Goal: Task Accomplishment & Management: Manage account settings

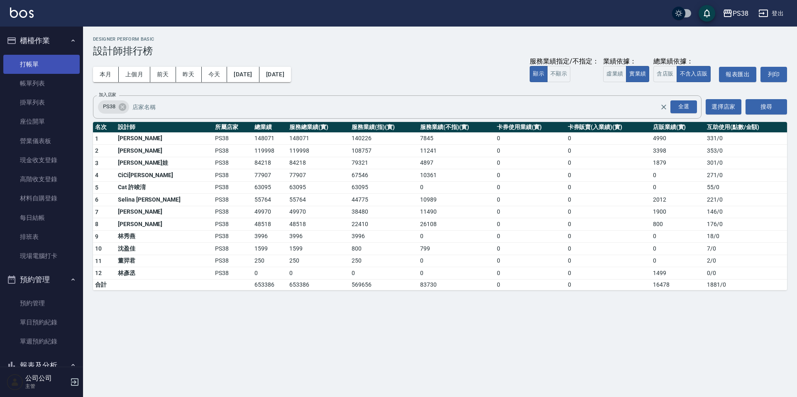
click at [51, 65] on link "打帳單" at bounding box center [41, 64] width 76 height 19
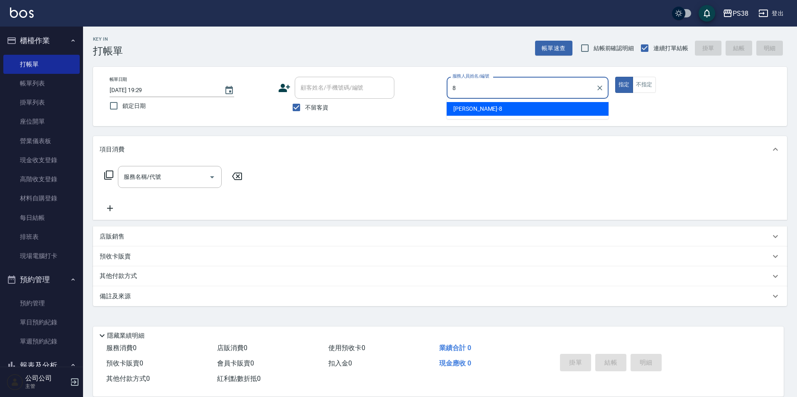
type input "mika-8"
type button "true"
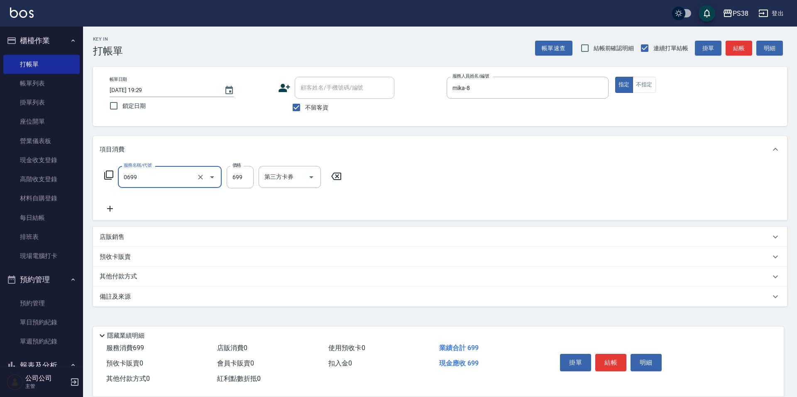
type input "spa699(0699)"
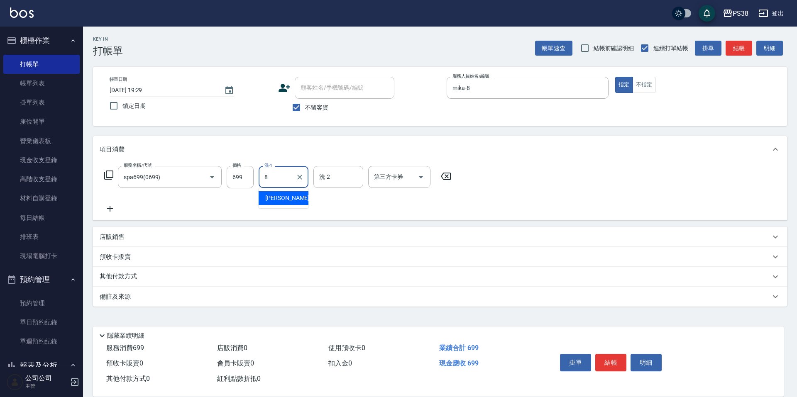
type input "mika-8"
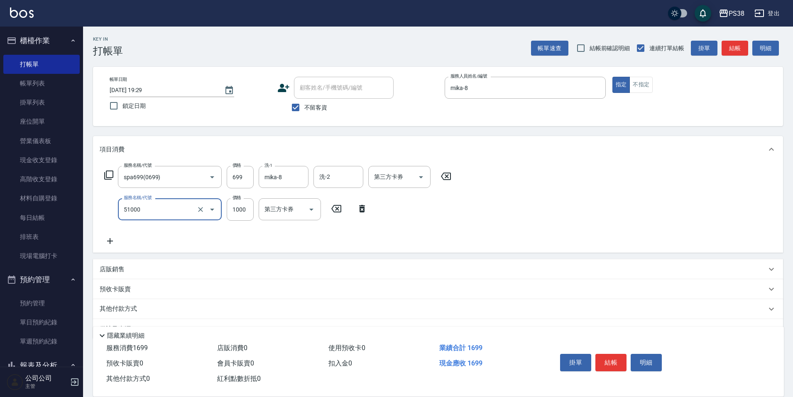
type input "染髮600以上(任意金額)(51000)"
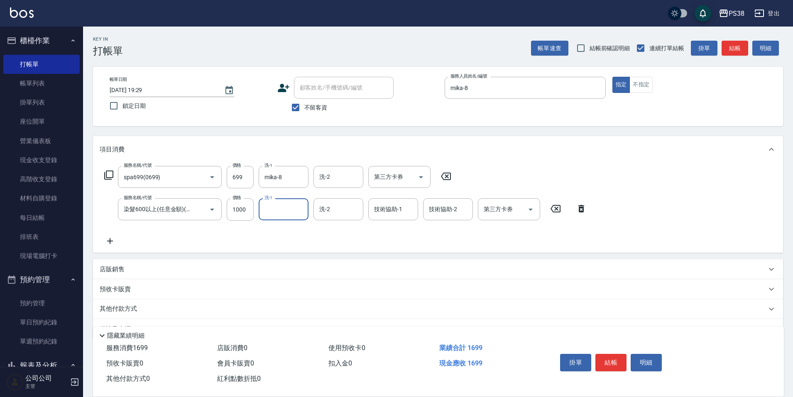
type input "2"
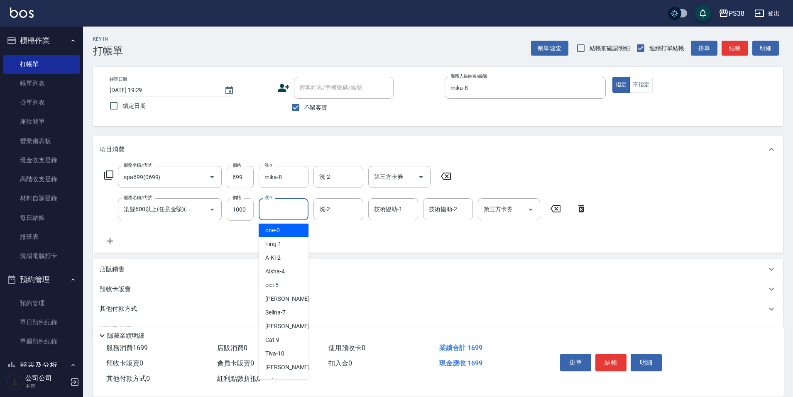
click at [242, 210] on input "1000" at bounding box center [240, 209] width 27 height 22
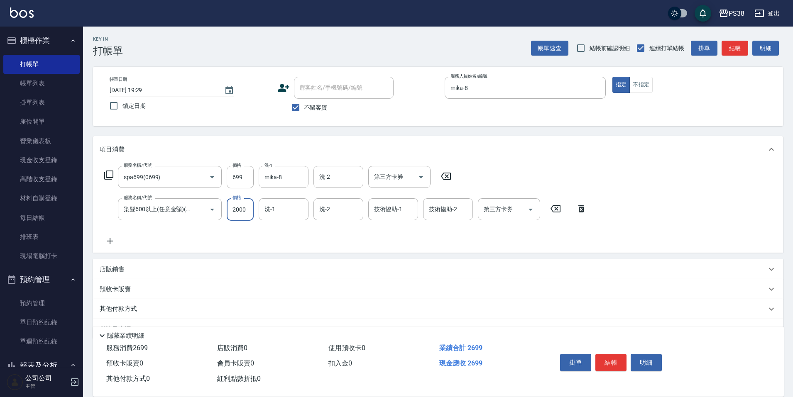
type input "2000"
type input "mika-8"
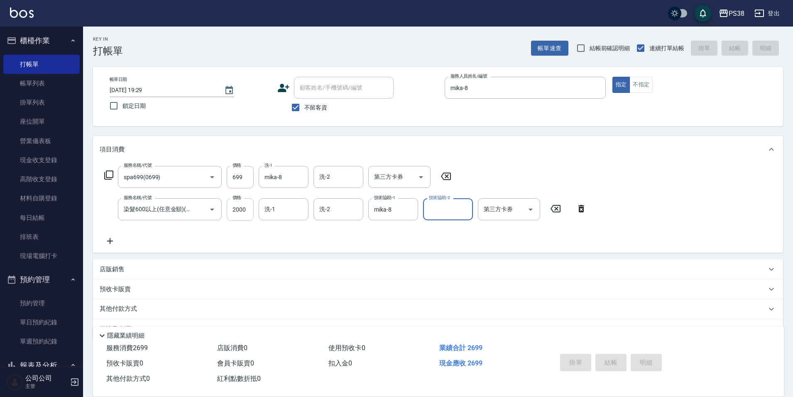
type input "2025/08/16 19:30"
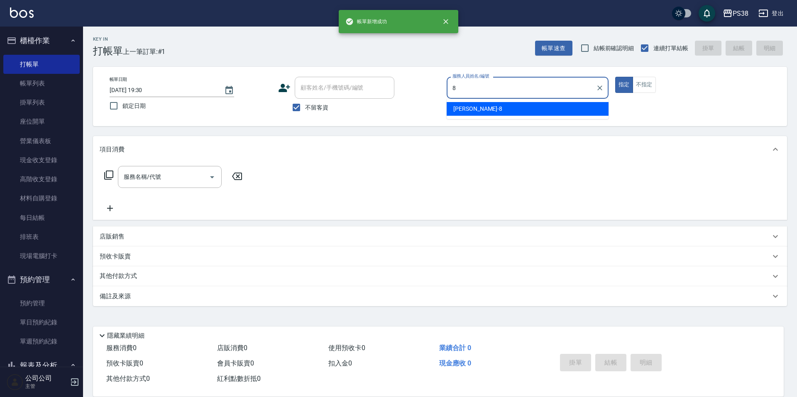
type input "mika-8"
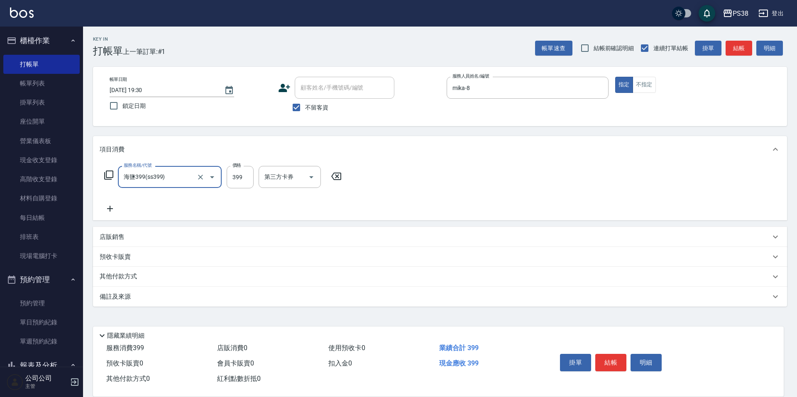
type input "海鹽399(ss399)"
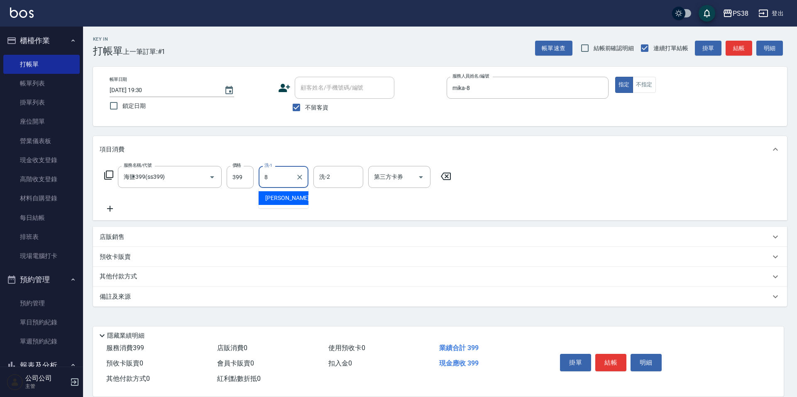
type input "mika-8"
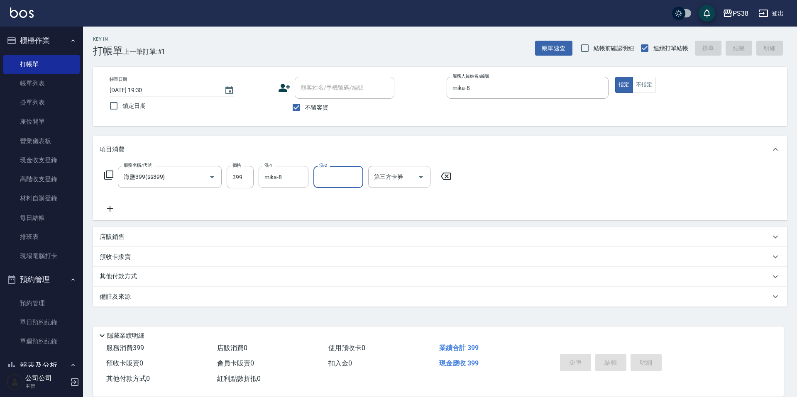
type input "2025/08/16 19:31"
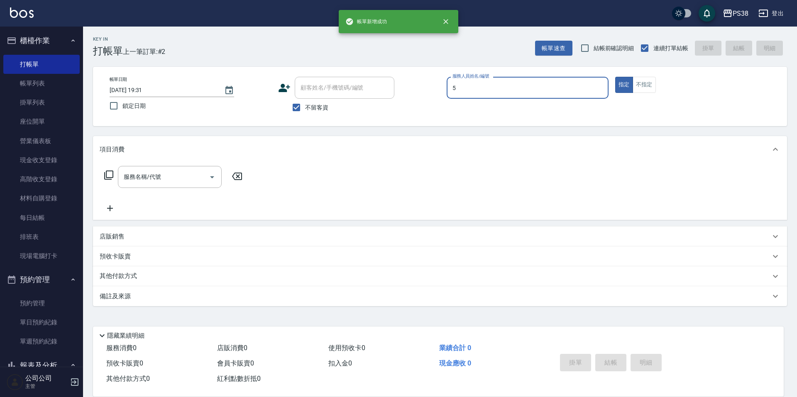
type input "cici-5"
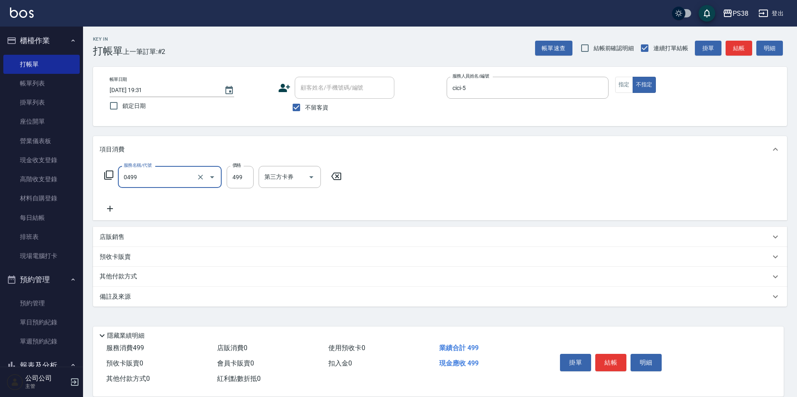
type input "spa499(0499)"
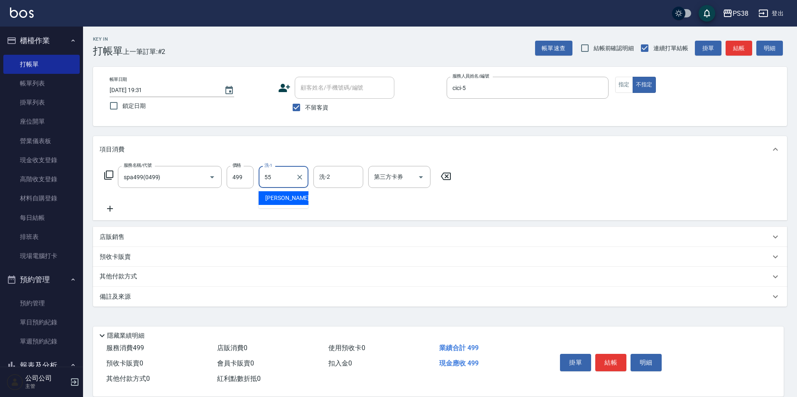
type input "彥丞-55"
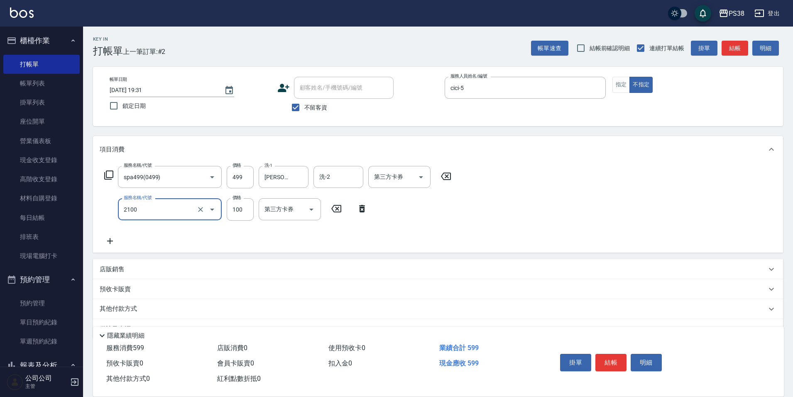
type input "剪髮與造型(任意金額)(2100)"
type input "50"
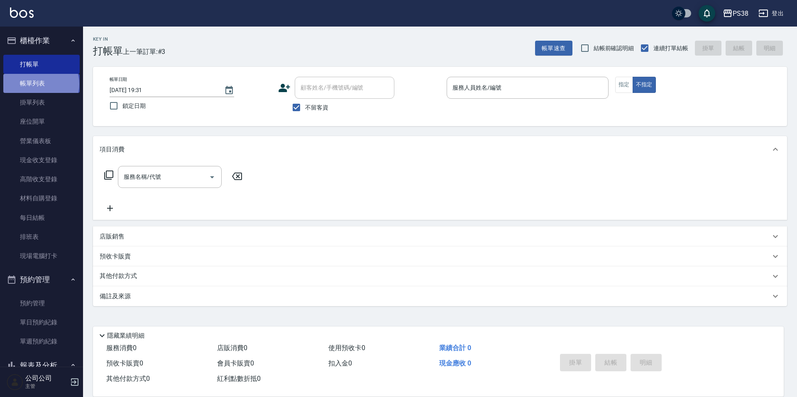
click at [40, 84] on link "帳單列表" at bounding box center [41, 83] width 76 height 19
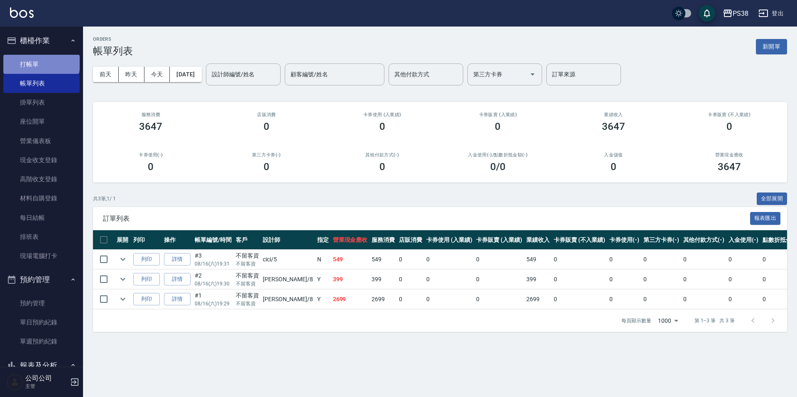
click at [41, 61] on link "打帳單" at bounding box center [41, 64] width 76 height 19
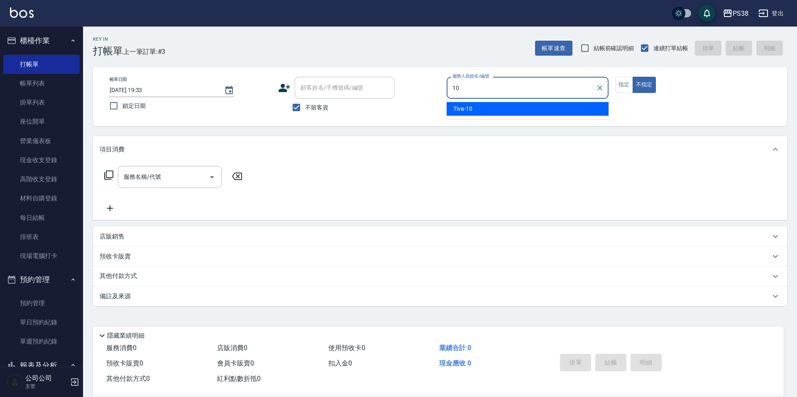
type input "Tiva-10"
type button "false"
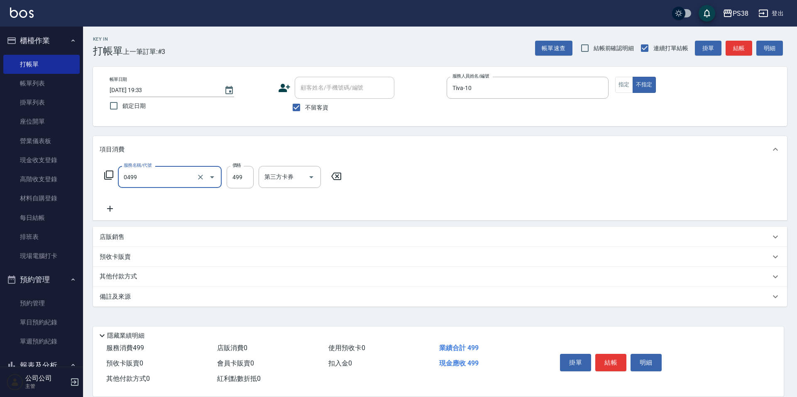
type input "spa499(0499)"
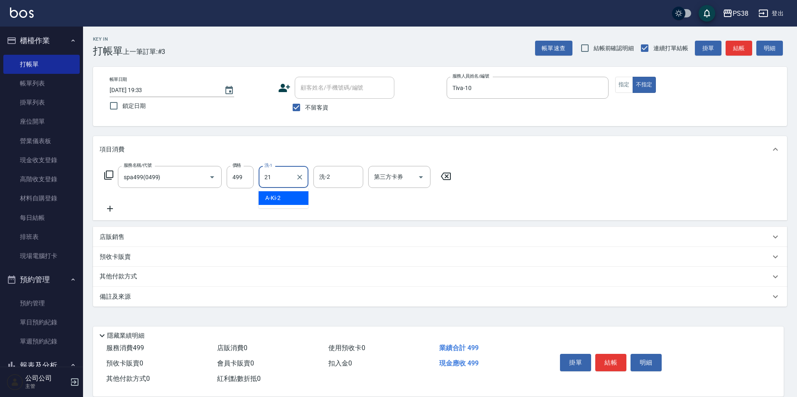
type input "泰迪-21"
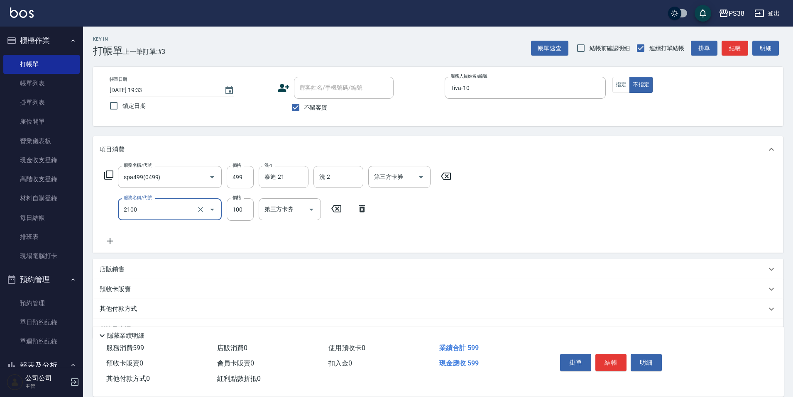
type input "剪髮與造型(任意金額)(2100)"
type input "50"
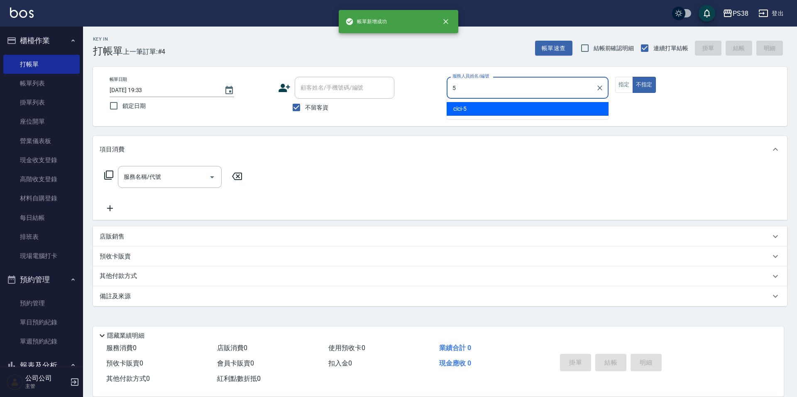
type input "cici-5"
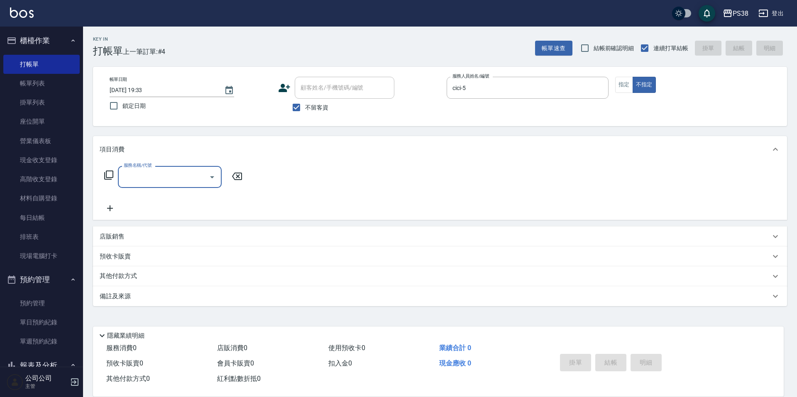
click at [176, 188] on div "服務名稱/代號" at bounding box center [170, 177] width 104 height 22
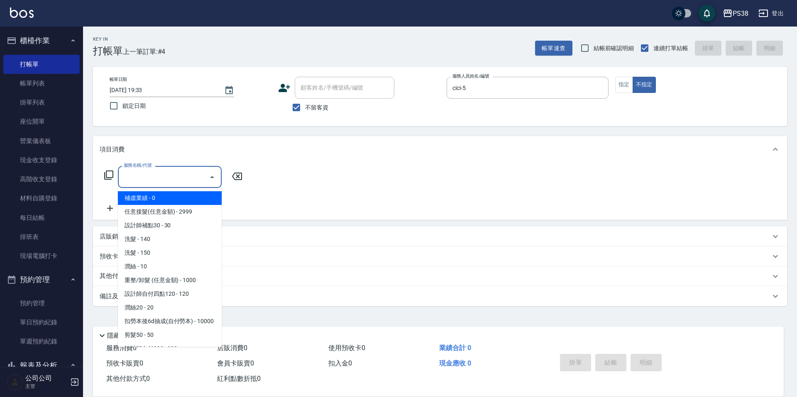
click at [171, 181] on input "服務名稱/代號" at bounding box center [164, 177] width 84 height 15
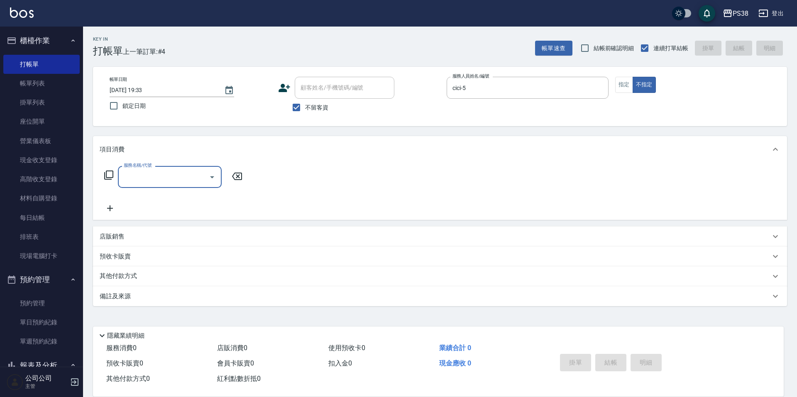
click at [171, 181] on input "服務名稱/代號" at bounding box center [164, 177] width 84 height 15
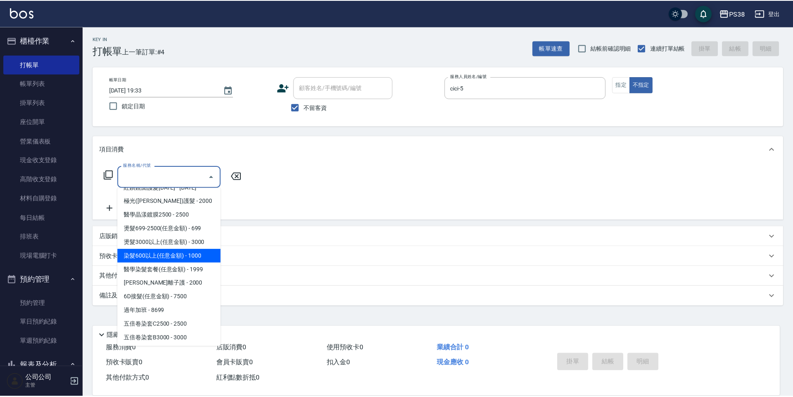
scroll to position [1158, 0]
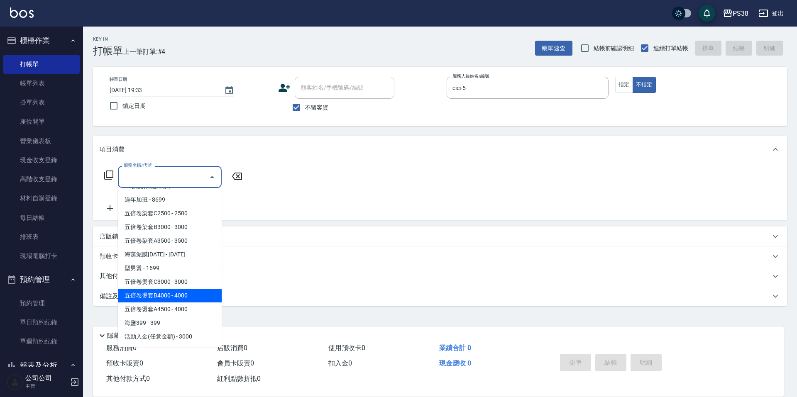
click at [191, 298] on span "五倍卷燙套B4000 - 4000" at bounding box center [170, 296] width 104 height 14
type input "五倍卷燙套B4000(PP4000)"
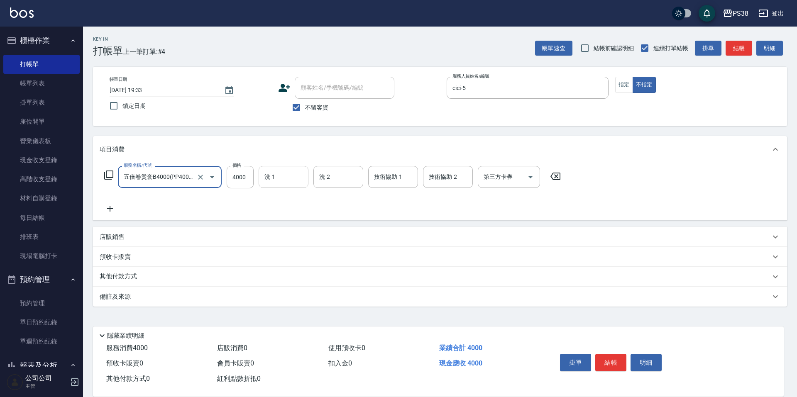
click at [277, 177] on input "洗-1" at bounding box center [283, 177] width 42 height 15
type input "彥丞-55"
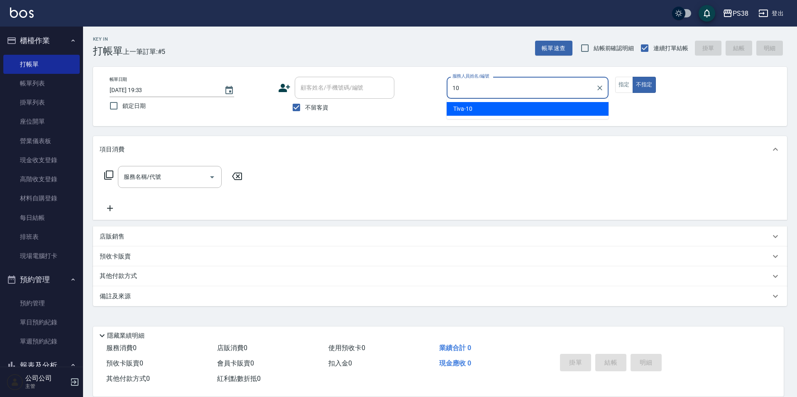
type input "Tiva-10"
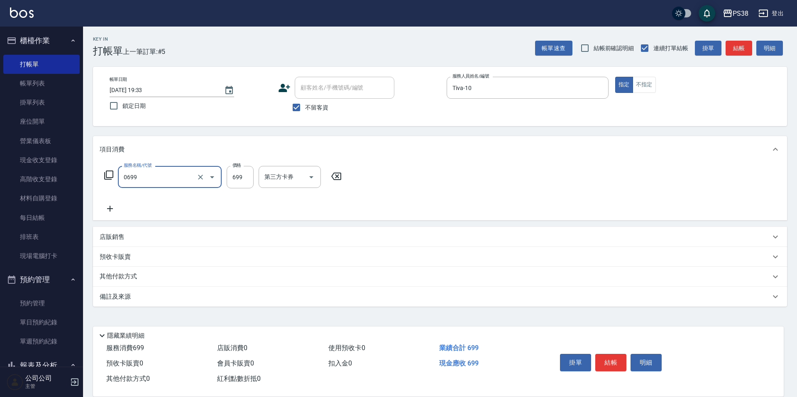
type input "spa699(0699)"
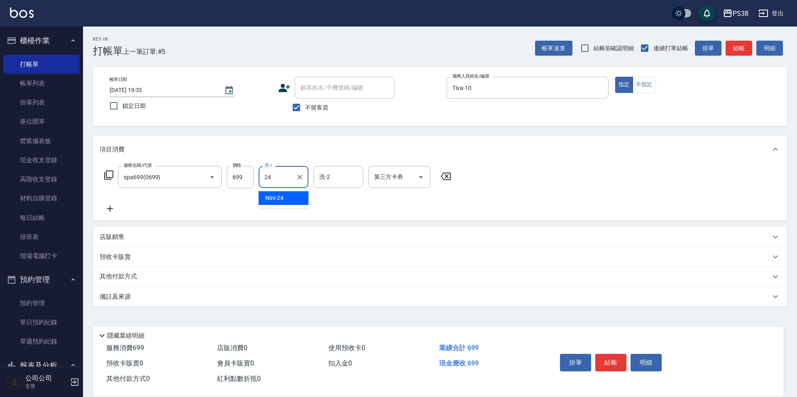
type input "Nini-24"
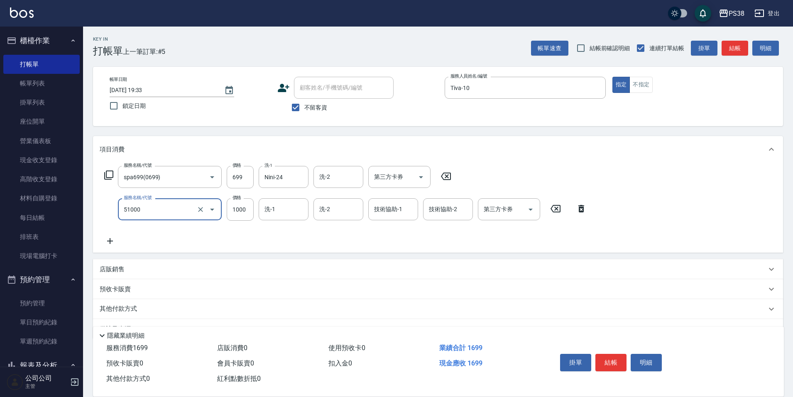
type input "染髮600以上(任意金額)(51000)"
type input "1199"
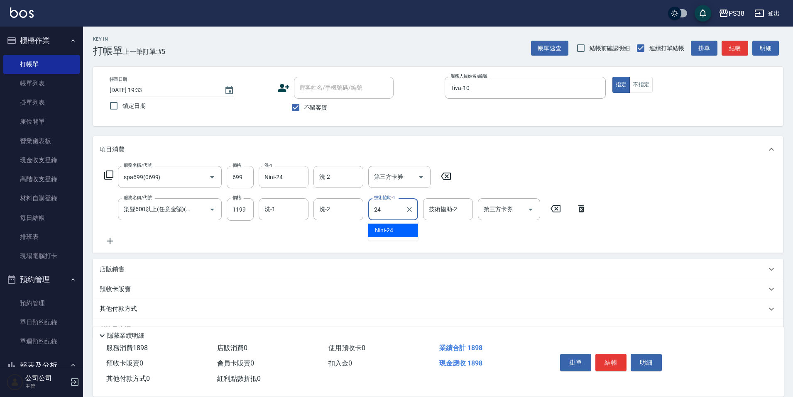
type input "Nini-24"
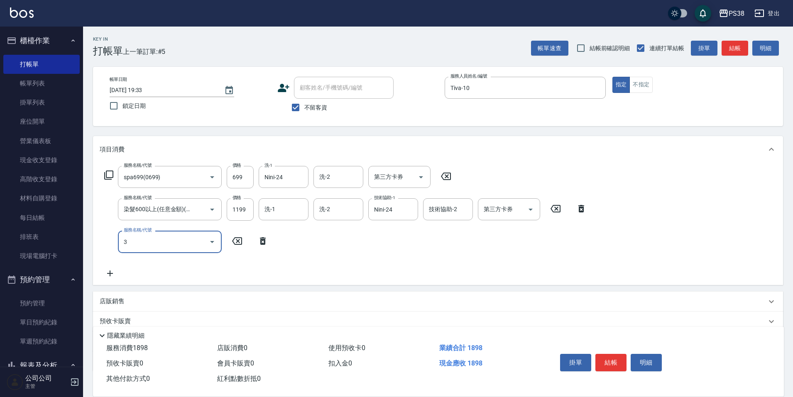
scroll to position [0, 0]
type input "酵素護髮(31000)"
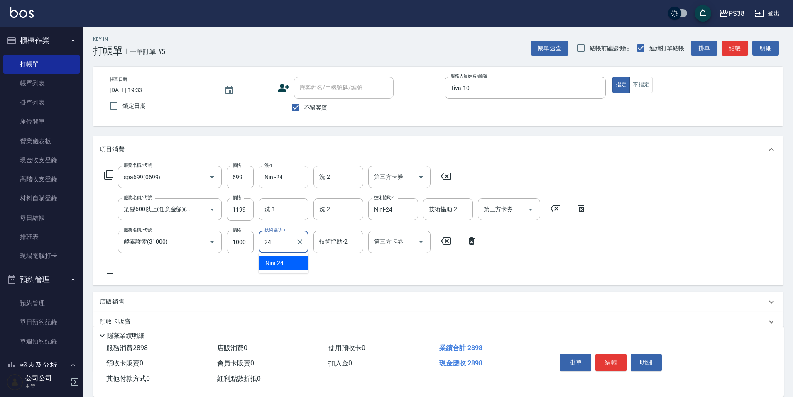
type input "Nini-24"
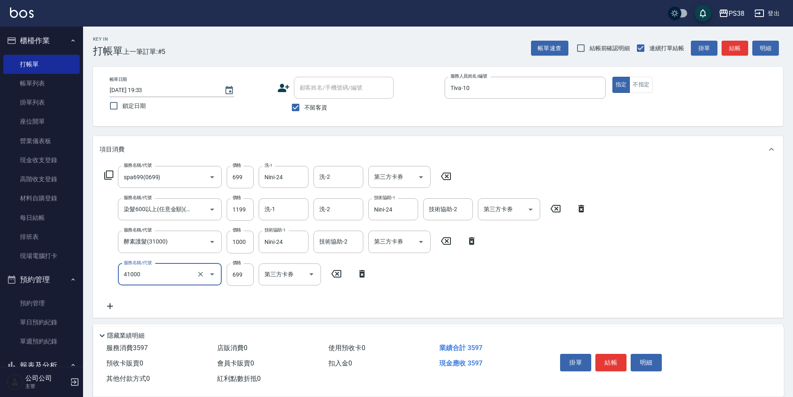
type input "燙髮699-2500(任意金額)(41000)"
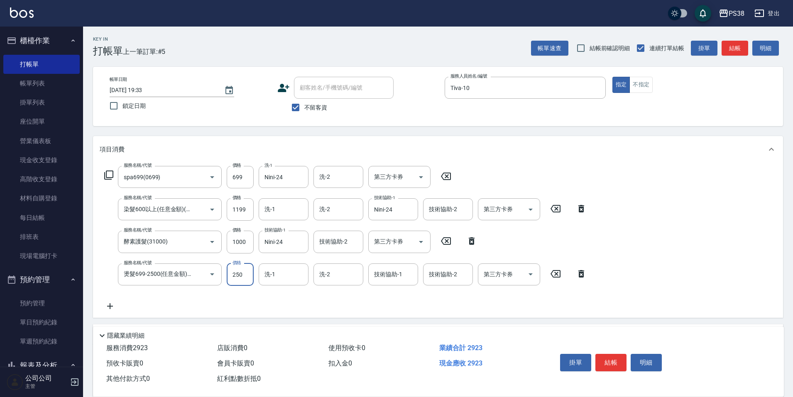
type input "2500"
type input "Nini-24"
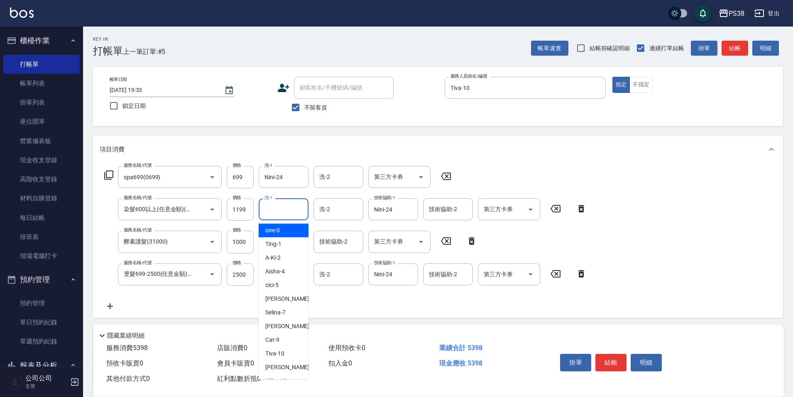
click at [283, 213] on input "洗-1" at bounding box center [283, 209] width 42 height 15
type input "Nini-24"
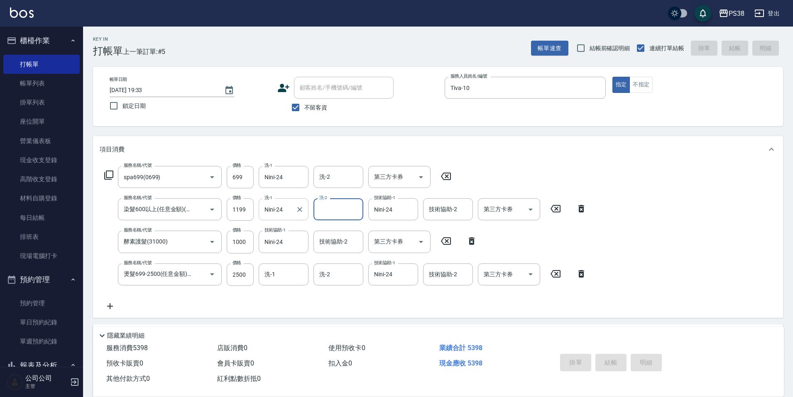
type input "2025/08/16 19:34"
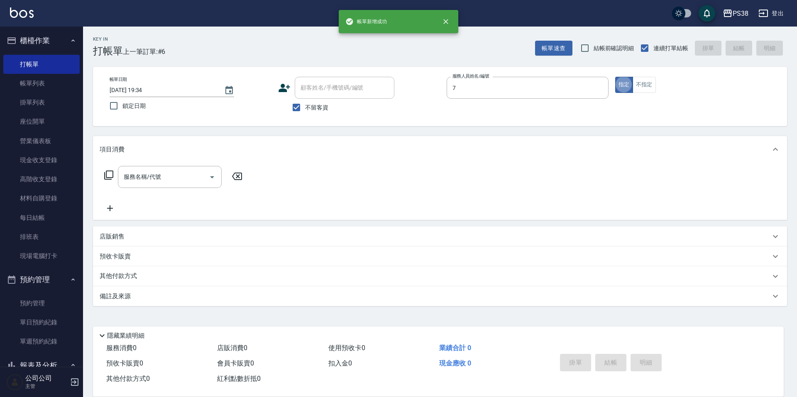
type input "Selina-7"
type button "true"
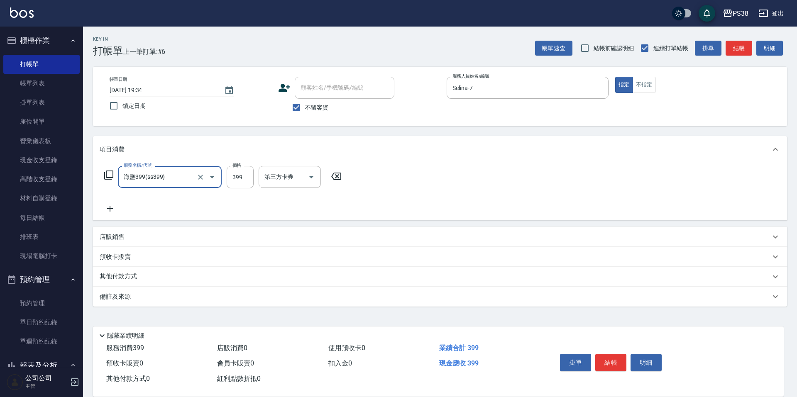
type input "海鹽399(ss399)"
type input "Selina-7"
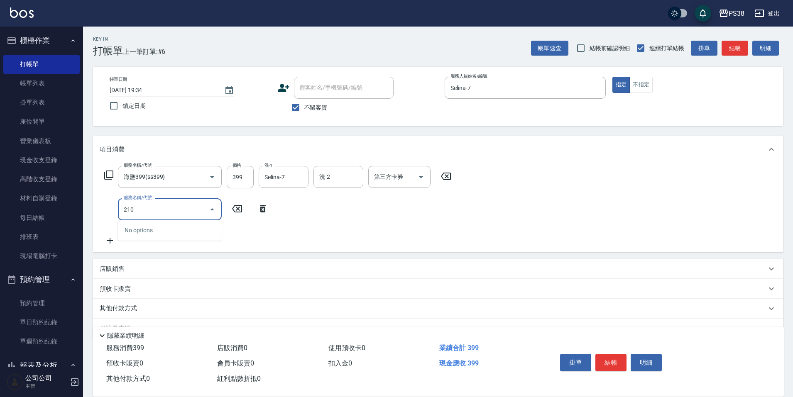
type input "2100"
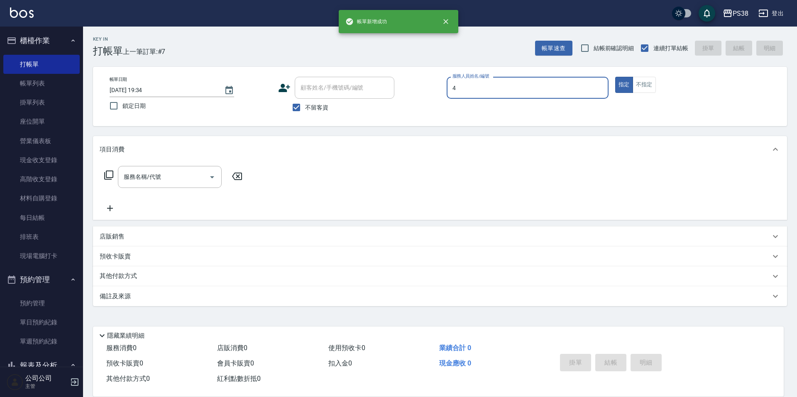
type input "Aisha-4"
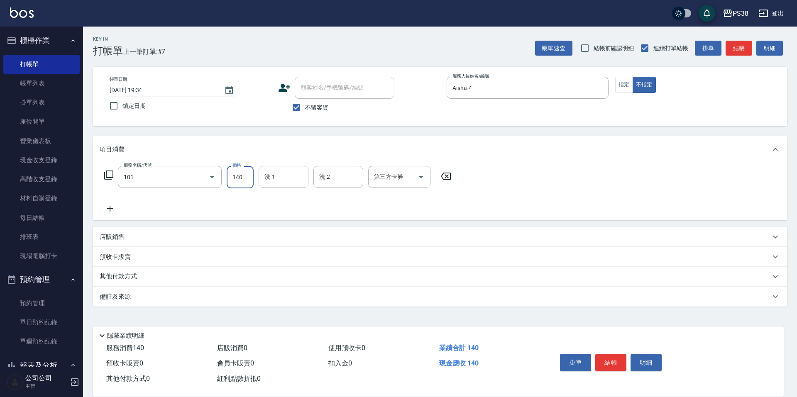
type input "洗髮(101)"
type input "Yuki-6"
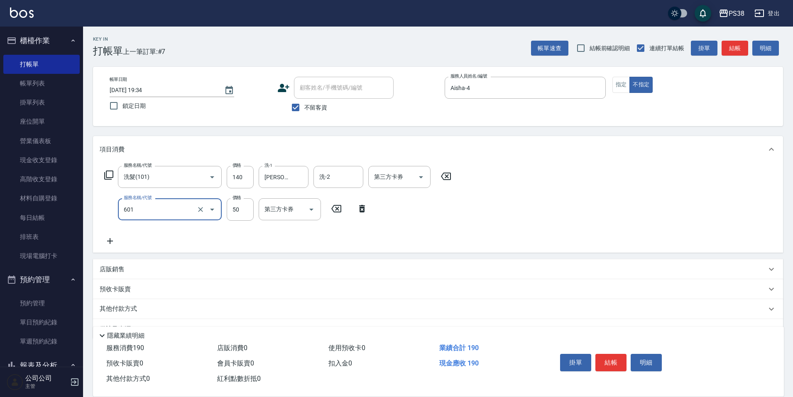
type input "精油50(601)"
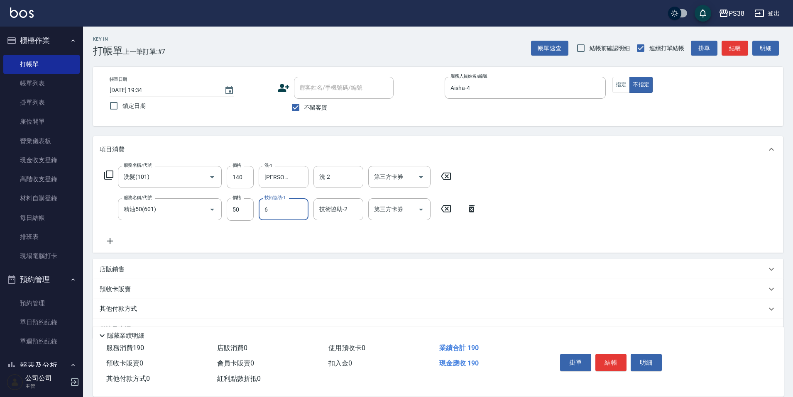
type input "Yuki-6"
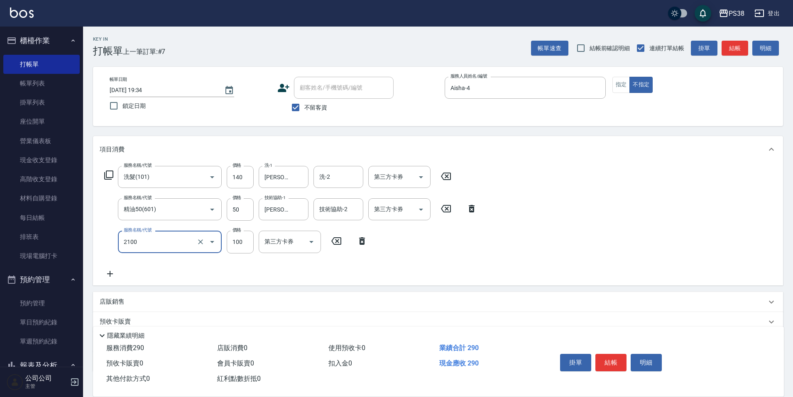
type input "剪髮與造型(任意金額)(2100)"
type input "160"
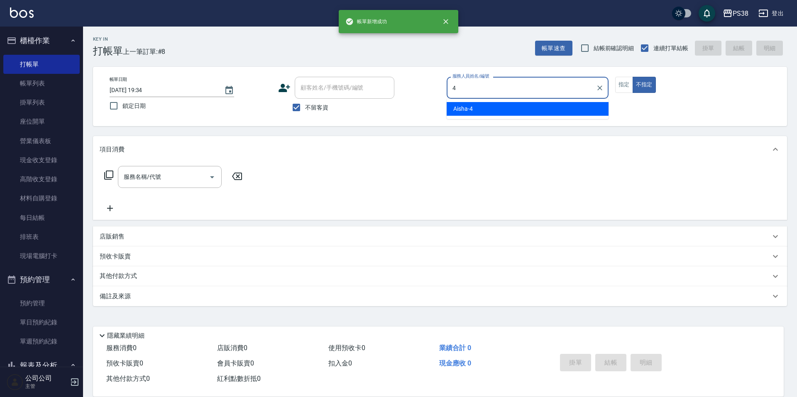
type input "Aisha-4"
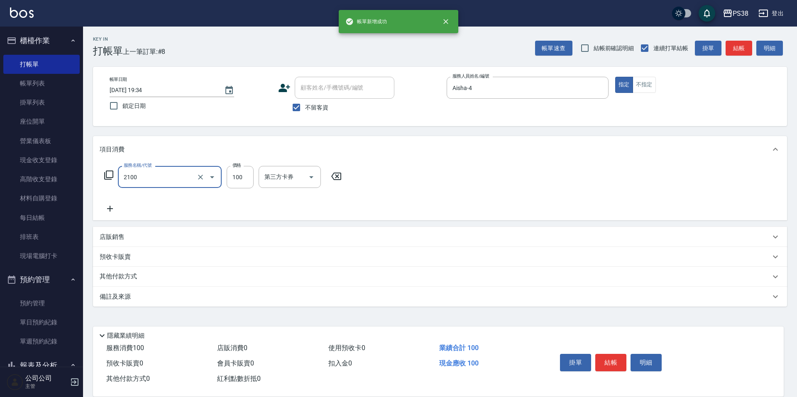
type input "剪髮與造型(任意金額)(2100)"
type input "350"
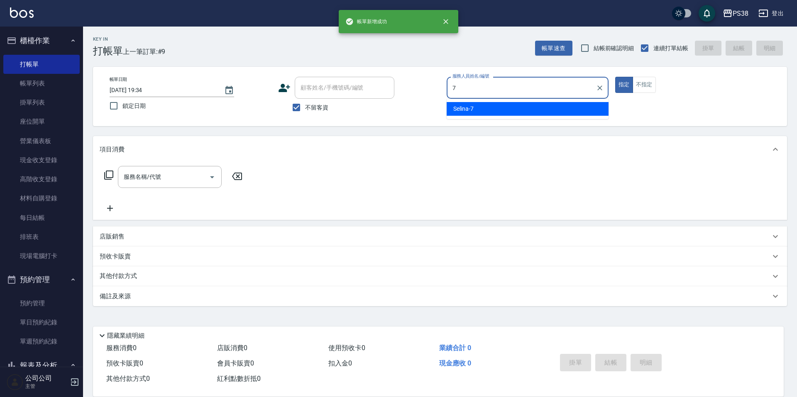
type input "Selina-7"
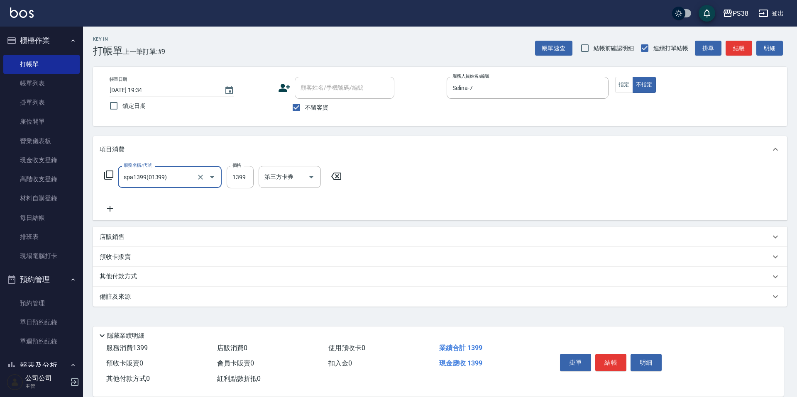
type input "spa1399(01399)"
type input "1400"
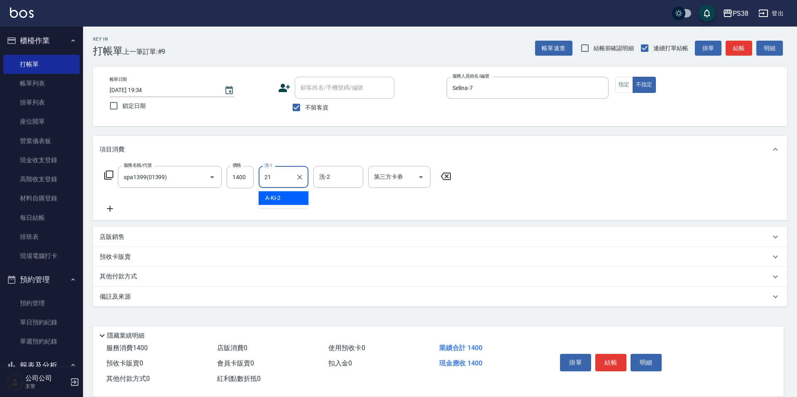
type input "泰迪-21"
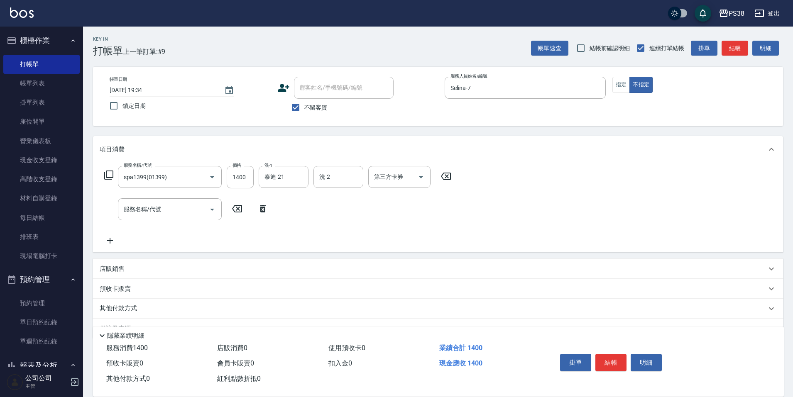
drag, startPoint x: 259, startPoint y: 208, endPoint x: 191, endPoint y: 253, distance: 82.0
click at [260, 208] on icon at bounding box center [262, 209] width 21 height 10
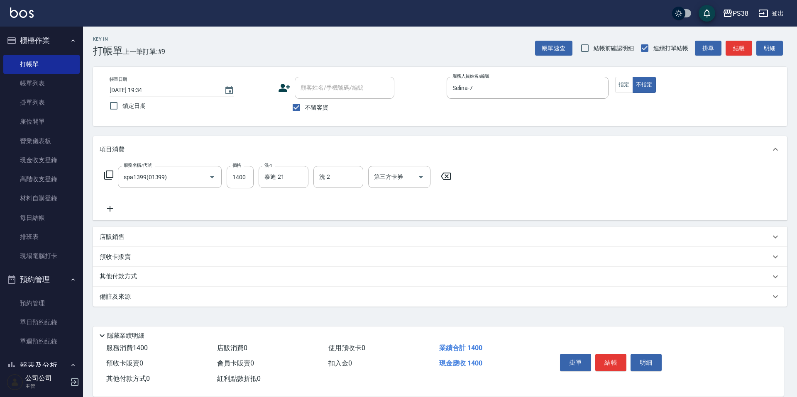
click at [120, 240] on p "店販銷售" at bounding box center [112, 237] width 25 height 9
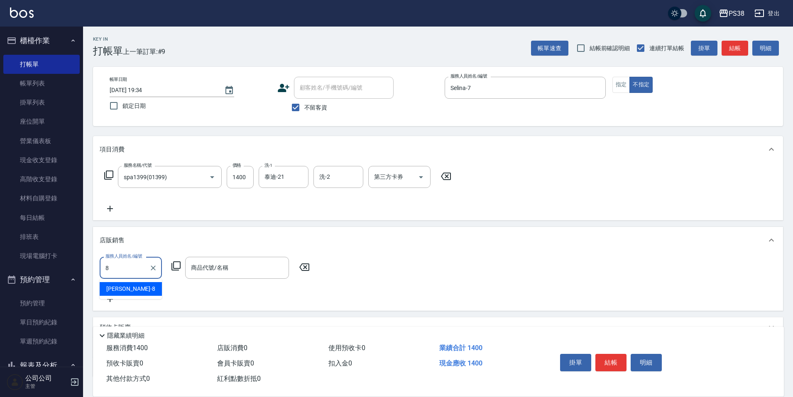
type input "mika-8"
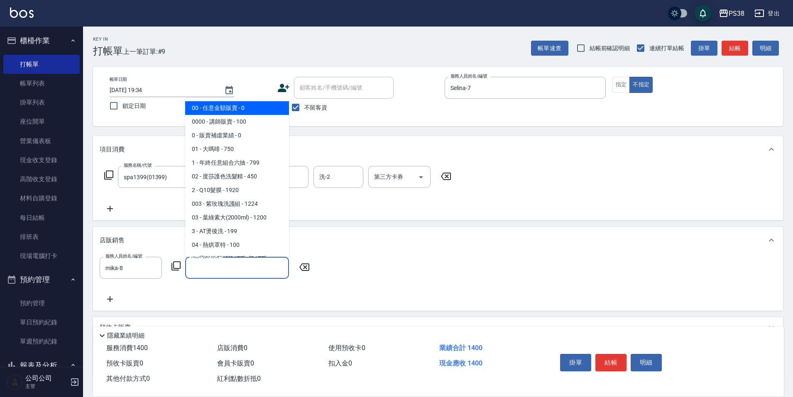
click at [210, 268] on input "商品代號/名稱" at bounding box center [237, 268] width 96 height 15
click at [254, 112] on span "00 - 任意金額販賣 - 0" at bounding box center [237, 108] width 104 height 14
type input "任意金額販賣"
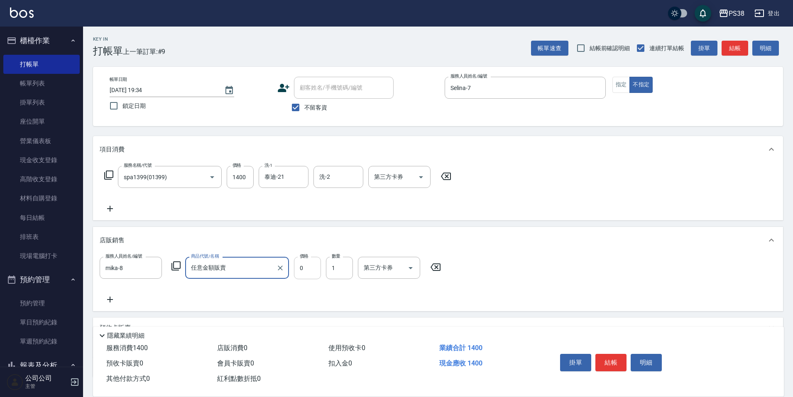
click at [313, 262] on input "0" at bounding box center [307, 268] width 27 height 22
type input "350"
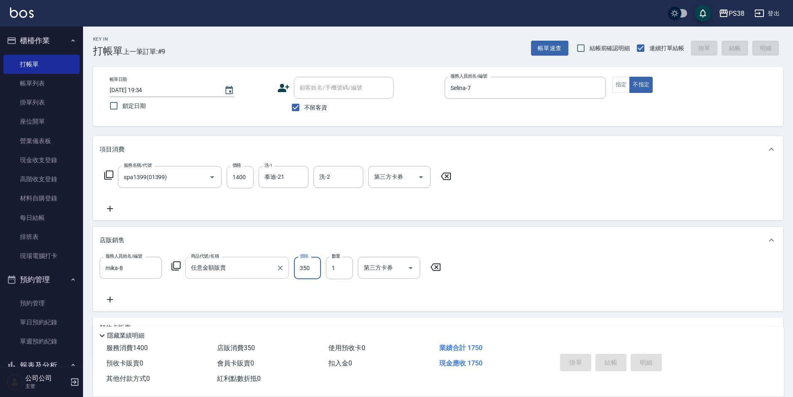
type input "2025/08/16 19:35"
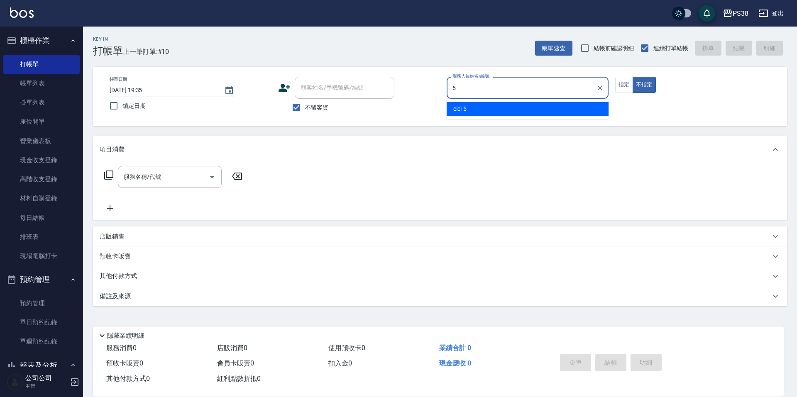
type input "cici-5"
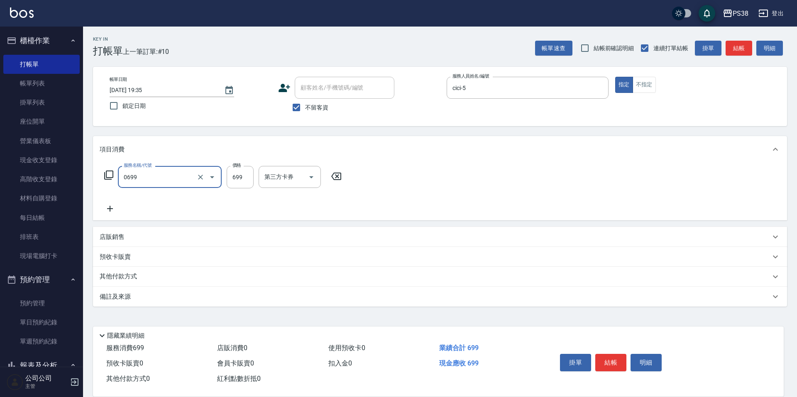
type input "spa699(0699)"
type input "699"
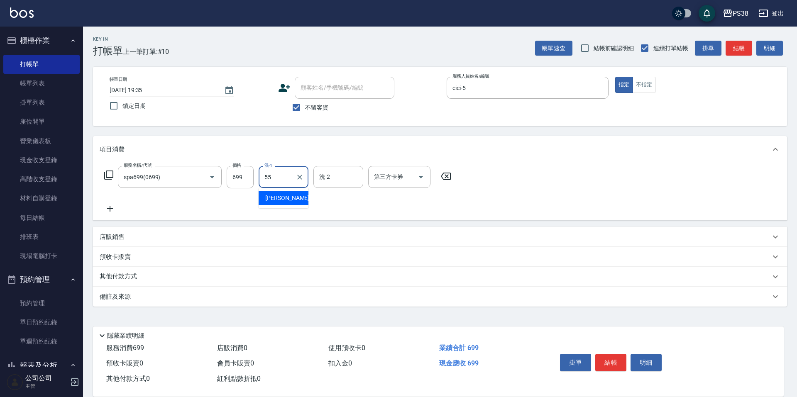
type input "彥丞-55"
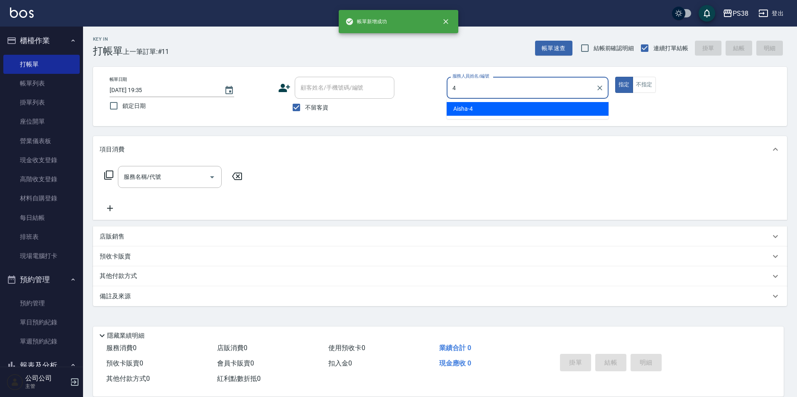
type input "Aisha-4"
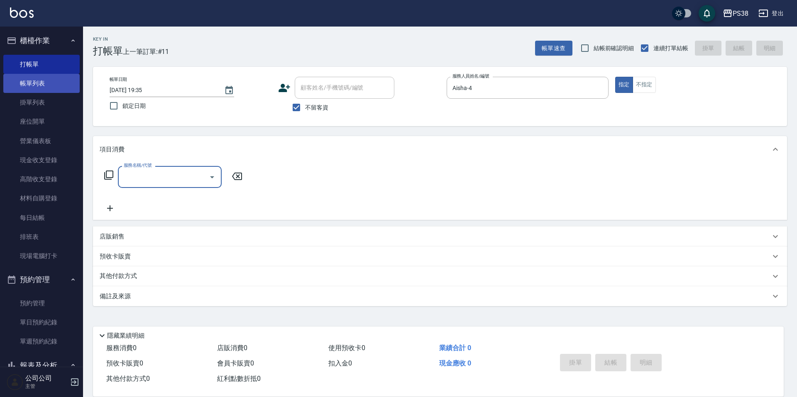
click at [67, 82] on link "帳單列表" at bounding box center [41, 83] width 76 height 19
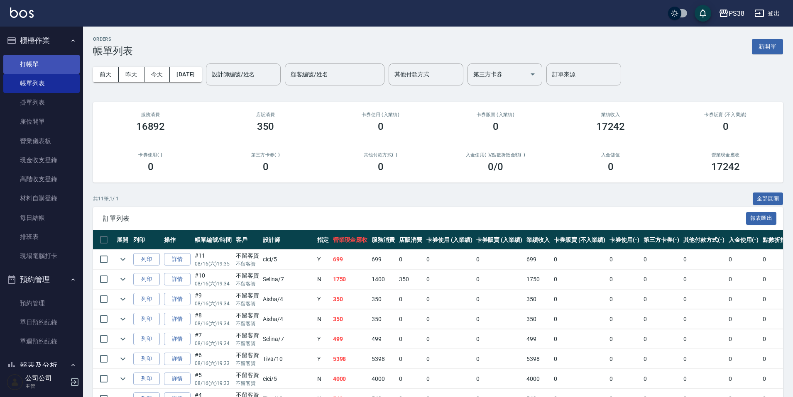
click at [44, 61] on link "打帳單" at bounding box center [41, 64] width 76 height 19
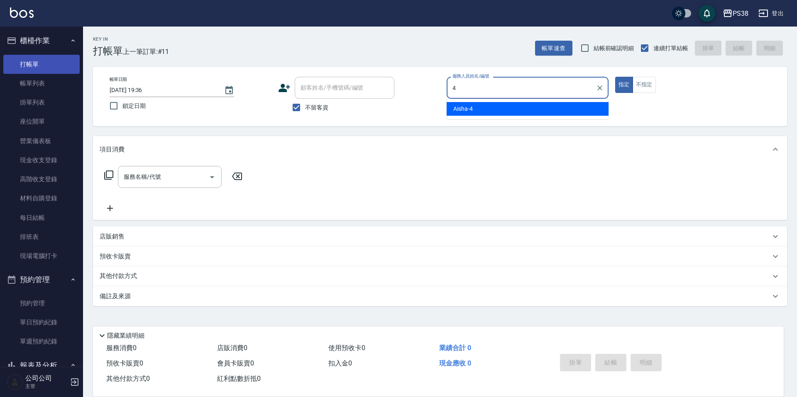
type input "Aisha-4"
type button "true"
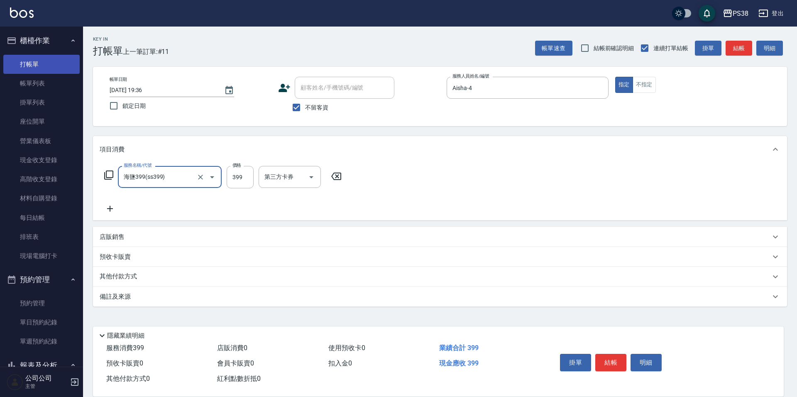
type input "海鹽399(ss399)"
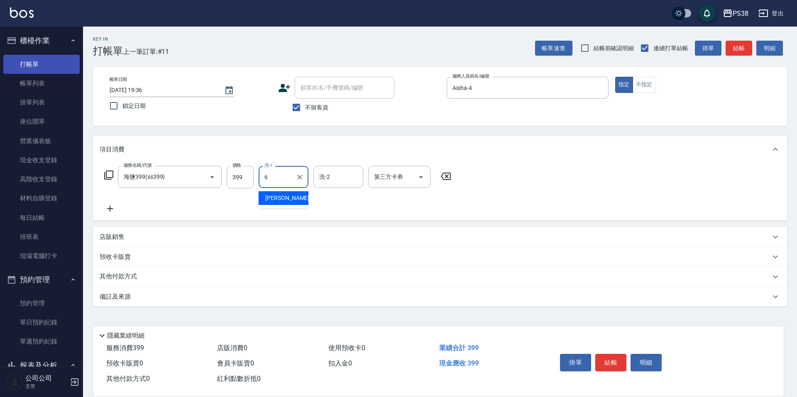
type input "Yuki-6"
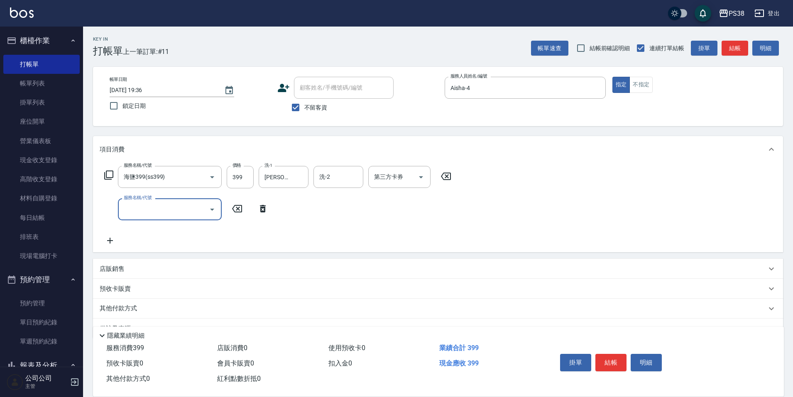
click at [160, 215] on input "服務名稱/代號" at bounding box center [164, 209] width 84 height 15
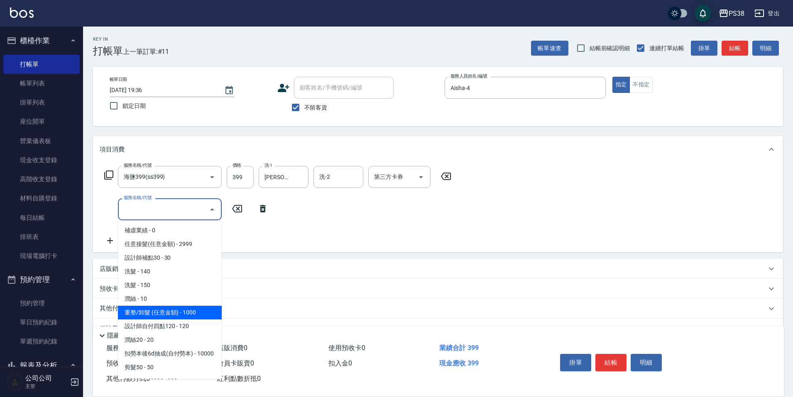
click at [180, 311] on span "重整/卸髮 (任意金額) - 1000" at bounding box center [170, 313] width 104 height 14
type input "重整/卸髮 (任意金額)(111)"
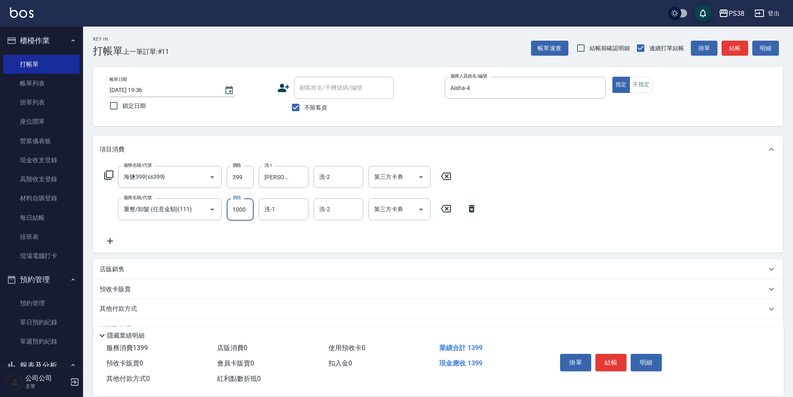
click at [247, 213] on input "1000" at bounding box center [240, 209] width 27 height 22
type input "5000"
type input "Yuki-6"
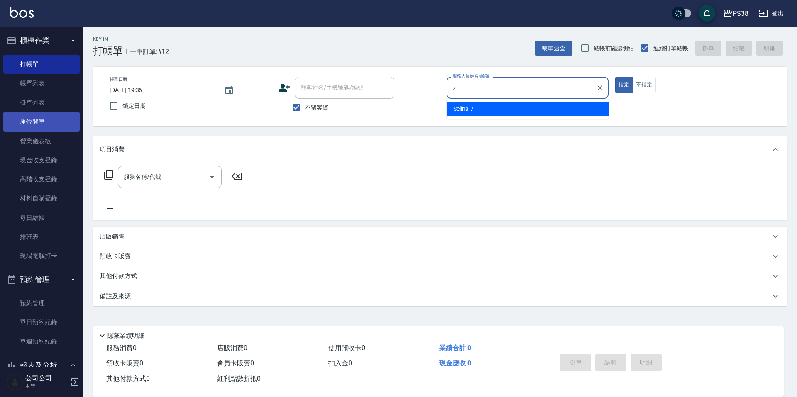
type input "Selina-7"
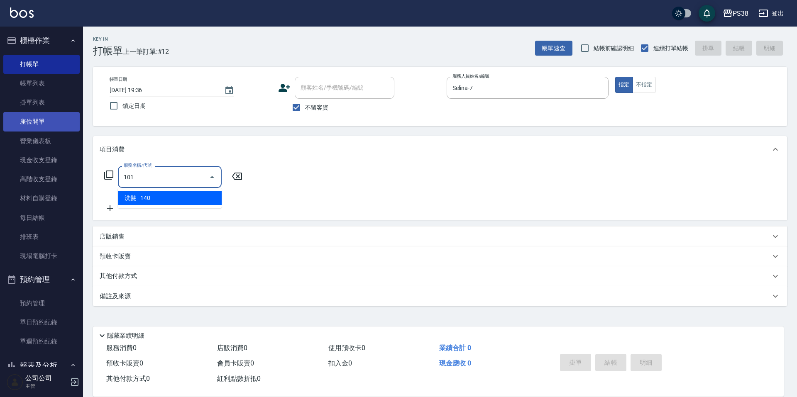
type input "洗髮(101)"
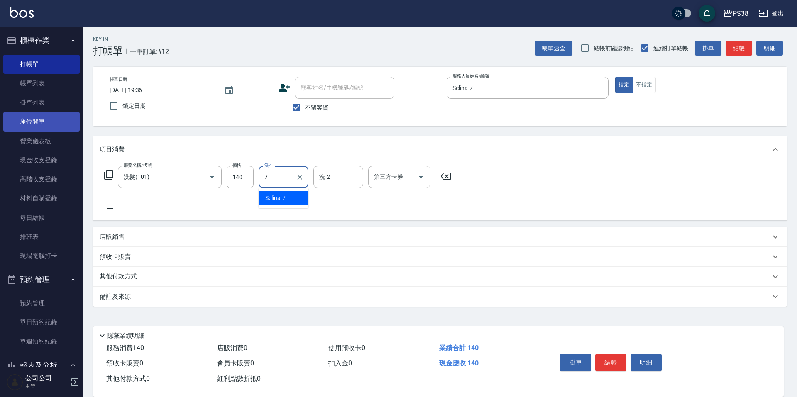
type input "Selina-7"
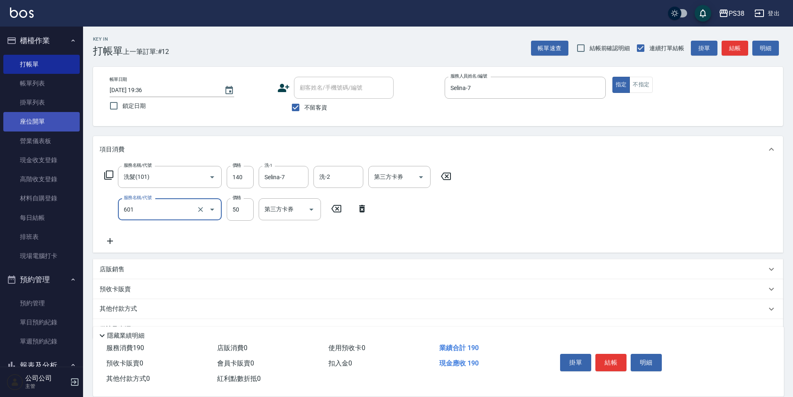
type input "精油50(601)"
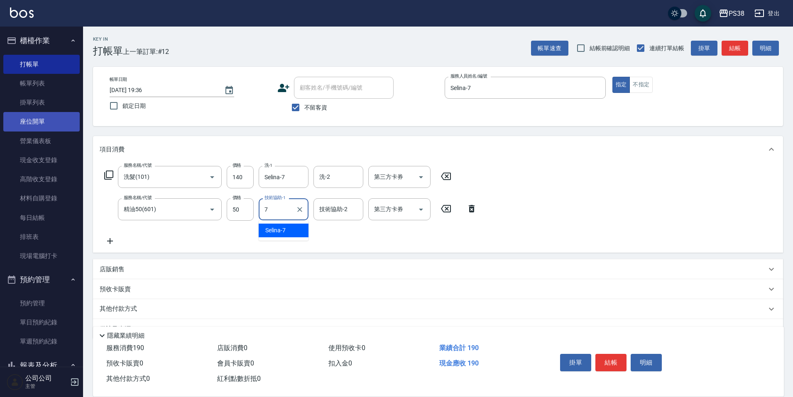
type input "Selina-7"
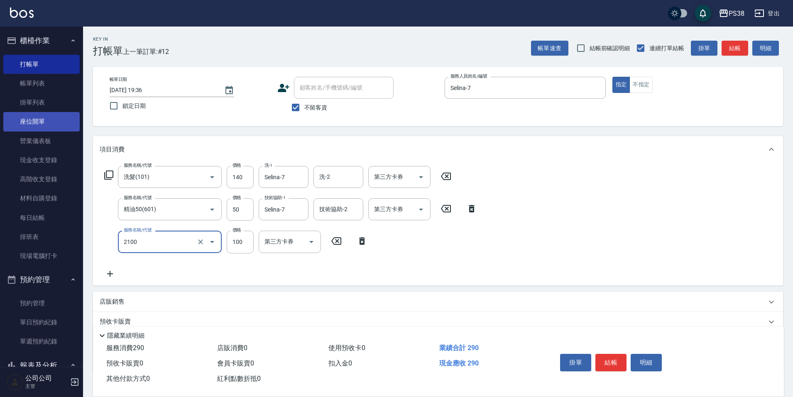
type input "剪髮與造型(任意金額)(2100)"
type input "210"
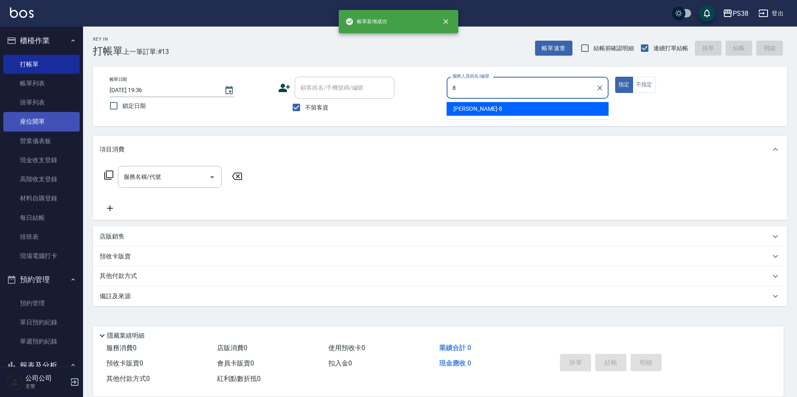
type input "mika-8"
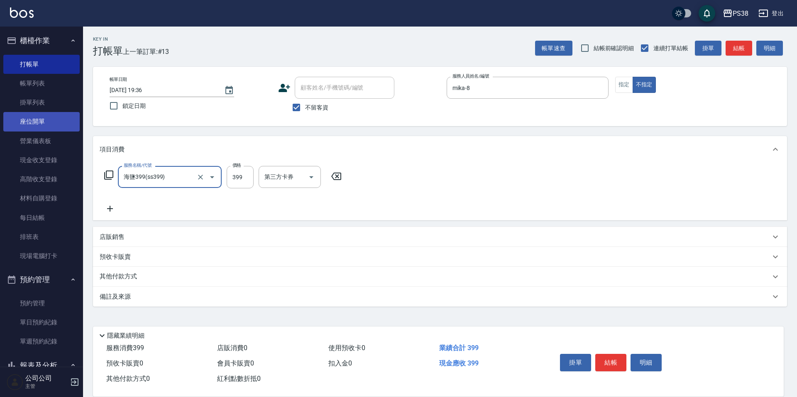
type input "海鹽399(ss399)"
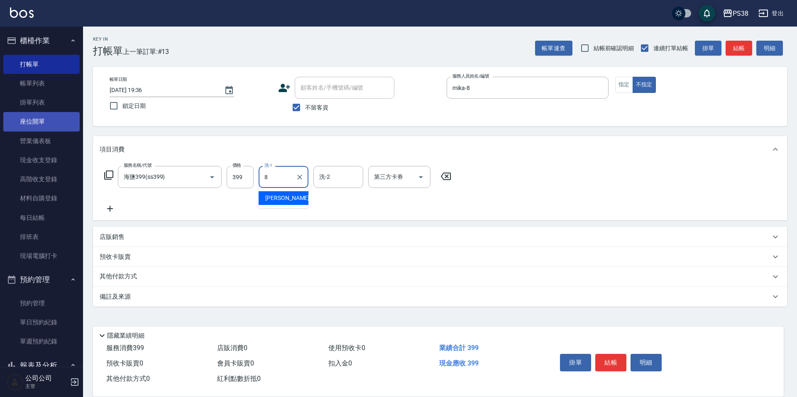
type input "mika-8"
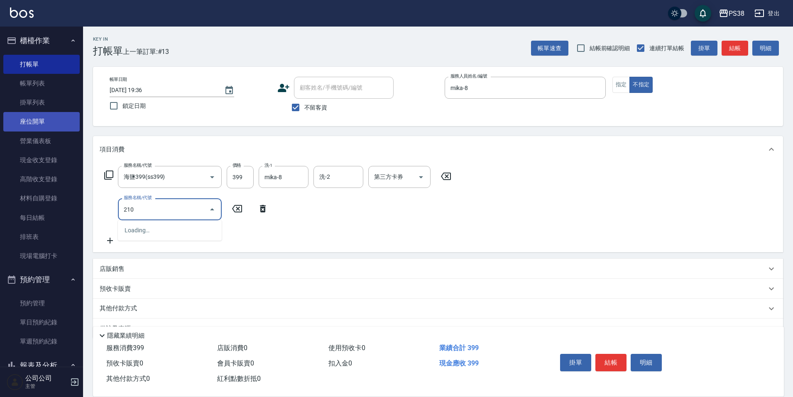
type input "2100"
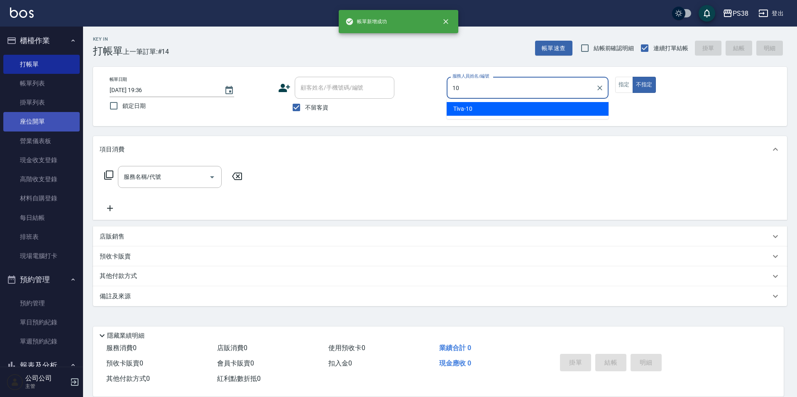
type input "Tiva-10"
type button "false"
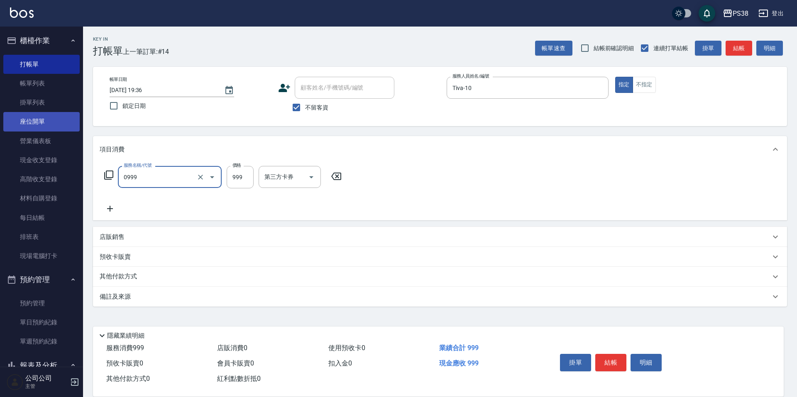
type input "spa999(0999)"
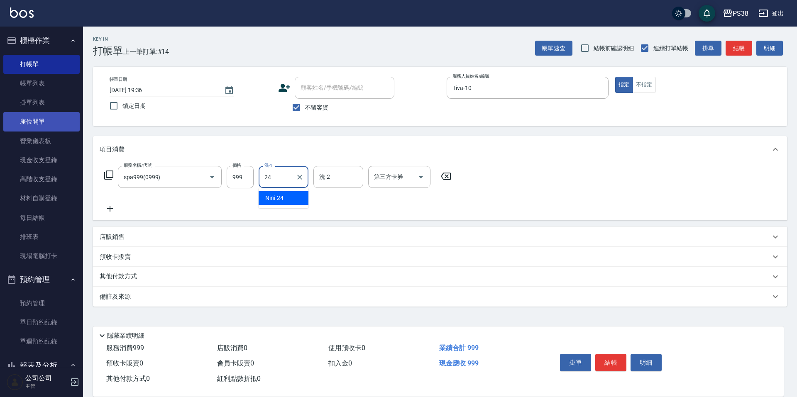
type input "Nini-24"
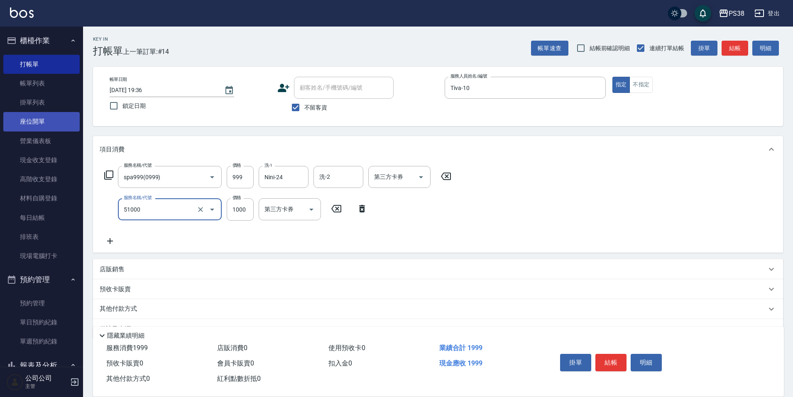
type input "染髮600以上(任意金額)(51000)"
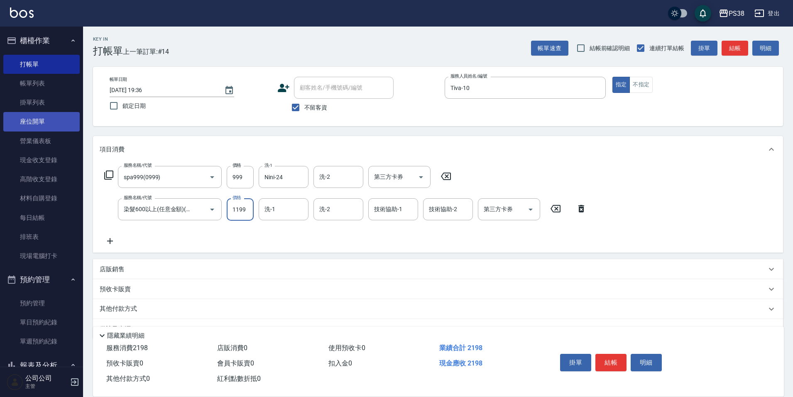
type input "1199"
click at [298, 206] on input "洗-1" at bounding box center [283, 209] width 42 height 15
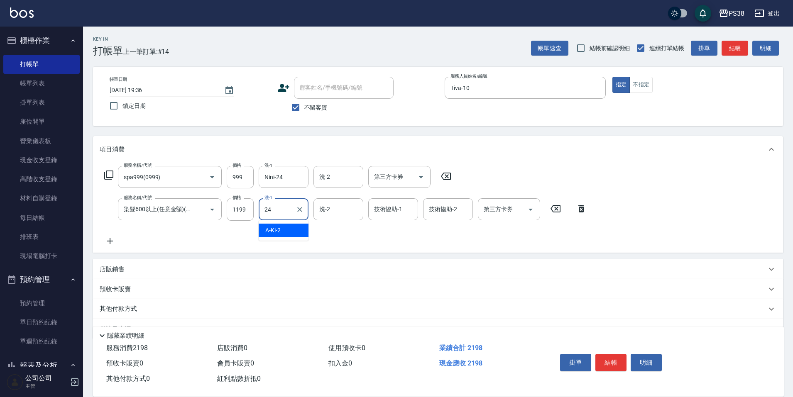
type input "Nini-24"
click at [298, 212] on icon "Clear" at bounding box center [300, 209] width 8 height 8
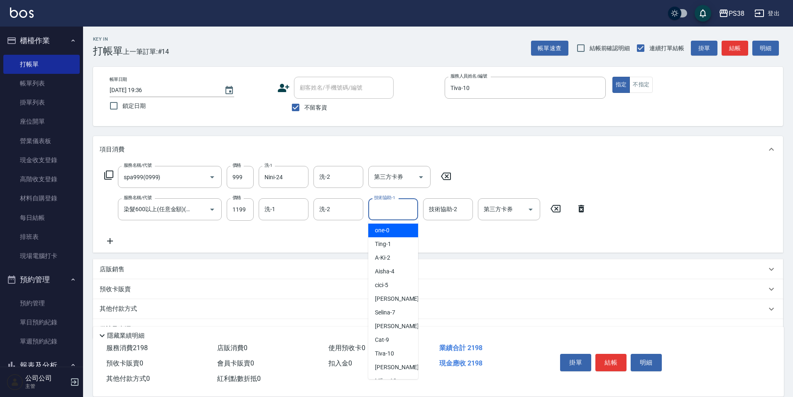
click at [387, 213] on input "技術協助-1" at bounding box center [393, 209] width 42 height 15
type input "Nini-24"
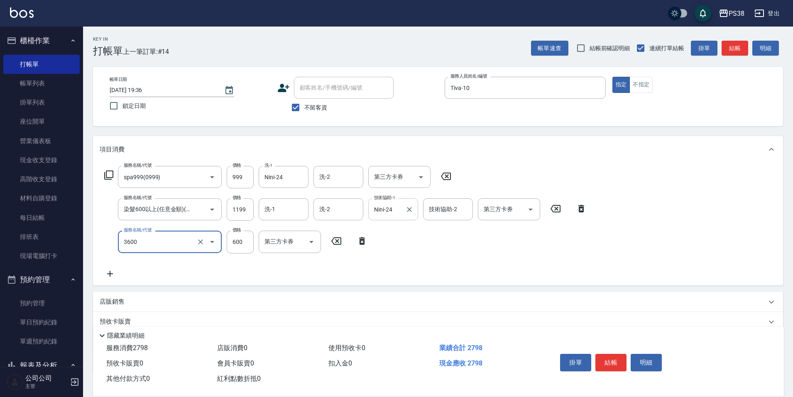
type input "天天水水護髮(3600)"
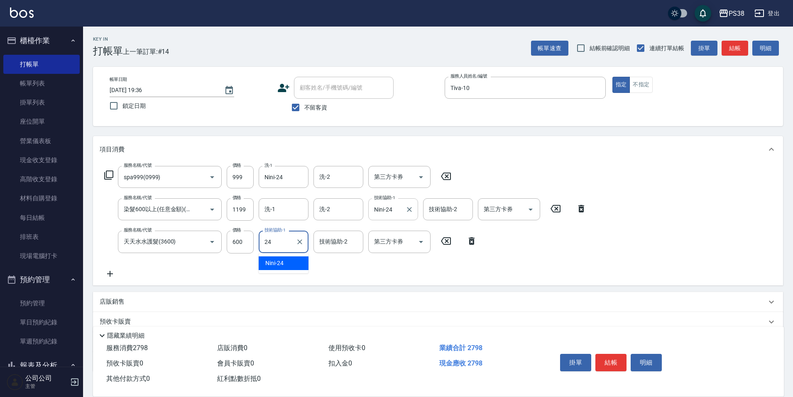
type input "Nini-24"
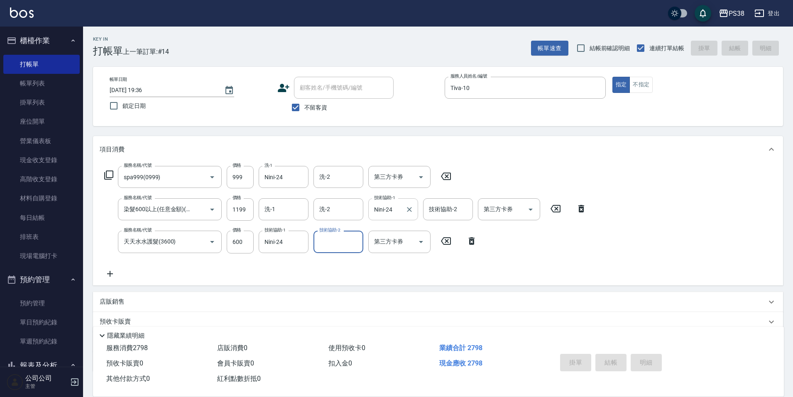
type input "2025/08/16 19:37"
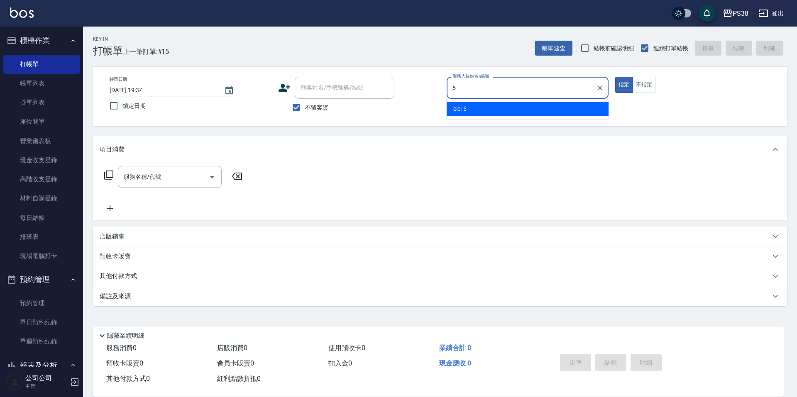
type input "cici-5"
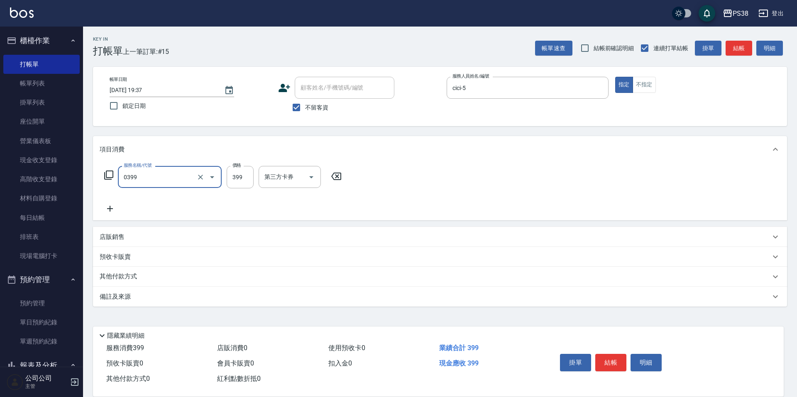
type input "spa399(0399)"
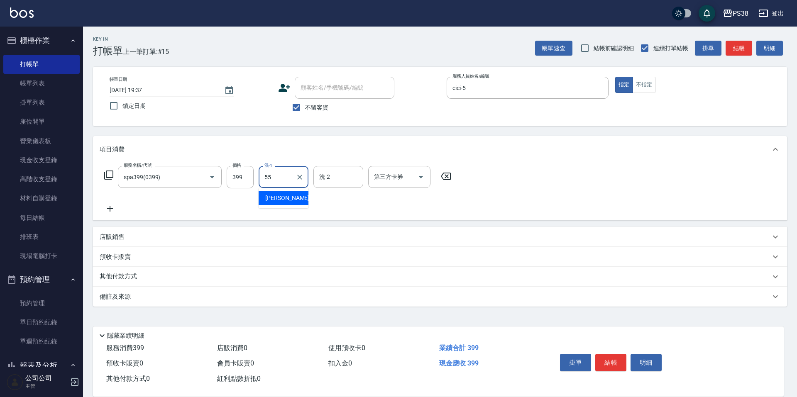
type input "彥丞-55"
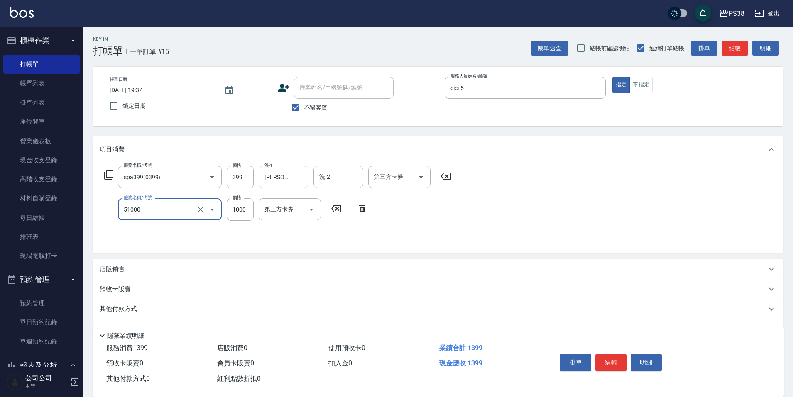
type input "染髮600以上(任意金額)(51000)"
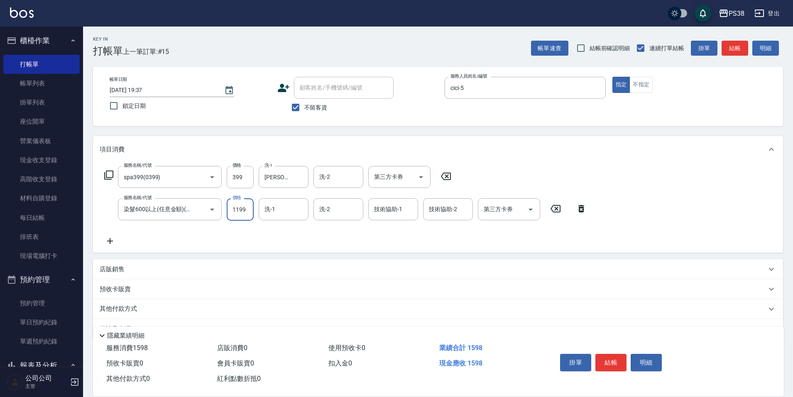
type input "1199"
type input "彥丞-55"
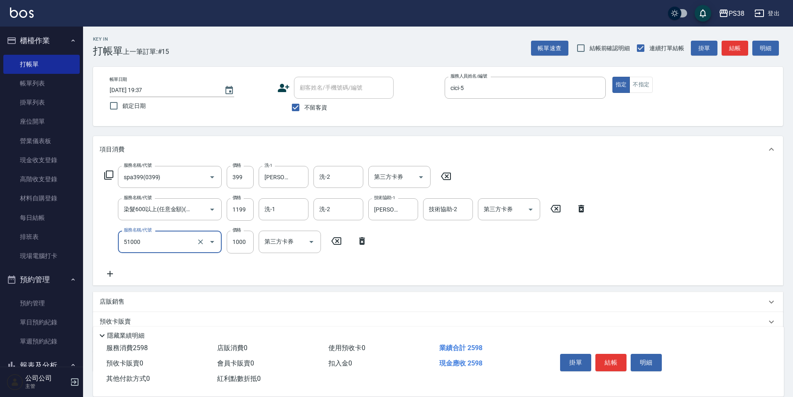
type input "染髮600以上(任意金額)(51000)"
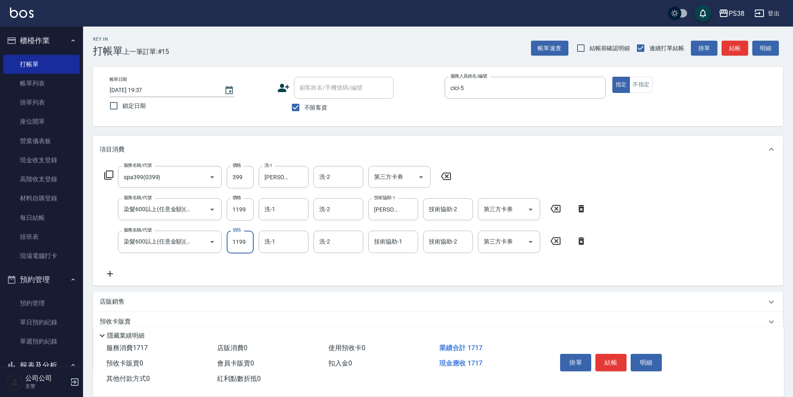
type input "1199"
type input "彥丞-55"
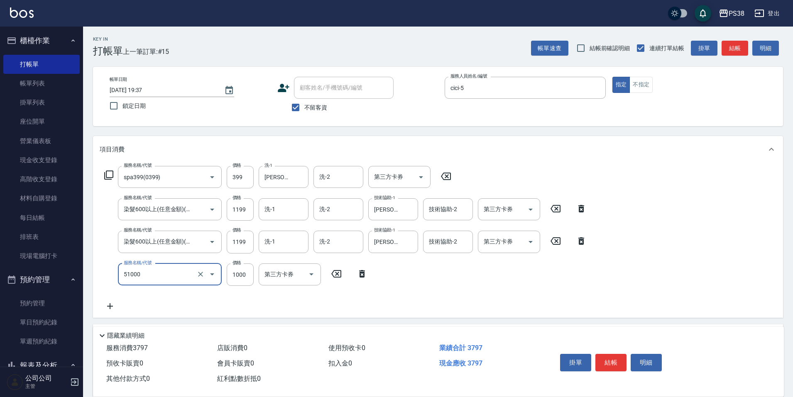
type input "染髮600以上(任意金額)(51000)"
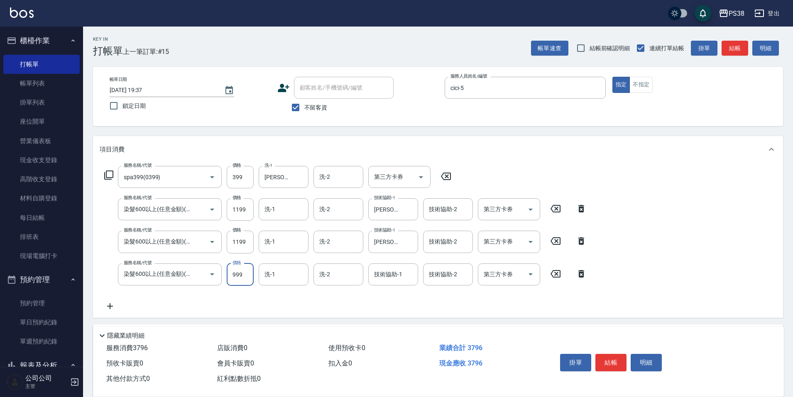
type input "999"
type input "彥丞-55"
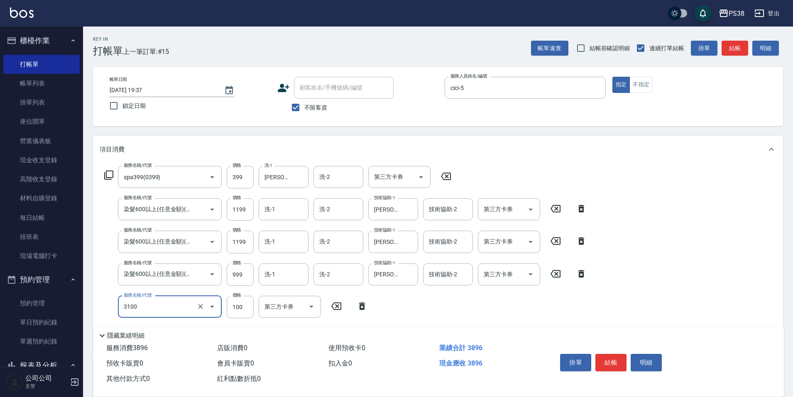
type input "頭皮水.順護(3100)"
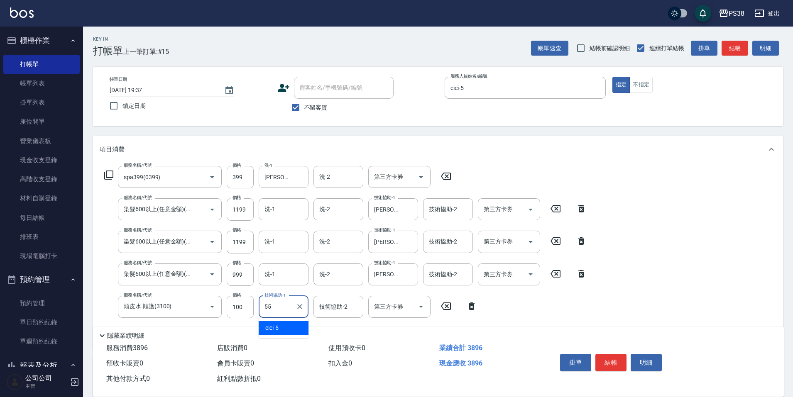
type input "彥丞-55"
type input "酵素護髮(31000)"
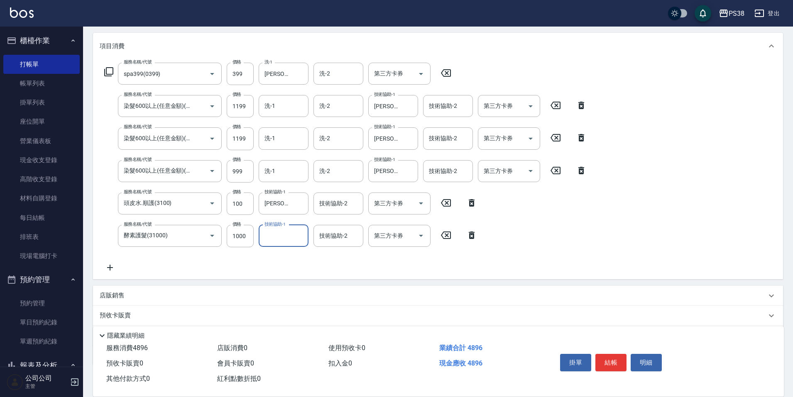
scroll to position [125, 0]
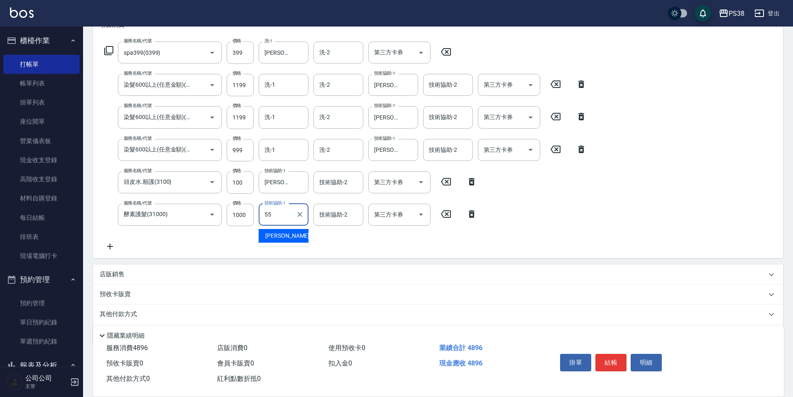
type input "彥丞-55"
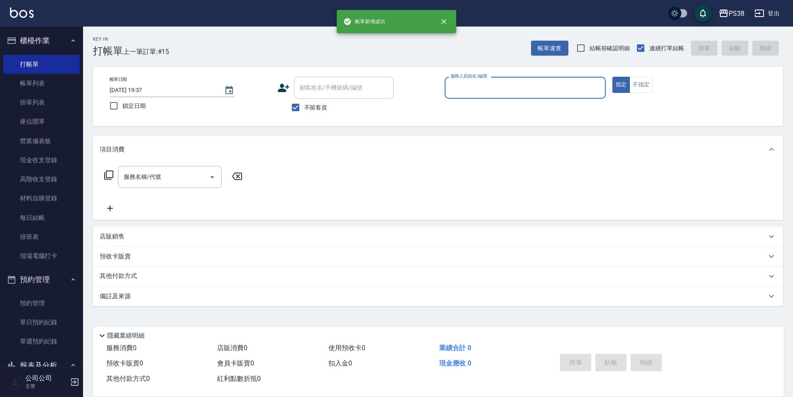
scroll to position [0, 0]
type input "Aisha-4"
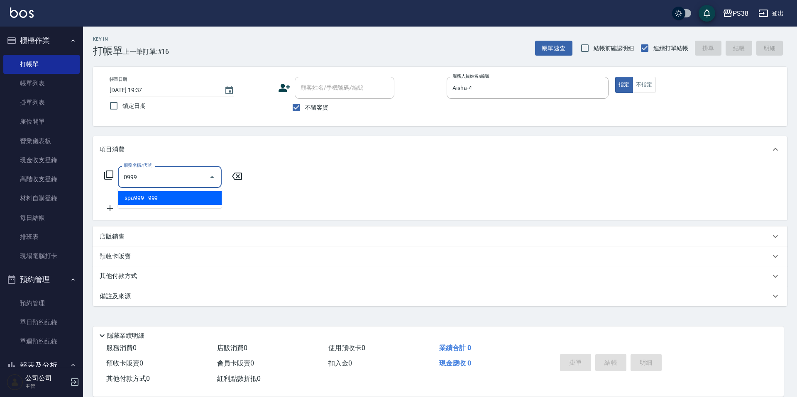
type input "spa999(0999)"
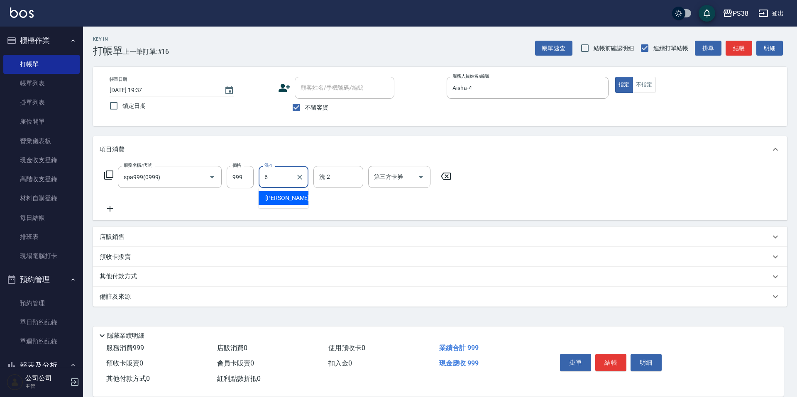
type input "Yuki-6"
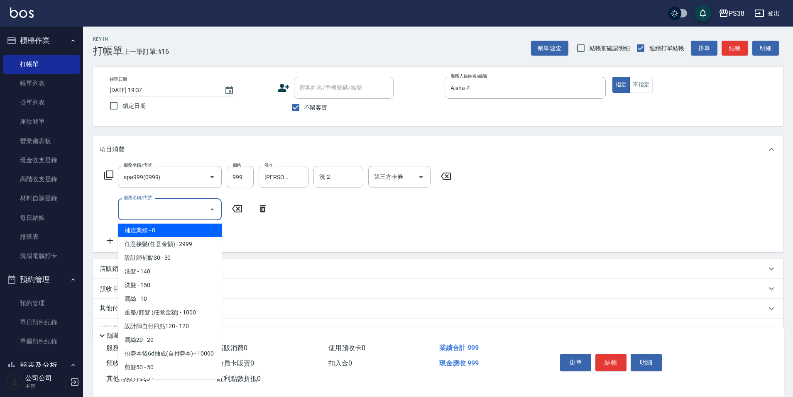
click at [186, 216] on input "服務名稱/代號" at bounding box center [164, 209] width 84 height 15
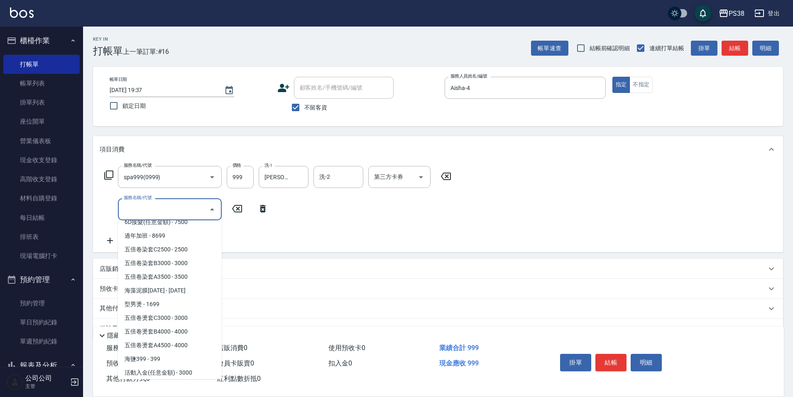
scroll to position [1158, 0]
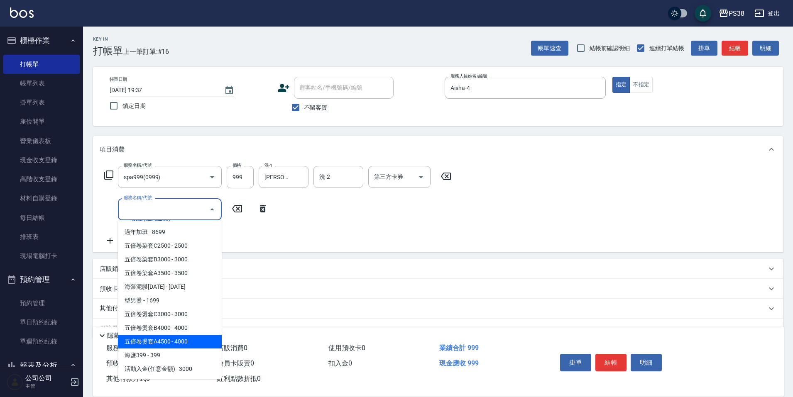
click at [188, 337] on span "五倍卷燙套A4500 - 4000" at bounding box center [170, 342] width 104 height 14
type input "五倍卷燙套A4500(PP4500)"
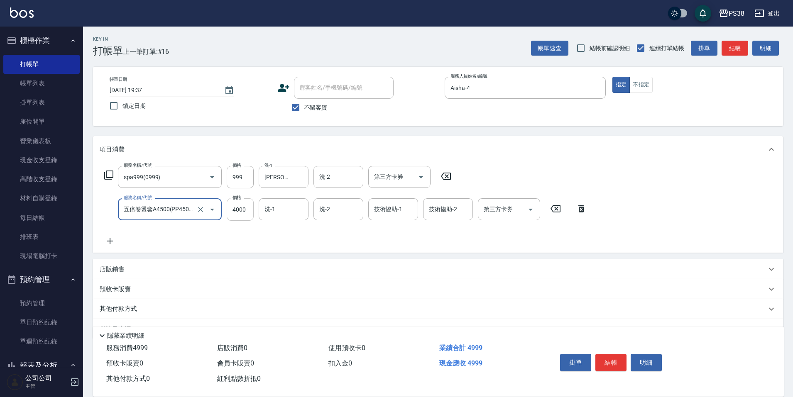
click at [247, 211] on input "4000" at bounding box center [240, 209] width 27 height 22
type input "4500"
type input "Yuki-6"
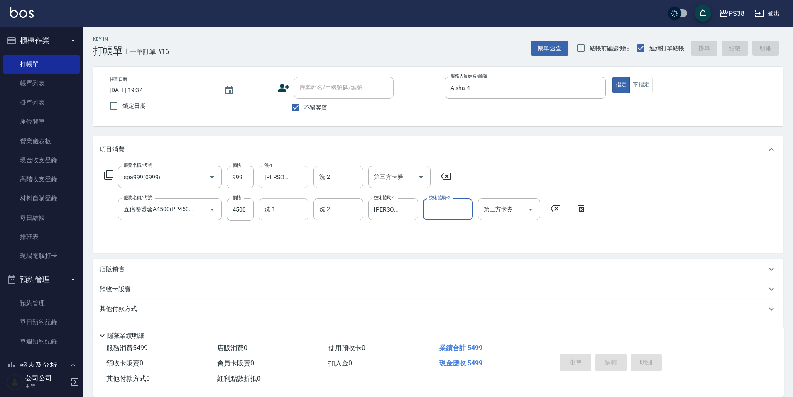
type input "2025/08/16 19:38"
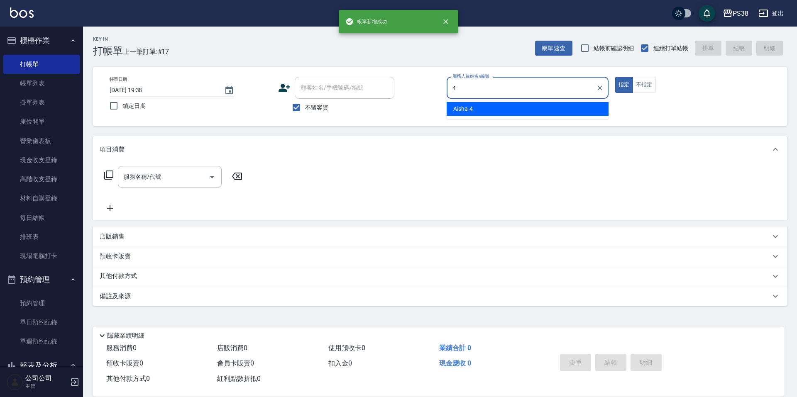
type input "Aisha-4"
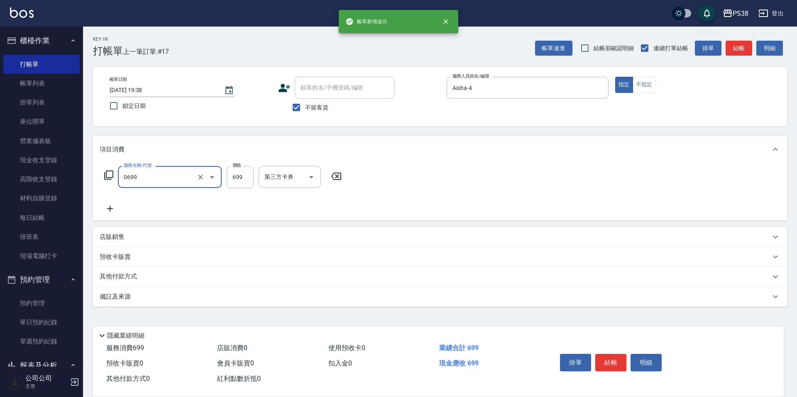
type input "spa699(0699)"
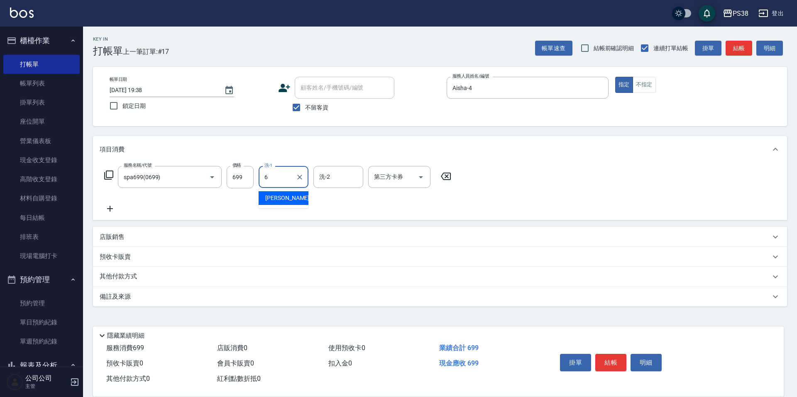
type input "Yuki-6"
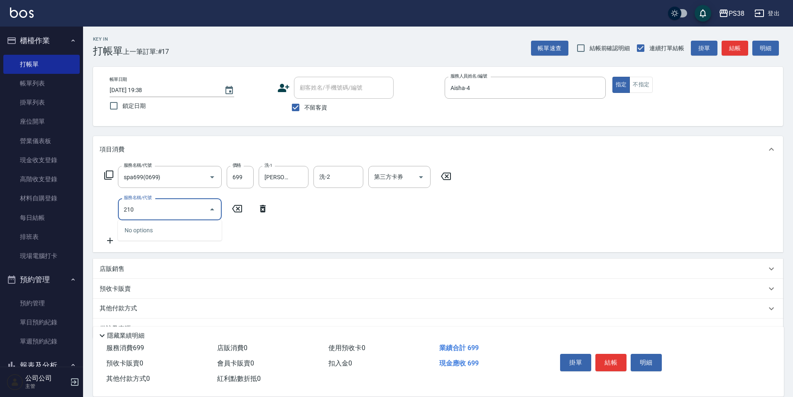
type input "2100"
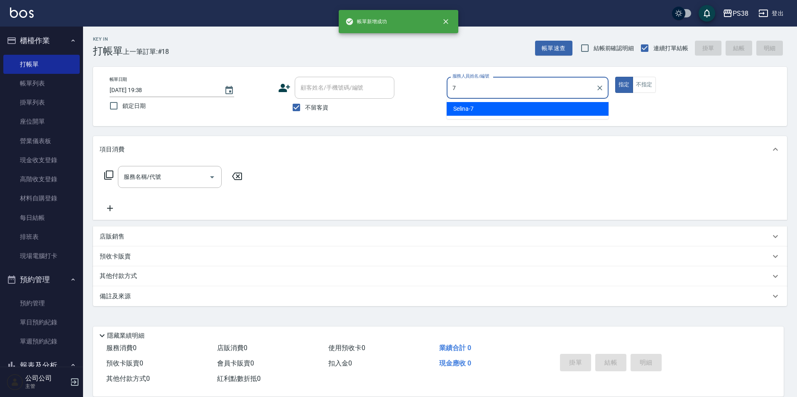
type input "Selina-7"
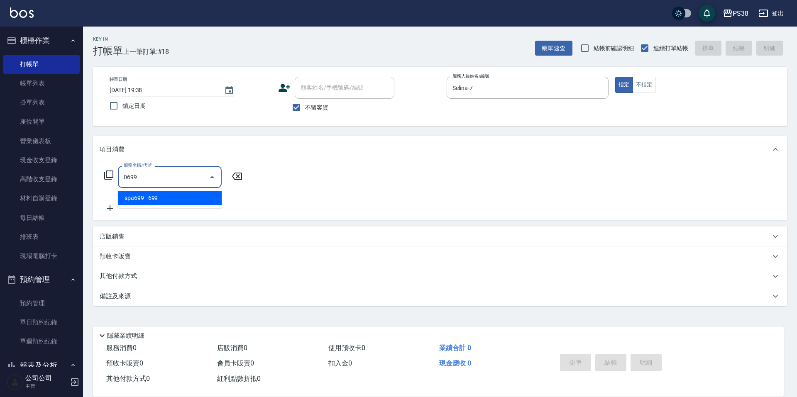
type input "spa699(0699)"
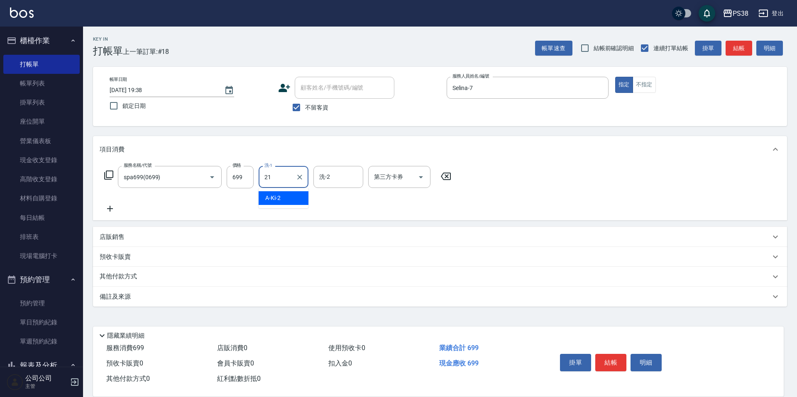
type input "泰迪-21"
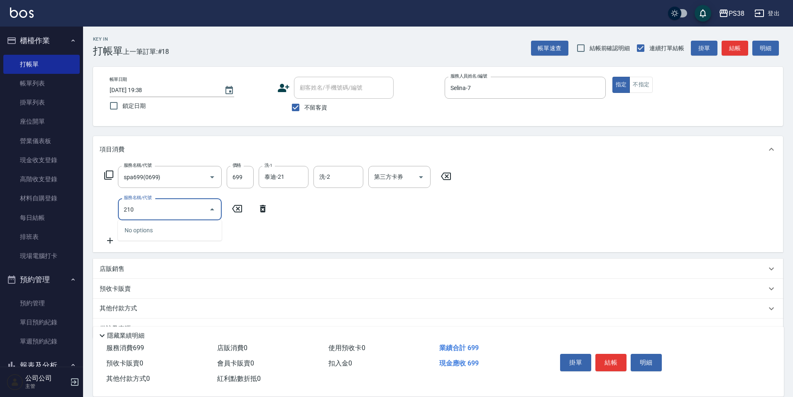
type input "2100"
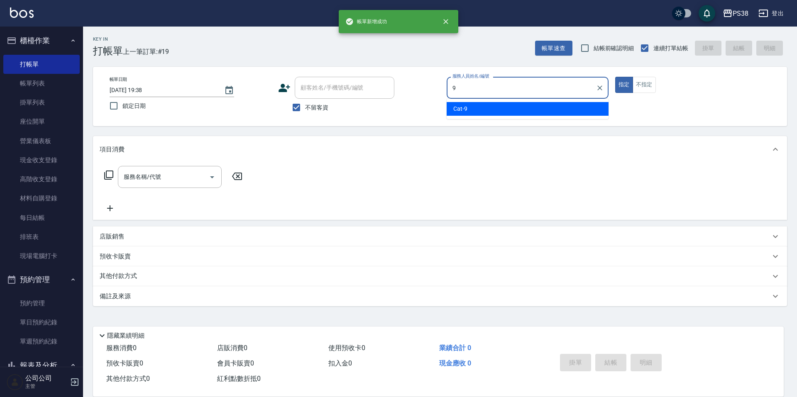
type input "Cat-9"
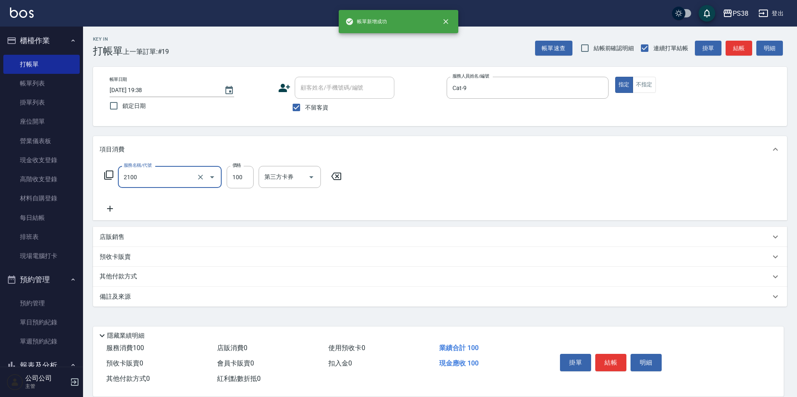
type input "剪髮與造型(任意金額)(2100)"
type input "300"
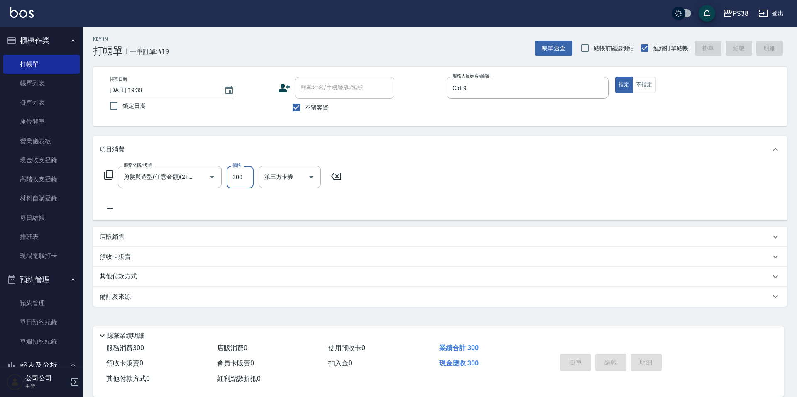
type input "2025/08/16 19:39"
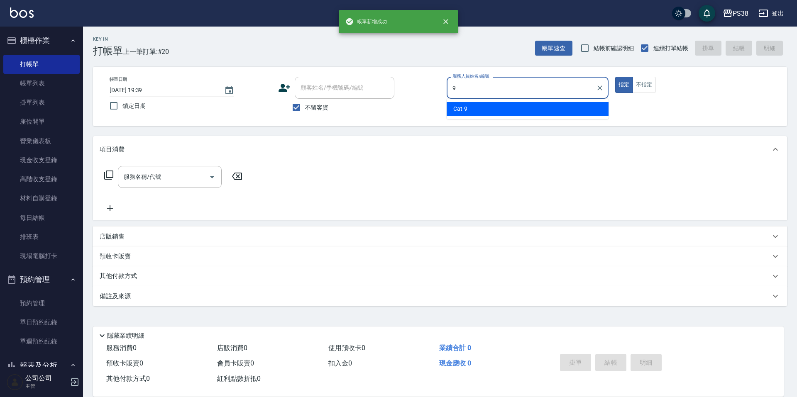
type input "Cat-9"
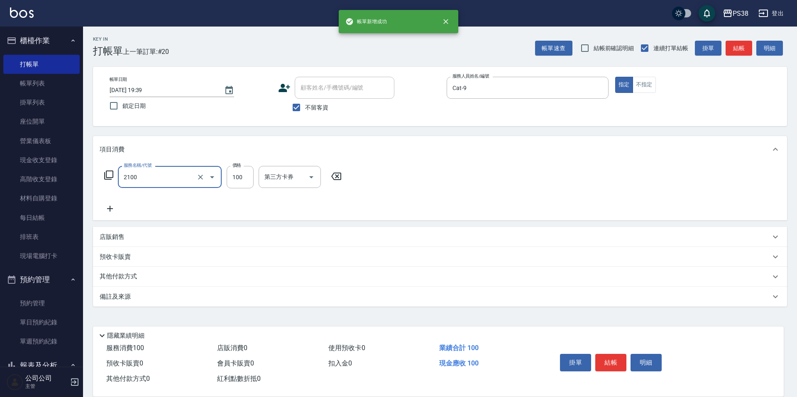
type input "剪髮與造型(任意金額)(2100)"
type input "300"
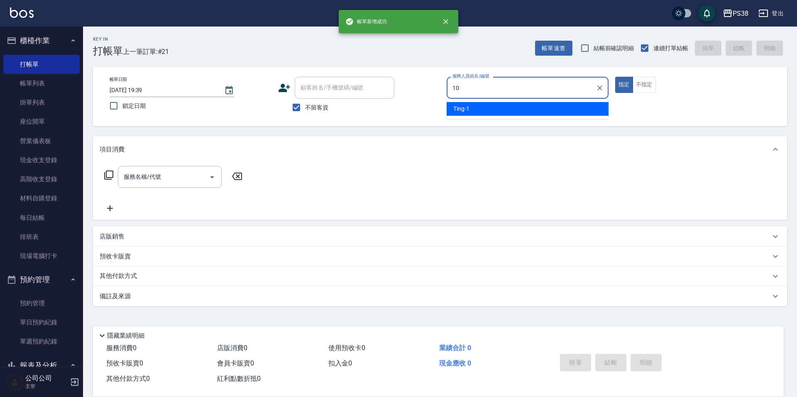
type input "Tiva-10"
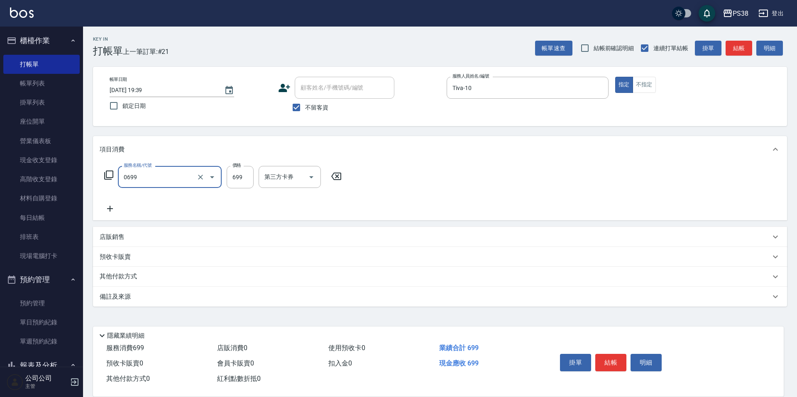
type input "spa699(0699)"
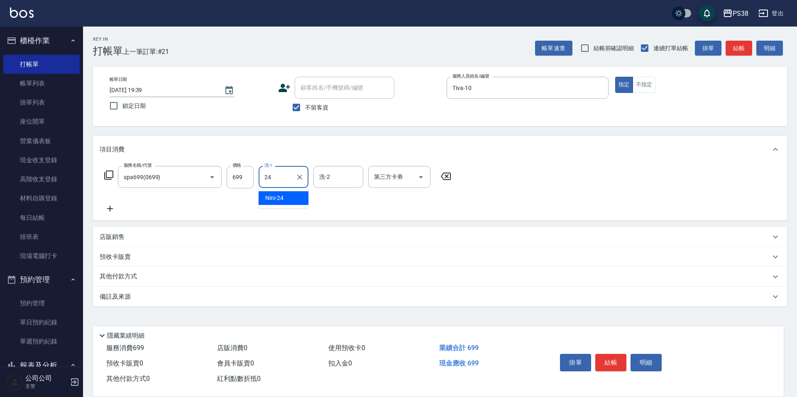
type input "Nini-24"
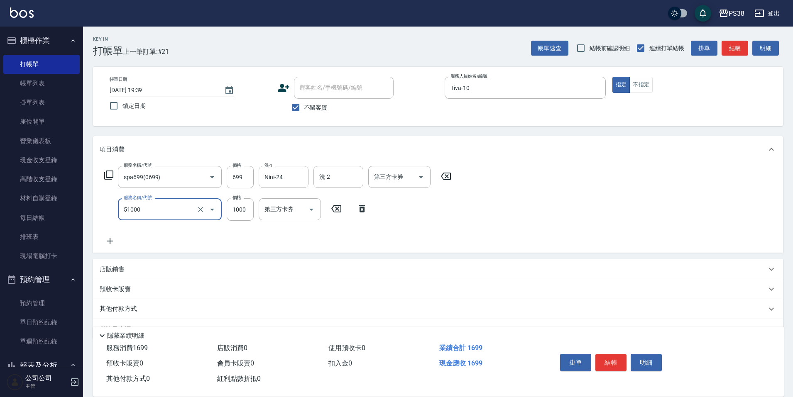
type input "染髮600以上(任意金額)(51000)"
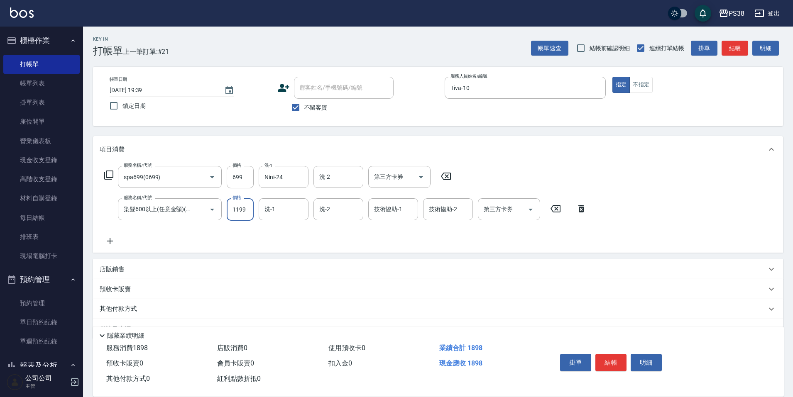
type input "1199"
type input "Nini-24"
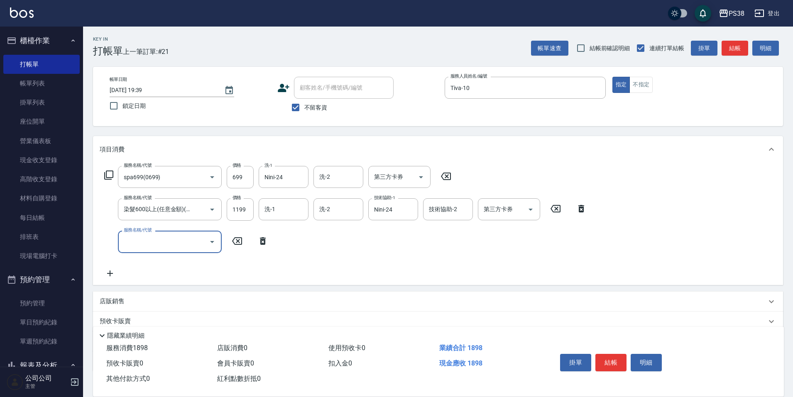
scroll to position [0, 0]
type input "胺基酸護髮(3300)"
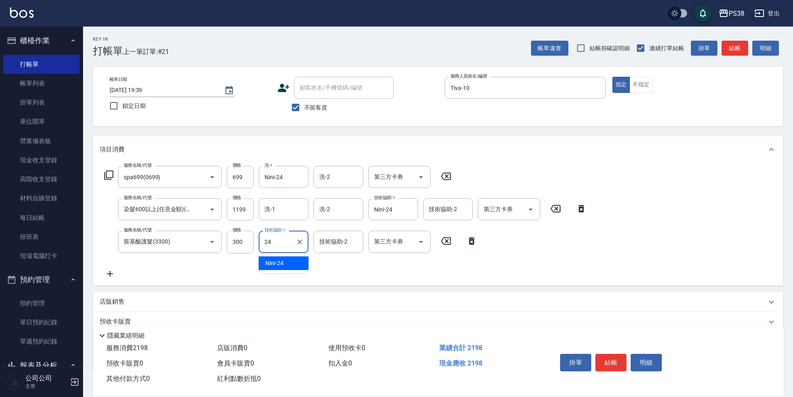
type input "Nini-24"
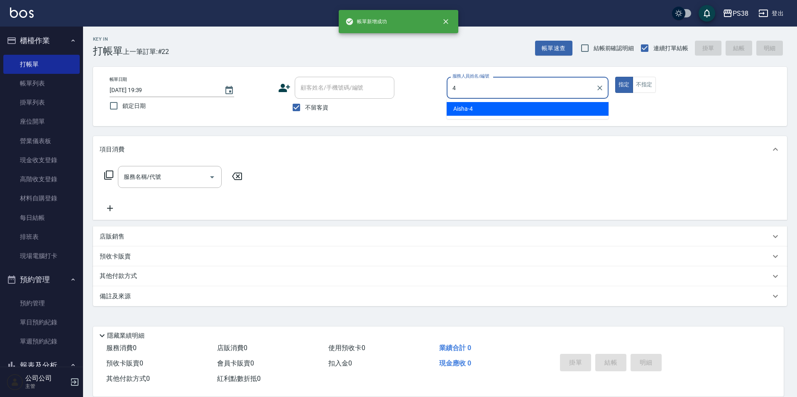
type input "Aisha-4"
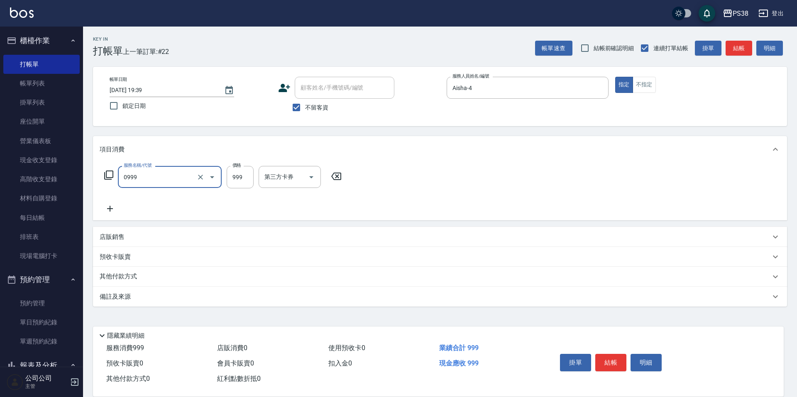
type input "spa999(0999)"
type input "999"
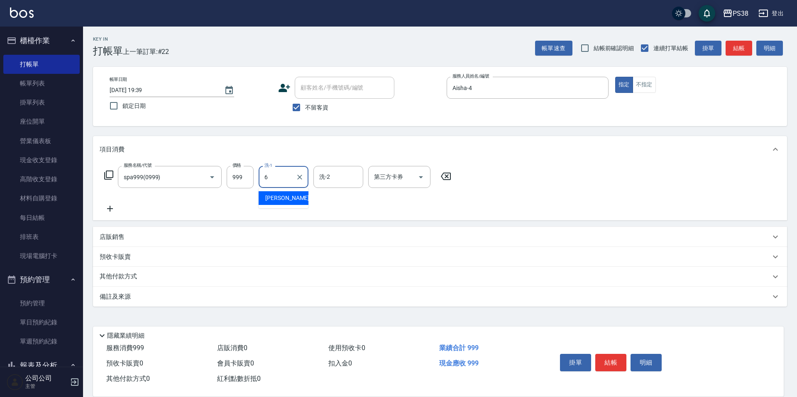
type input "Yuki-6"
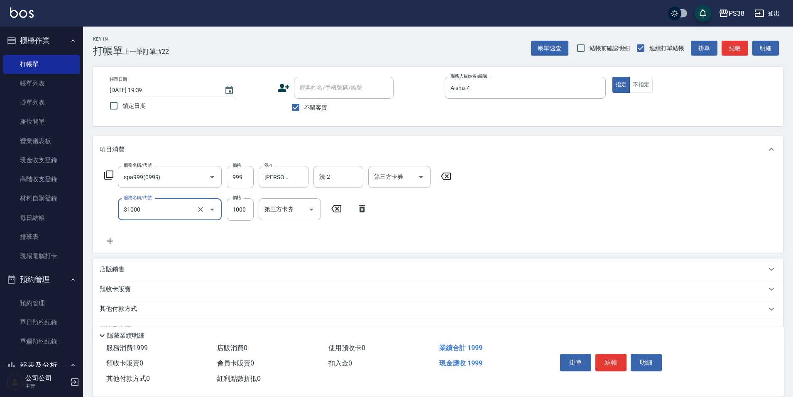
type input "酵素護髮(31000)"
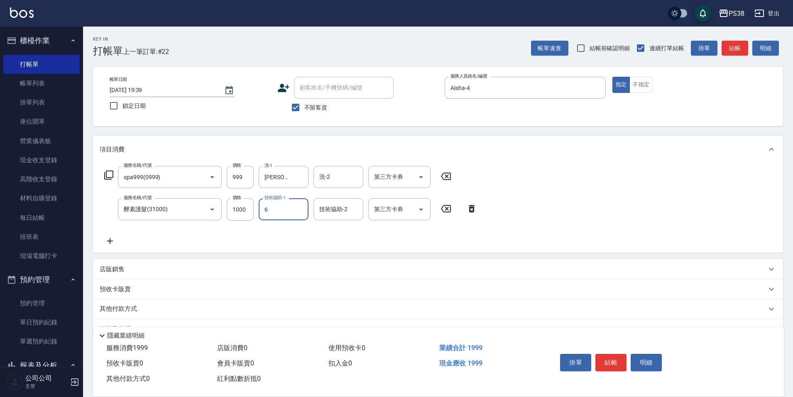
type input "Yuki-6"
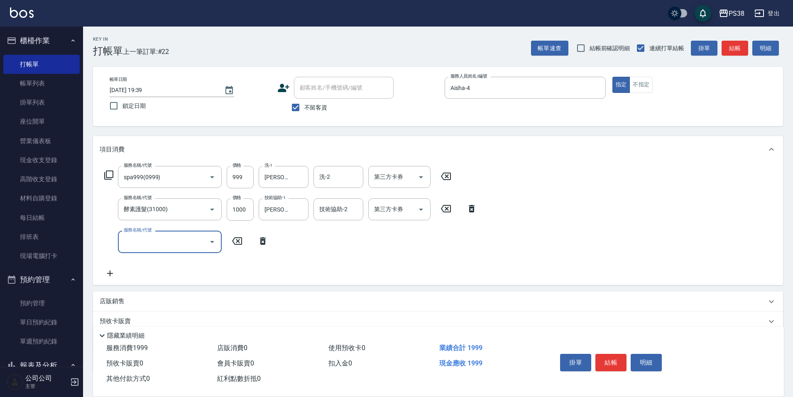
click at [167, 243] on input "服務名稱/代號" at bounding box center [164, 242] width 84 height 15
click at [183, 250] on div "服務名稱/代號" at bounding box center [170, 242] width 104 height 22
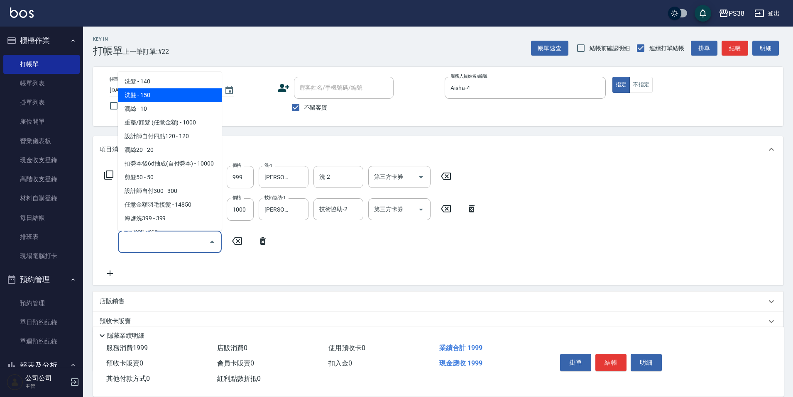
scroll to position [83, 0]
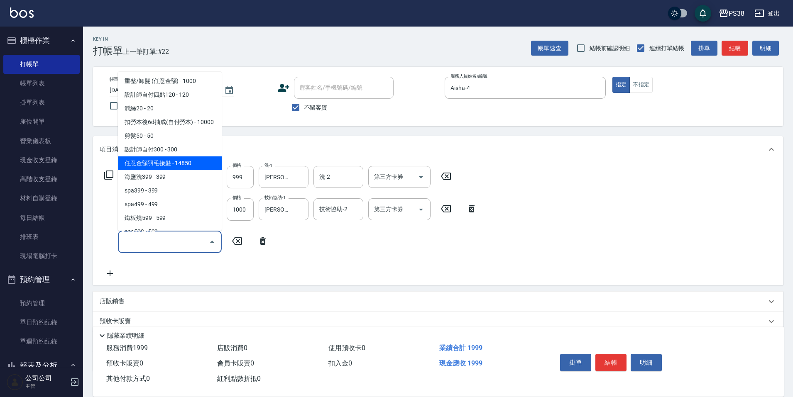
click at [187, 166] on span "任意金額羽毛接髮 - 14850" at bounding box center [170, 163] width 104 height 14
type input "任意金額羽毛接髮(333)"
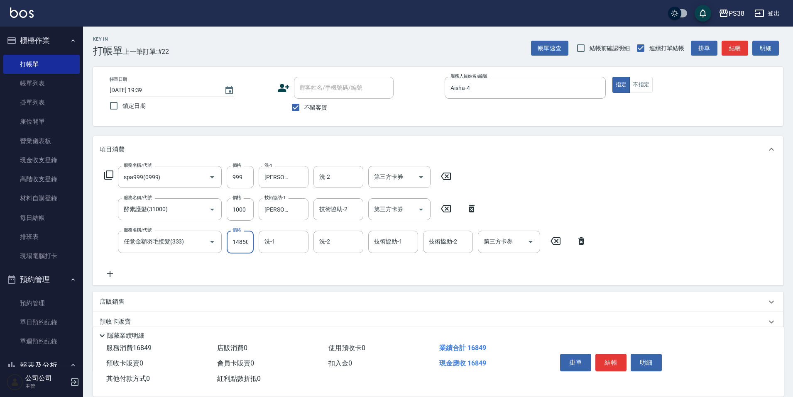
click at [245, 242] on input "14850" at bounding box center [240, 242] width 27 height 22
type input "17332"
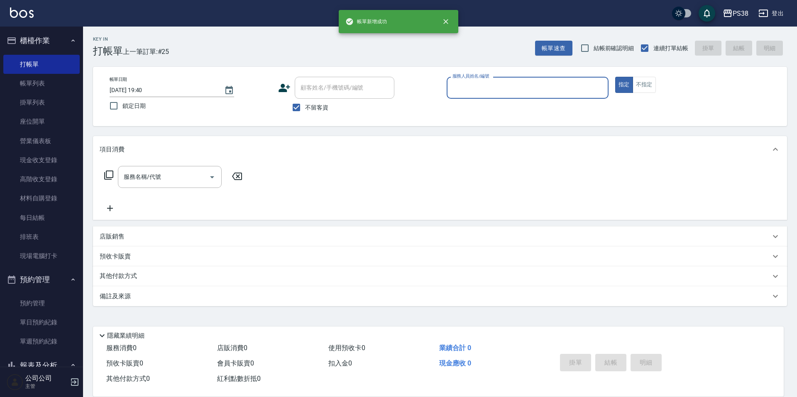
drag, startPoint x: 47, startPoint y: 83, endPoint x: 535, endPoint y: 245, distance: 514.5
click at [48, 83] on link "帳單列表" at bounding box center [41, 83] width 76 height 19
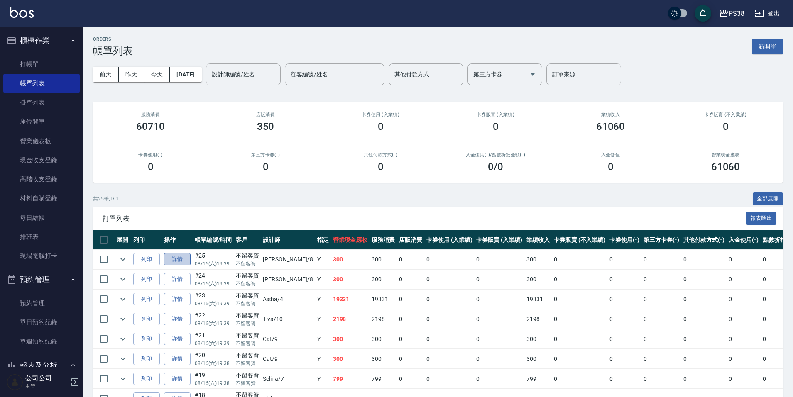
click at [181, 256] on link "詳情" at bounding box center [177, 259] width 27 height 13
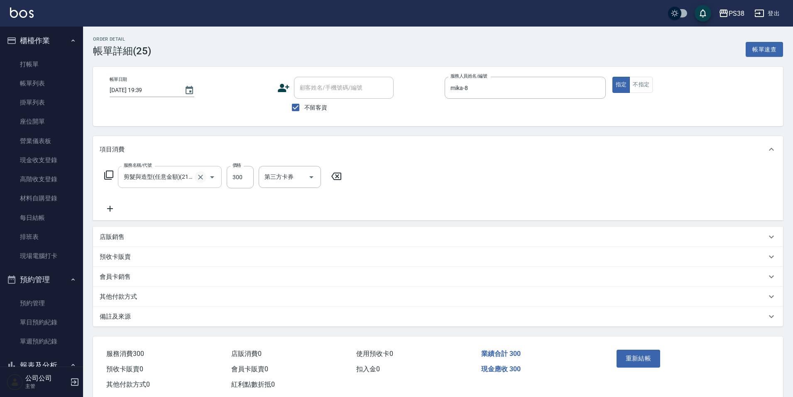
click at [201, 176] on icon "Clear" at bounding box center [200, 177] width 8 height 8
click at [626, 358] on button "重新結帳" at bounding box center [638, 358] width 44 height 17
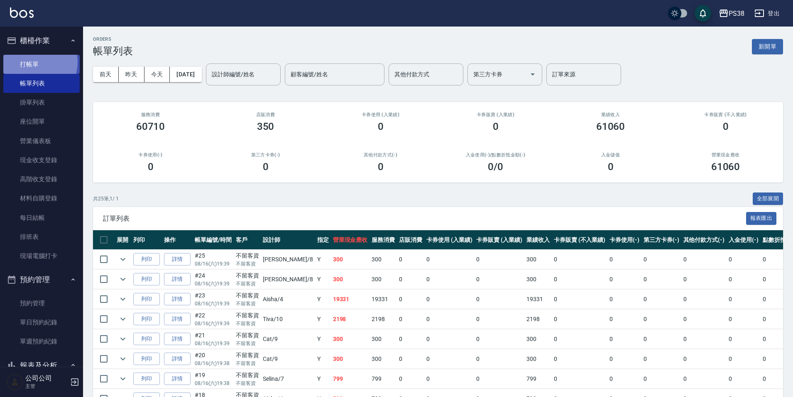
click at [30, 62] on link "打帳單" at bounding box center [41, 64] width 76 height 19
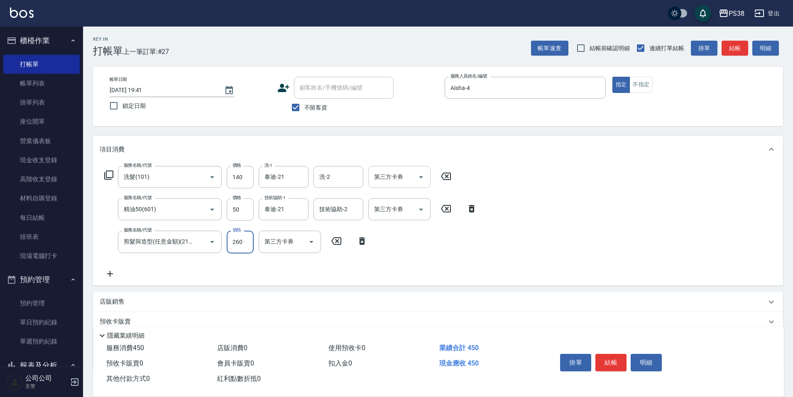
click at [422, 175] on icon "Open" at bounding box center [421, 177] width 10 height 10
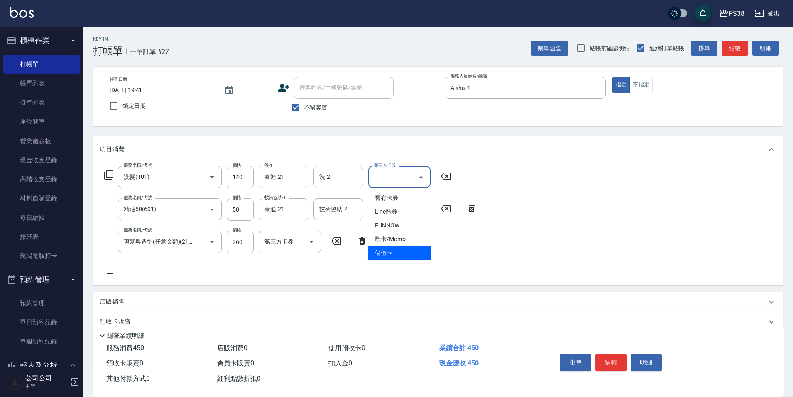
drag, startPoint x: 408, startPoint y: 254, endPoint x: 408, endPoint y: 250, distance: 4.6
click at [408, 254] on span "儲值卡" at bounding box center [399, 253] width 62 height 14
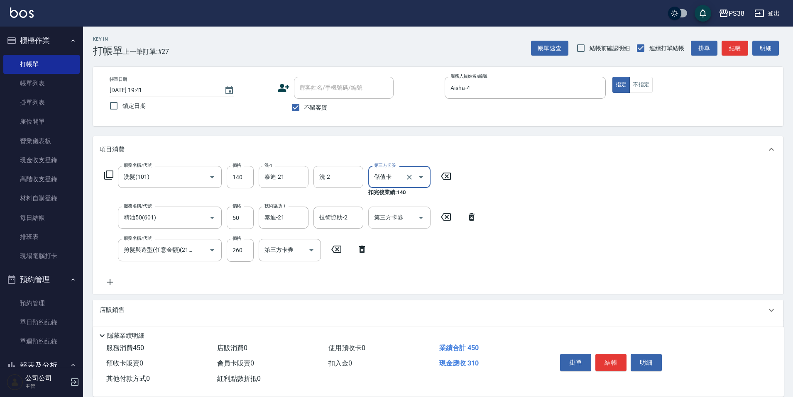
click at [423, 212] on button "Open" at bounding box center [420, 217] width 13 height 13
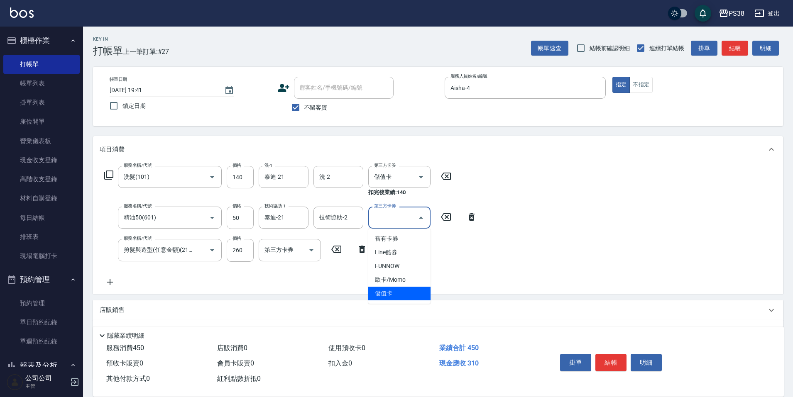
click at [399, 296] on span "儲值卡" at bounding box center [399, 294] width 62 height 14
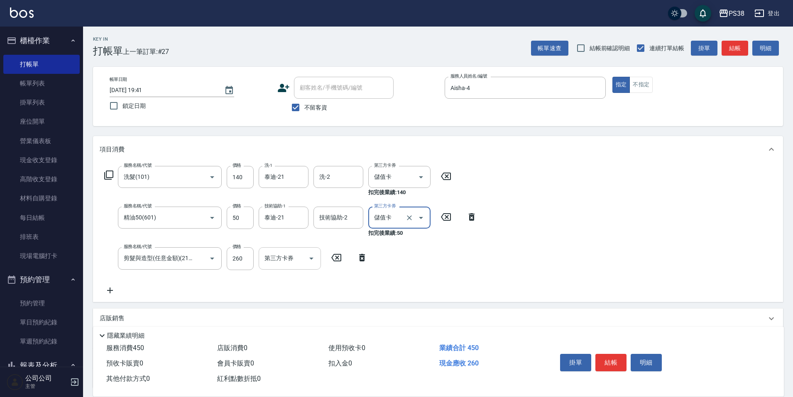
drag, startPoint x: 313, startPoint y: 258, endPoint x: 311, endPoint y: 264, distance: 6.6
click at [312, 258] on icon "Open" at bounding box center [311, 259] width 10 height 10
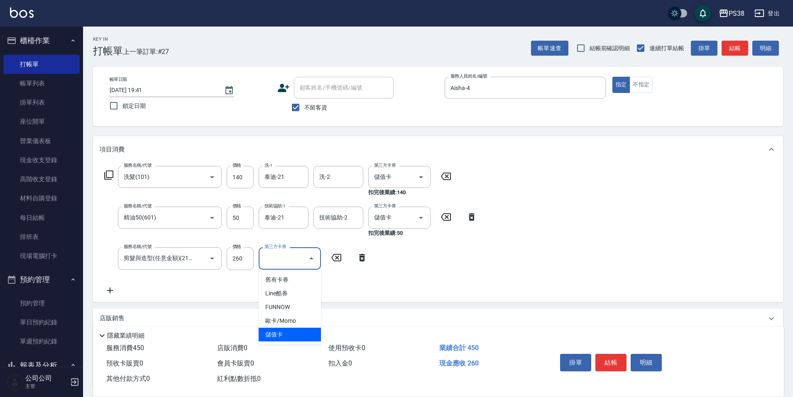
click at [304, 342] on ul "舊有卡券 Line酷券 FUNNOW 歐卡/Momo 儲值卡" at bounding box center [290, 307] width 62 height 75
click at [286, 334] on span "儲值卡" at bounding box center [290, 335] width 62 height 14
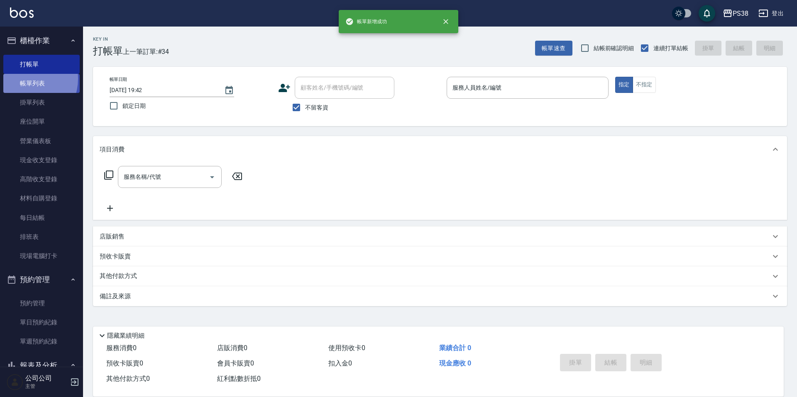
click at [25, 79] on link "帳單列表" at bounding box center [41, 83] width 76 height 19
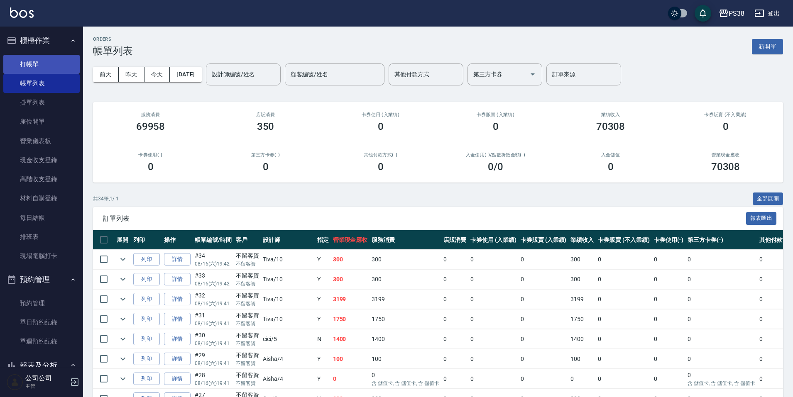
click at [49, 58] on link "打帳單" at bounding box center [41, 64] width 76 height 19
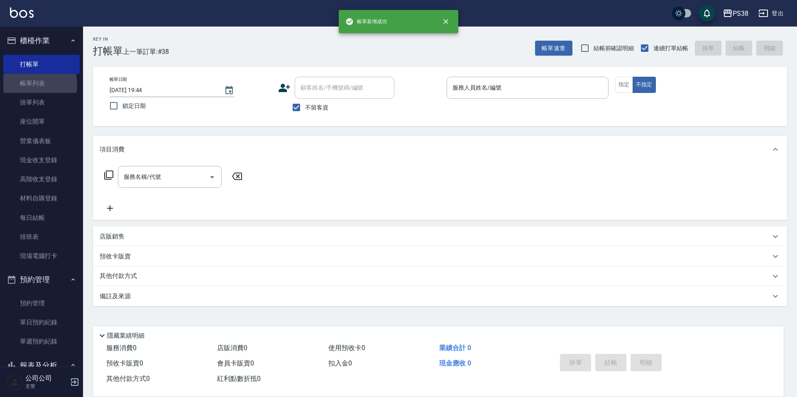
drag, startPoint x: 32, startPoint y: 84, endPoint x: 420, endPoint y: 237, distance: 417.1
click at [32, 84] on link "帳單列表" at bounding box center [41, 83] width 76 height 19
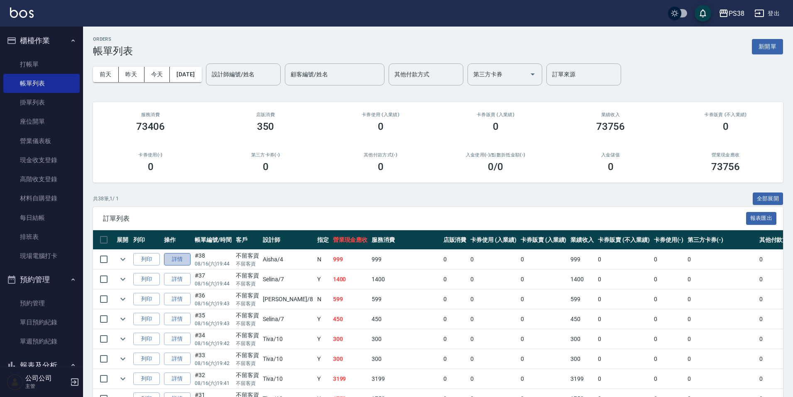
click at [180, 257] on link "詳情" at bounding box center [177, 259] width 27 height 13
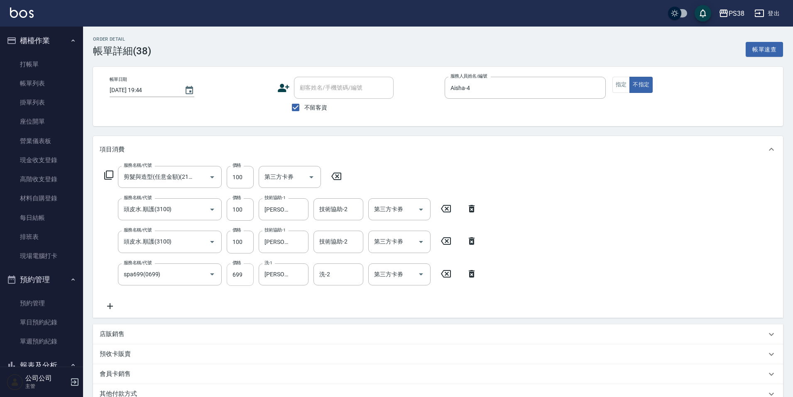
click at [245, 276] on input "699" at bounding box center [240, 275] width 27 height 22
click at [396, 303] on div "服務名稱/代號 剪髮與造型(任意金額)(2100) 服務名稱/代號 價格 100 價格 第三方卡券 第三方卡券 服務名稱/代號 頭皮水.順護(3100) 服務…" at bounding box center [291, 238] width 382 height 145
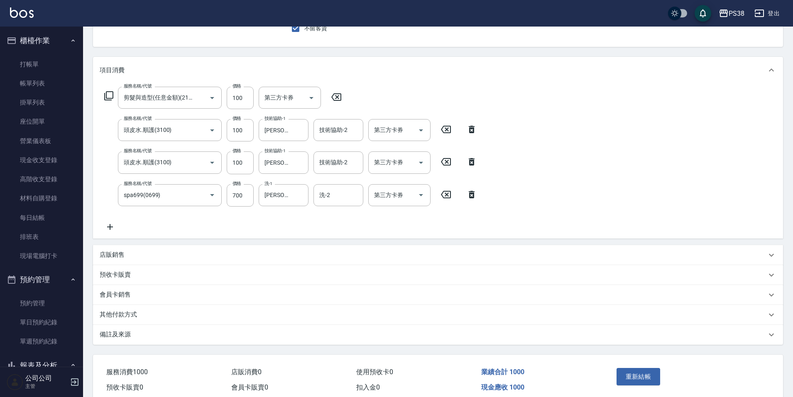
scroll to position [117, 0]
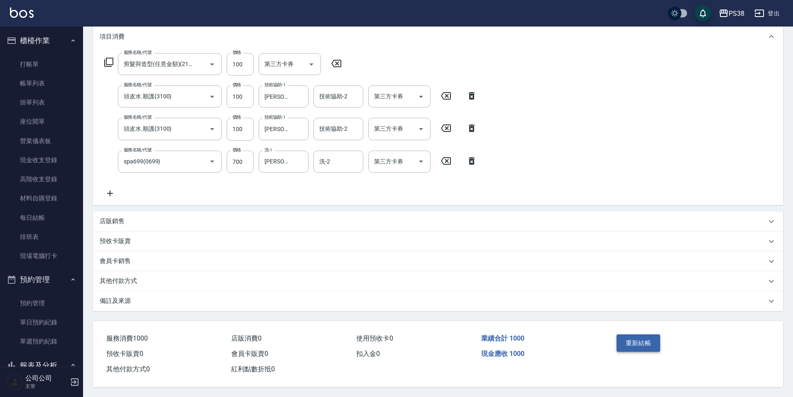
click at [624, 335] on button "重新結帳" at bounding box center [638, 343] width 44 height 17
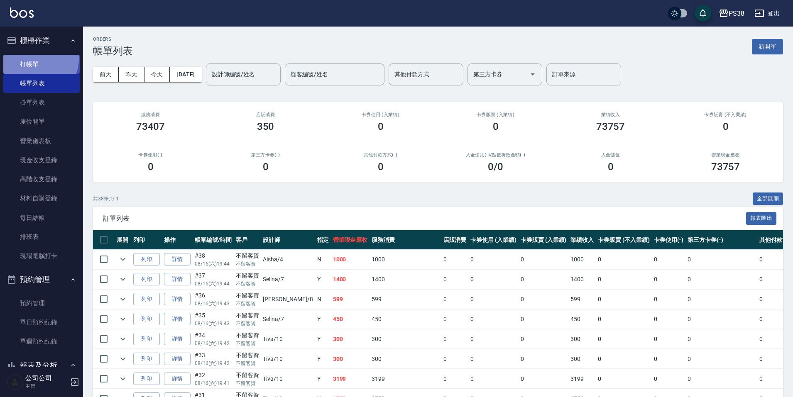
click at [36, 59] on link "打帳單" at bounding box center [41, 64] width 76 height 19
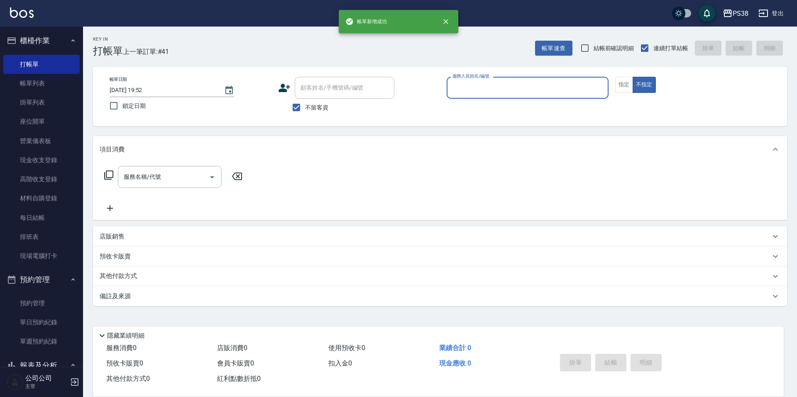
drag, startPoint x: 27, startPoint y: 86, endPoint x: 346, endPoint y: 182, distance: 332.9
click at [27, 86] on link "帳單列表" at bounding box center [41, 83] width 76 height 19
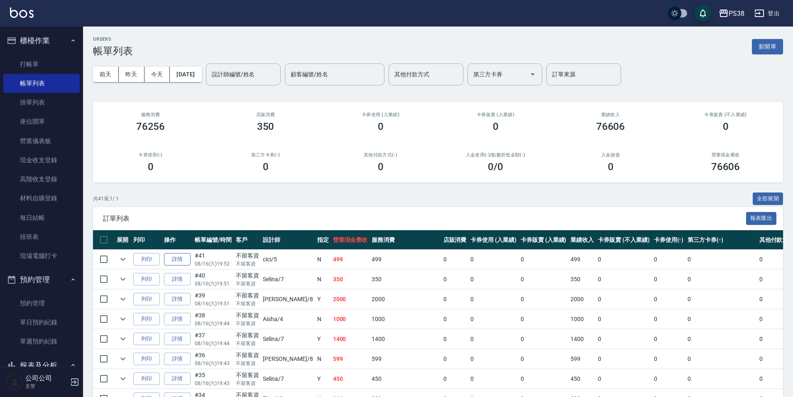
click at [181, 262] on link "詳情" at bounding box center [177, 259] width 27 height 13
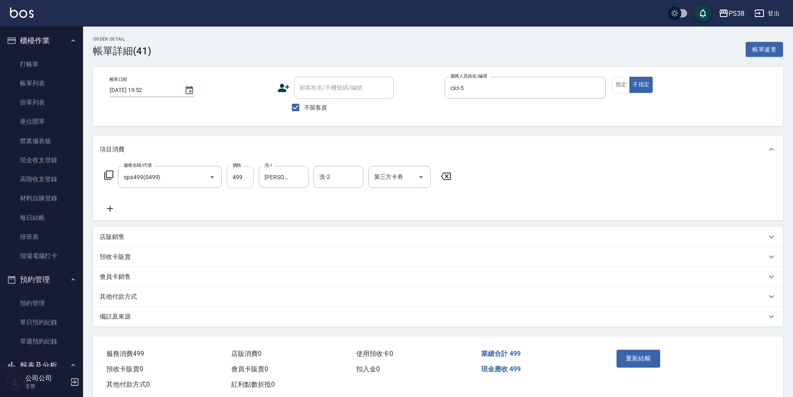
click at [238, 184] on input "499" at bounding box center [240, 177] width 27 height 22
click at [647, 354] on button "重新結帳" at bounding box center [638, 358] width 44 height 17
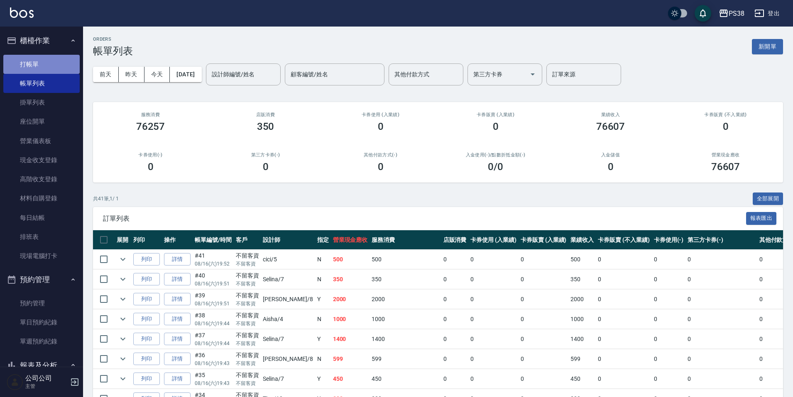
click at [52, 58] on link "打帳單" at bounding box center [41, 64] width 76 height 19
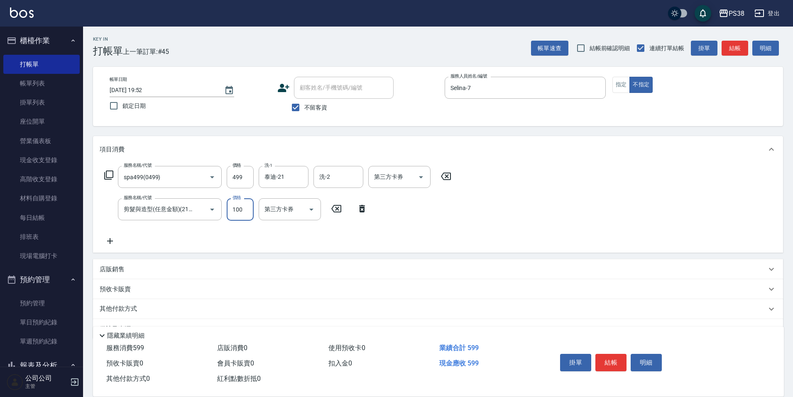
drag, startPoint x: 313, startPoint y: 249, endPoint x: 301, endPoint y: 237, distance: 17.0
click at [313, 249] on div "服務名稱/代號 spa499(0499) 服務名稱/代號 價格 499 價格 洗-1 泰迪-21 洗-1 洗-2 洗-2 第三方卡券 第三方卡券 服務名稱/代…" at bounding box center [438, 208] width 690 height 90
click at [243, 174] on input "499" at bounding box center [240, 177] width 27 height 22
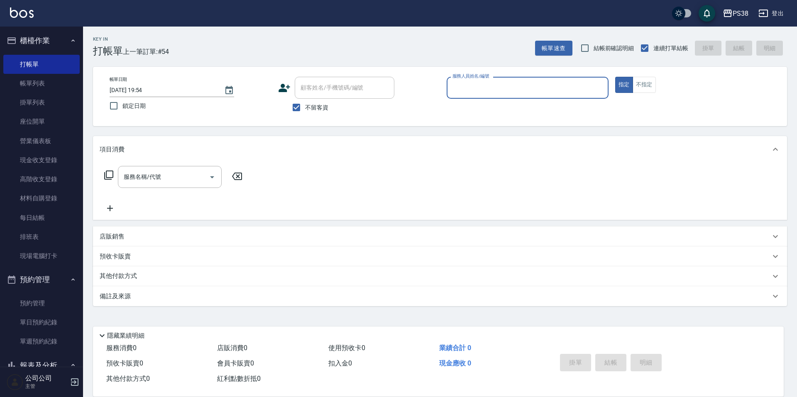
drag, startPoint x: 62, startPoint y: 81, endPoint x: 577, endPoint y: 165, distance: 522.0
click at [62, 81] on link "帳單列表" at bounding box center [41, 83] width 76 height 19
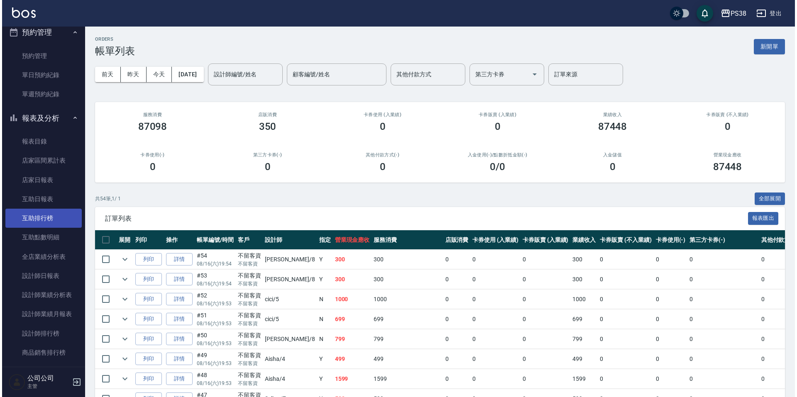
scroll to position [249, 0]
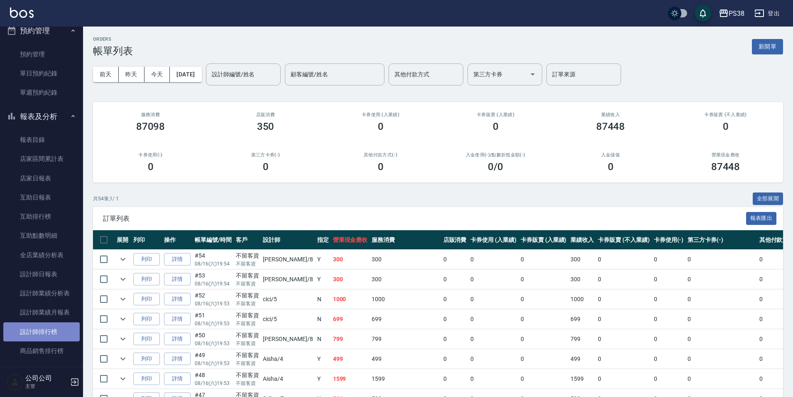
click at [71, 340] on link "設計師排行榜" at bounding box center [41, 332] width 76 height 19
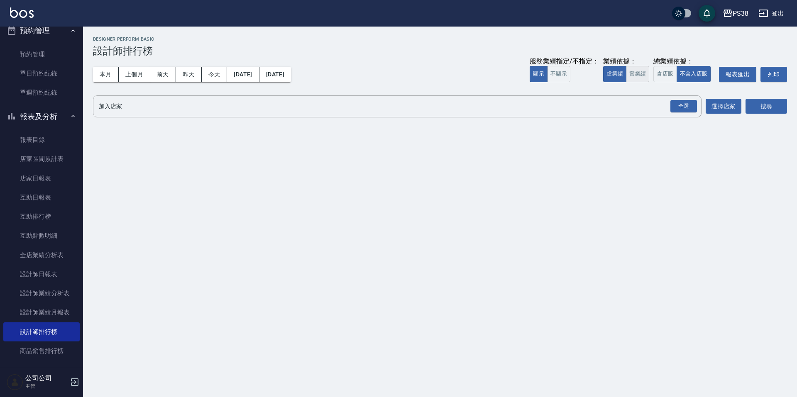
click at [634, 78] on button "實業績" at bounding box center [637, 74] width 23 height 16
click at [684, 108] on div "全選" at bounding box center [683, 106] width 27 height 13
click at [751, 109] on button "搜尋" at bounding box center [766, 106] width 42 height 15
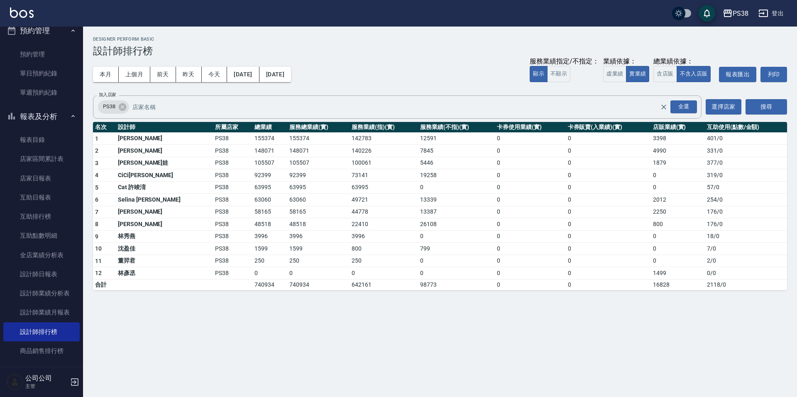
click at [216, 83] on div "本月 上個月 前天 昨天 今天 2025/08/01 2025/08/16 服務業績指定/不指定： 顯示 不顯示 業績依據： 虛業績 實業績 總業績依據： 含…" at bounding box center [440, 74] width 694 height 35
click at [216, 77] on button "今天" at bounding box center [215, 74] width 26 height 15
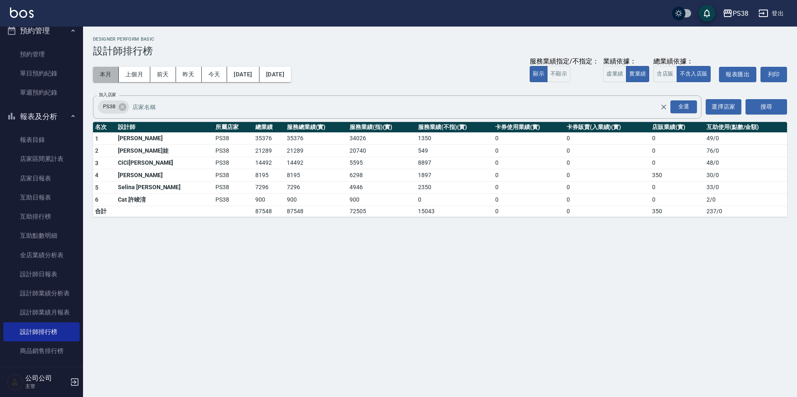
click at [118, 79] on button "本月" at bounding box center [106, 74] width 26 height 15
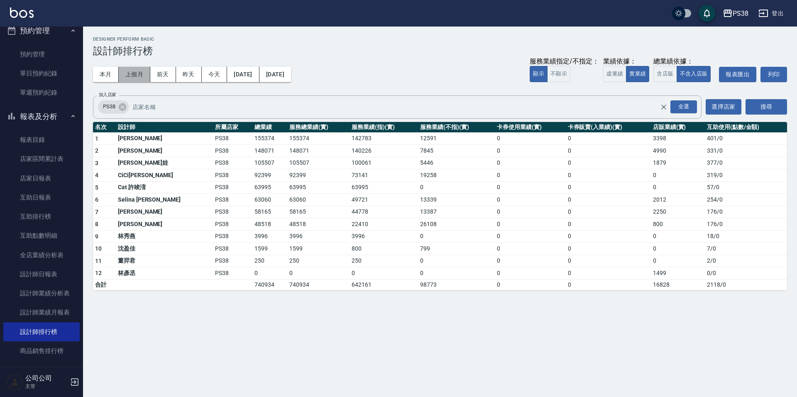
click at [132, 81] on button "上個月" at bounding box center [135, 74] width 32 height 15
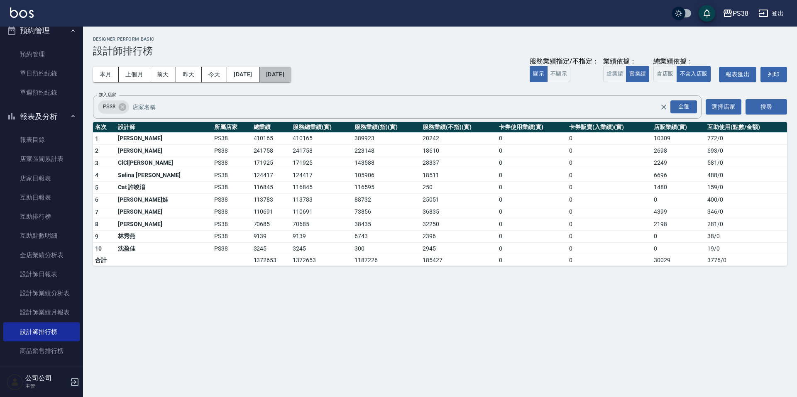
click at [291, 67] on button "[DATE]" at bounding box center [275, 74] width 32 height 15
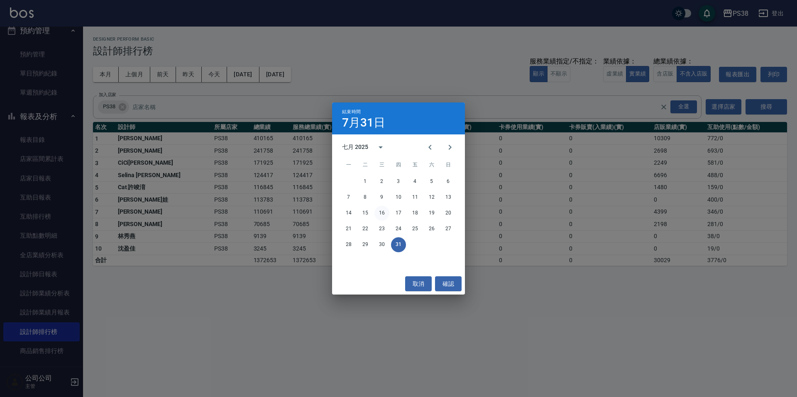
click at [381, 213] on button "16" at bounding box center [381, 213] width 15 height 15
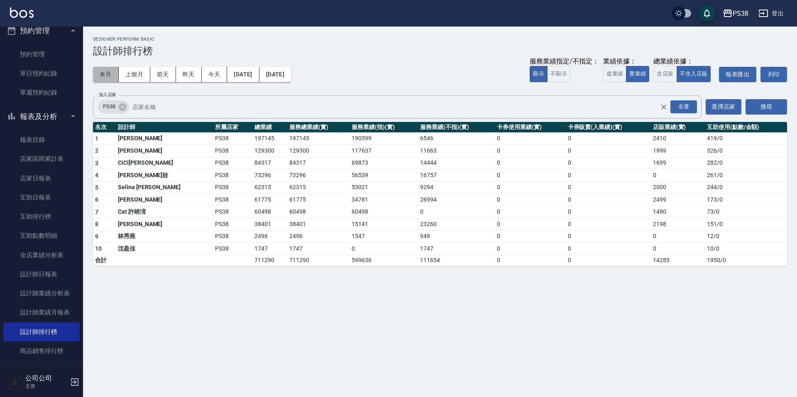
click at [110, 74] on button "本月" at bounding box center [106, 74] width 26 height 15
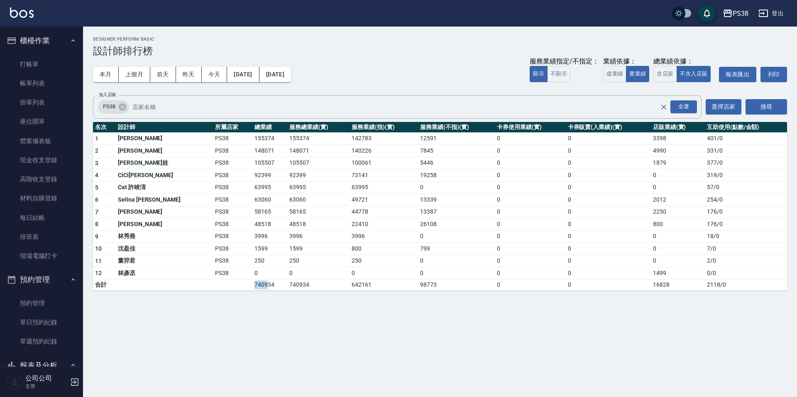
drag, startPoint x: 219, startPoint y: 285, endPoint x: 233, endPoint y: 289, distance: 14.7
click at [233, 289] on tr "合計 740934 740934 642161 98773 0 0 16828 2118 / 0" at bounding box center [440, 284] width 694 height 11
click at [252, 289] on td "740934" at bounding box center [269, 284] width 35 height 11
drag, startPoint x: 212, startPoint y: 279, endPoint x: 259, endPoint y: 282, distance: 47.0
click at [259, 282] on tbody "1 Aisha 黃馨萩 PS38 155374 155374 142783 12591 0 0 3398 401 / 0 2 Ting 婷婷 PS38 148…" at bounding box center [440, 211] width 694 height 158
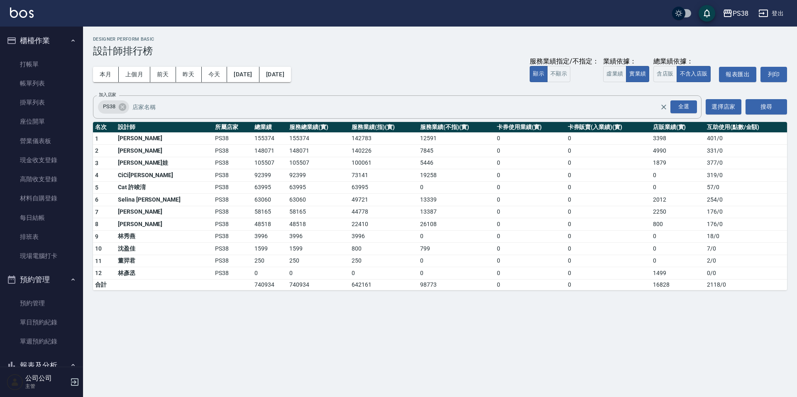
click at [414, 318] on div "PS38 2025-08-01 - 2025-08-31 設計師排行榜 列印時間： 2025-08-16-19:55 Designer Perform Bas…" at bounding box center [398, 198] width 797 height 397
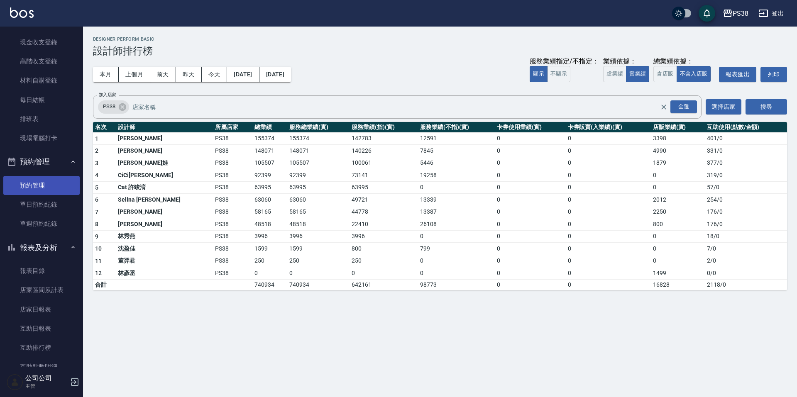
scroll to position [166, 0]
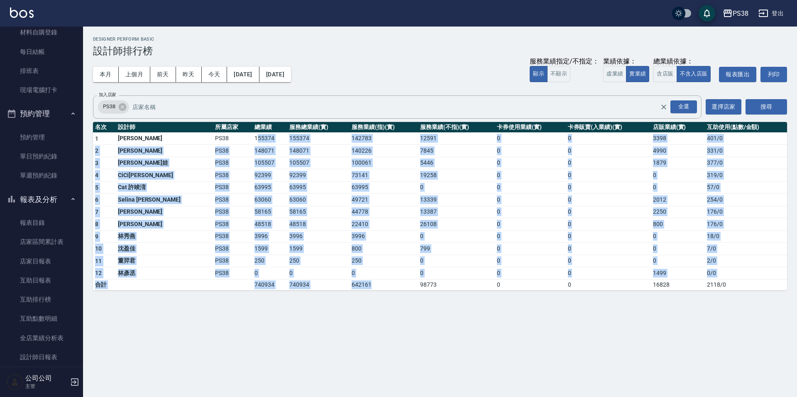
drag, startPoint x: 237, startPoint y: 143, endPoint x: 345, endPoint y: 283, distance: 176.6
click at [345, 283] on tbody "1 Aisha 黃馨萩 PS38 155374 155374 142783 12591 0 0 3398 401 / 0 2 Ting 婷婷 PS38 148…" at bounding box center [440, 211] width 694 height 158
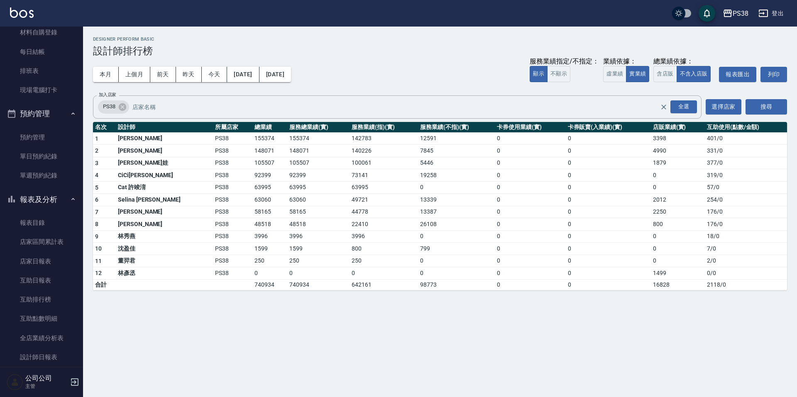
click at [545, 370] on div "PS38 2025-08-01 - 2025-08-31 設計師排行榜 列印時間： 2025-08-16-19:55 Designer Perform Bas…" at bounding box center [398, 198] width 797 height 397
click at [130, 73] on button "上個月" at bounding box center [135, 74] width 32 height 15
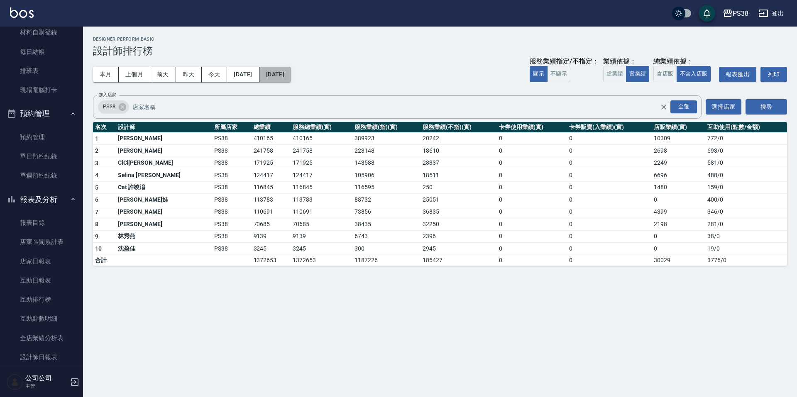
click at [291, 73] on button "[DATE]" at bounding box center [275, 74] width 32 height 15
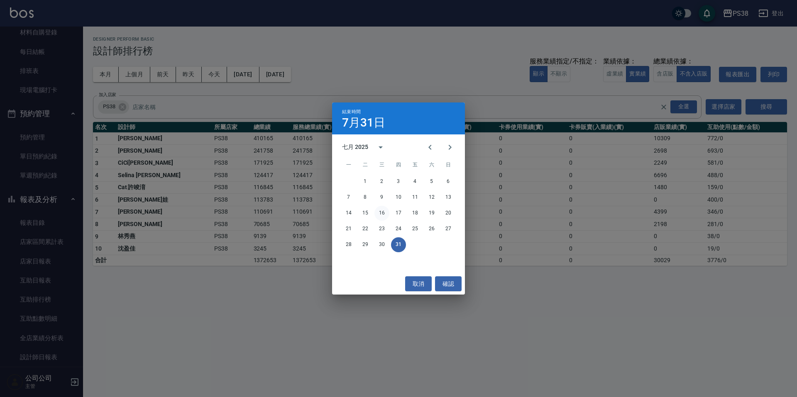
click at [386, 214] on button "16" at bounding box center [381, 213] width 15 height 15
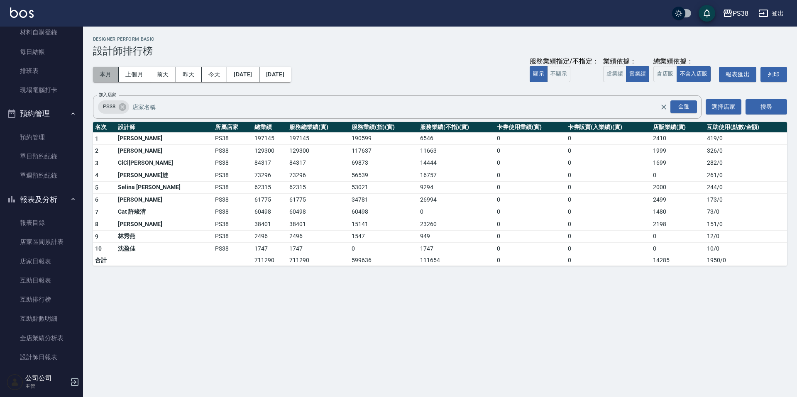
click at [96, 76] on button "本月" at bounding box center [106, 74] width 26 height 15
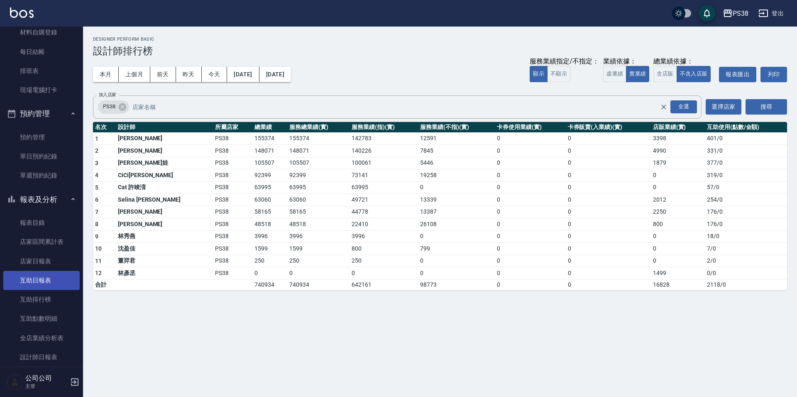
scroll to position [332, 0]
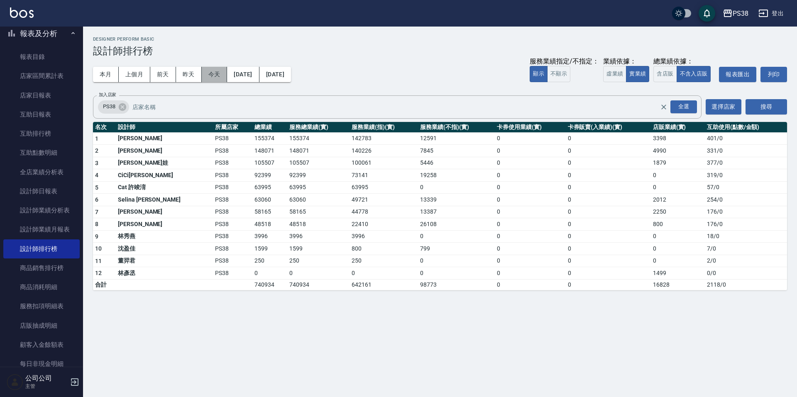
click at [219, 73] on button "今天" at bounding box center [215, 74] width 26 height 15
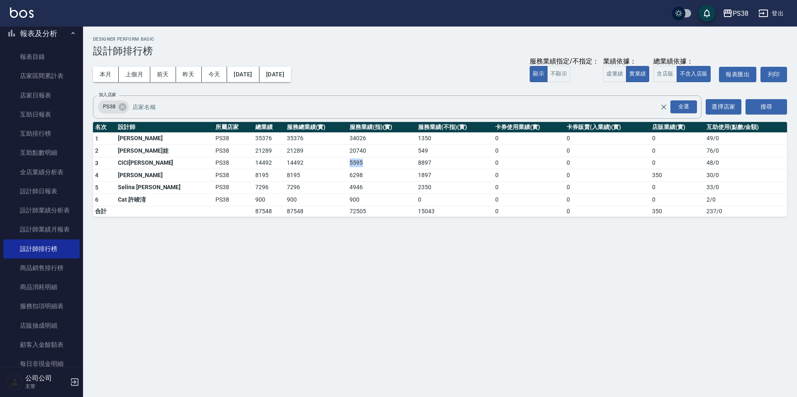
drag, startPoint x: 320, startPoint y: 164, endPoint x: 348, endPoint y: 166, distance: 28.4
click at [348, 166] on tr "3 CiCi晞晞 PS38 14492 14492 5595 8897 0 0 0 48 / 0" at bounding box center [440, 163] width 694 height 12
click at [356, 169] on td "6298" at bounding box center [381, 175] width 69 height 12
drag, startPoint x: 394, startPoint y: 167, endPoint x: 411, endPoint y: 170, distance: 16.9
click at [411, 170] on tbody "1 Aisha 黃馨萩 PS38 35376 35376 34026 1350 0 0 0 49 / 0 2 Tiva 緹娃 PS38 21289 21289…" at bounding box center [440, 174] width 694 height 84
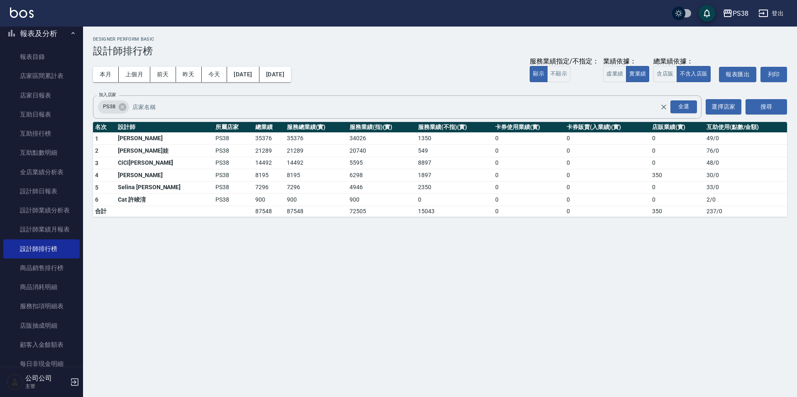
click at [425, 185] on td "2350" at bounding box center [454, 187] width 77 height 12
click at [408, 311] on div "PS38 2025-08-16 - 2025-08-16 設計師排行榜 列印時間： 2025-08-16-19:56 Designer Perform Bas…" at bounding box center [398, 198] width 797 height 397
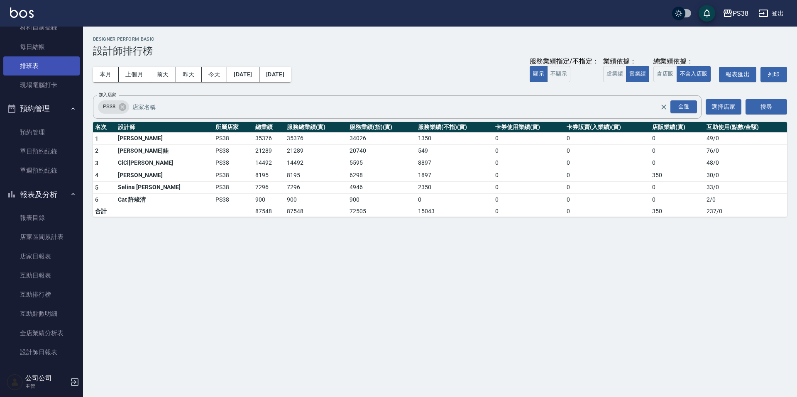
scroll to position [249, 0]
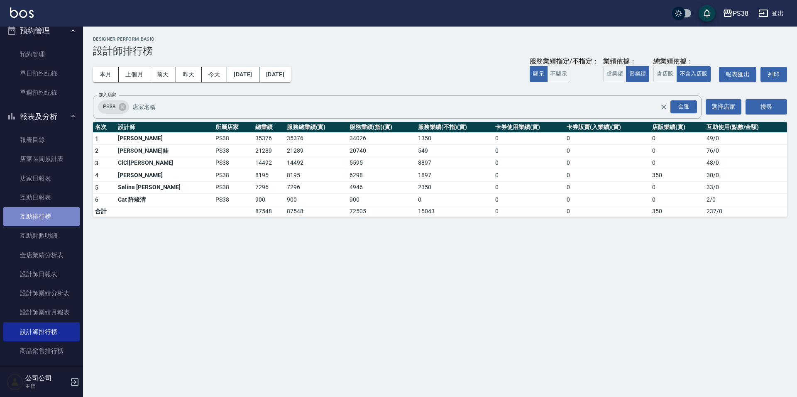
click at [56, 220] on link "互助排行榜" at bounding box center [41, 216] width 76 height 19
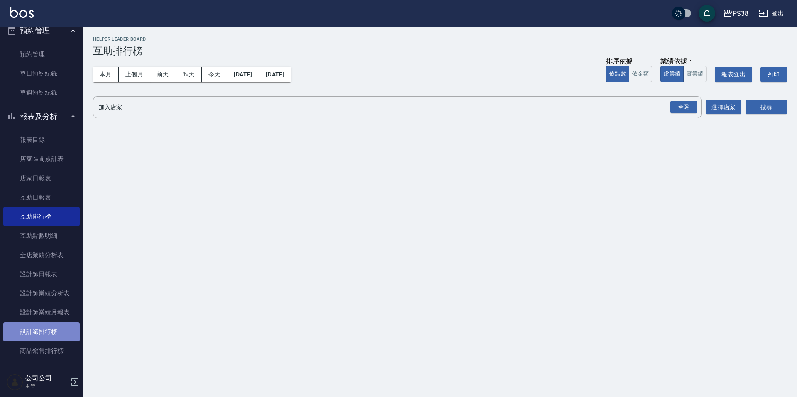
click at [60, 329] on link "設計師排行榜" at bounding box center [41, 332] width 76 height 19
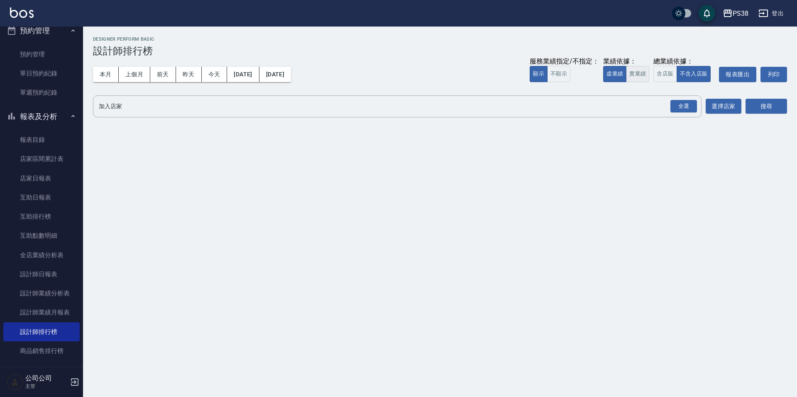
click at [637, 73] on button "實業績" at bounding box center [637, 74] width 23 height 16
click at [680, 101] on div "全選" at bounding box center [683, 106] width 27 height 13
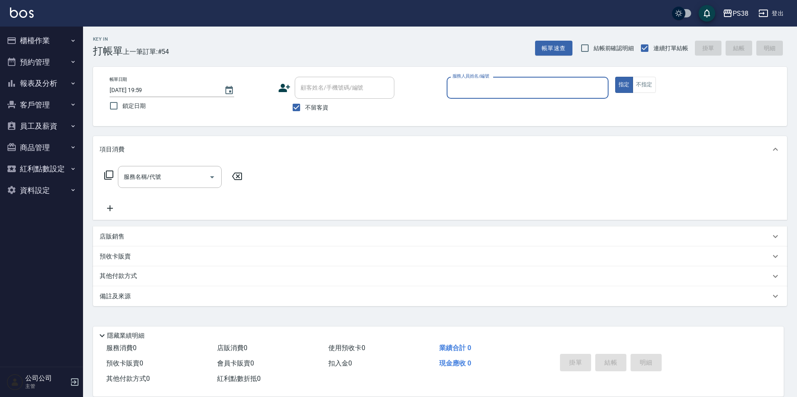
click at [43, 40] on button "櫃檯作業" at bounding box center [41, 41] width 76 height 22
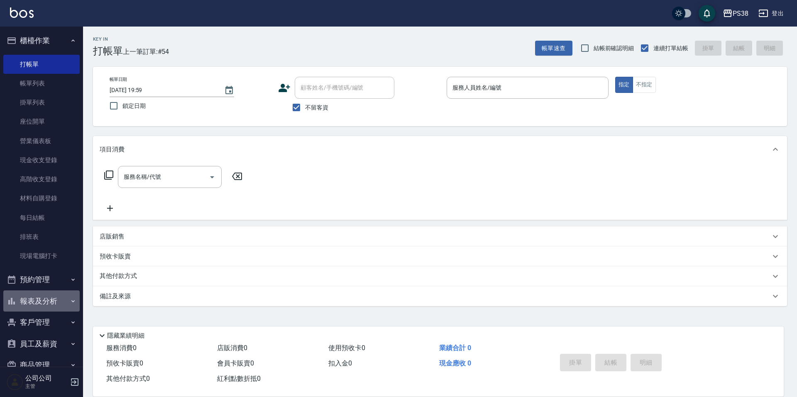
click at [53, 291] on button "報表及分析" at bounding box center [41, 302] width 76 height 22
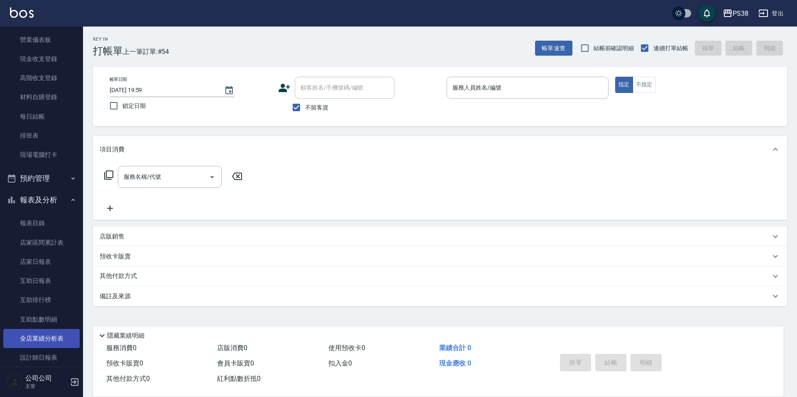
scroll to position [208, 0]
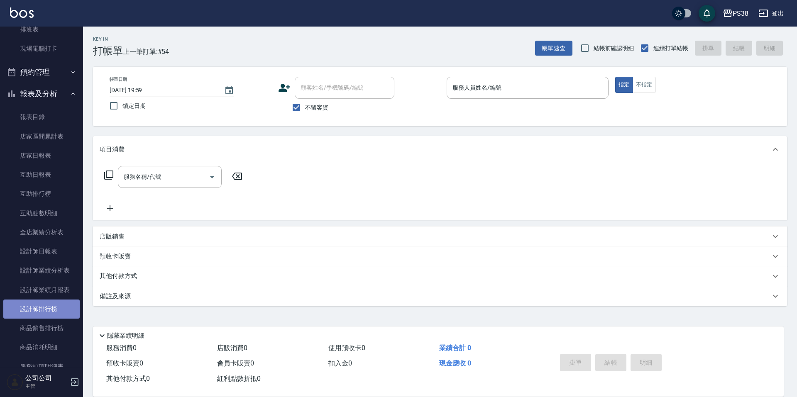
click at [51, 308] on link "設計師排行榜" at bounding box center [41, 309] width 76 height 19
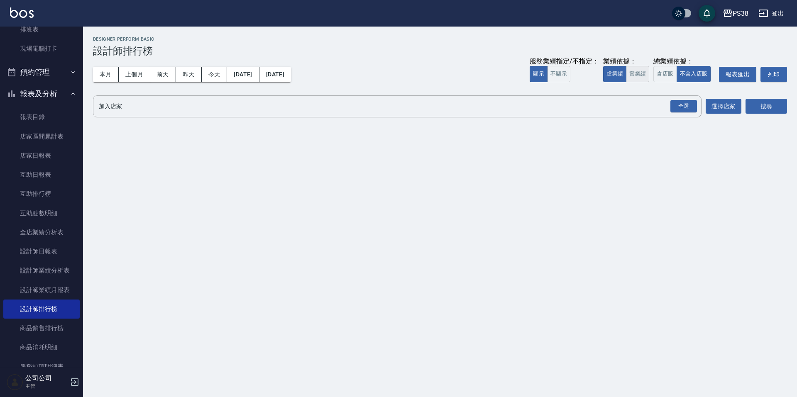
click at [636, 81] on button "實業績" at bounding box center [637, 74] width 23 height 16
click at [689, 104] on div "全選" at bounding box center [683, 106] width 27 height 13
click at [761, 106] on button "搜尋" at bounding box center [766, 106] width 42 height 15
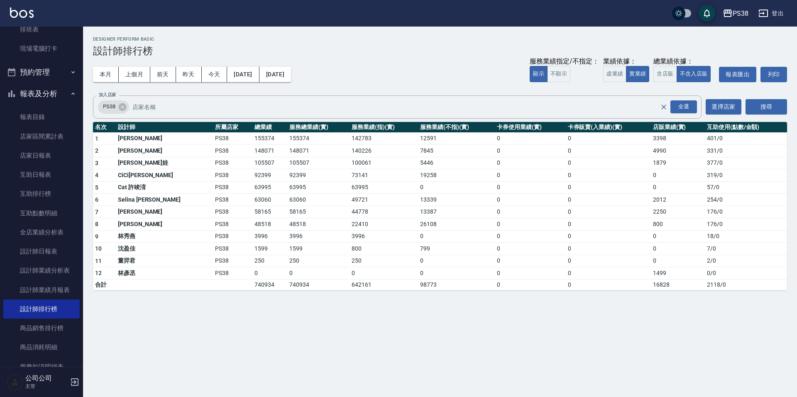
click at [403, 81] on div "本月 上個月 前天 昨天 今天 2025/08/01 2025/08/16 服務業績指定/不指定： 顯示 不顯示 業績依據： 虛業績 實業績 總業績依據： 含…" at bounding box center [440, 74] width 694 height 35
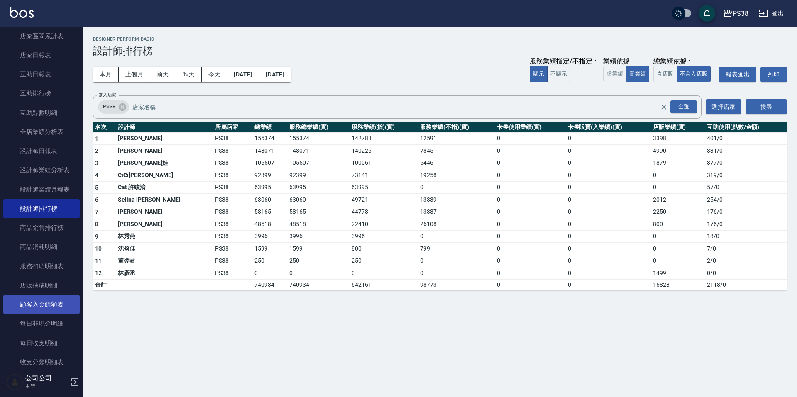
scroll to position [249, 0]
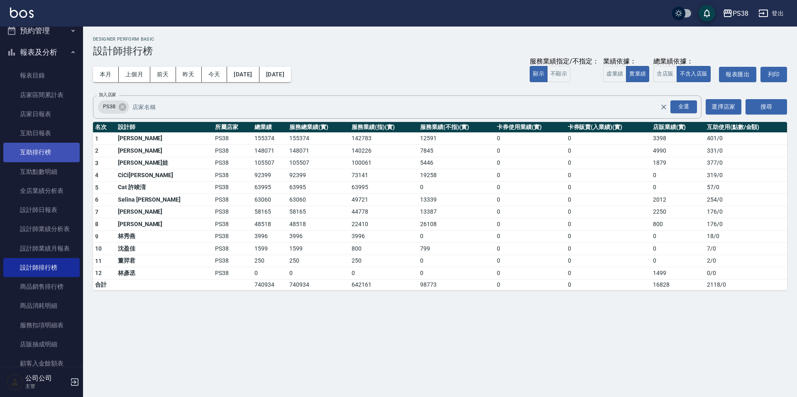
drag, startPoint x: 32, startPoint y: 153, endPoint x: 55, endPoint y: 147, distance: 23.7
click at [32, 153] on link "互助排行榜" at bounding box center [41, 152] width 76 height 19
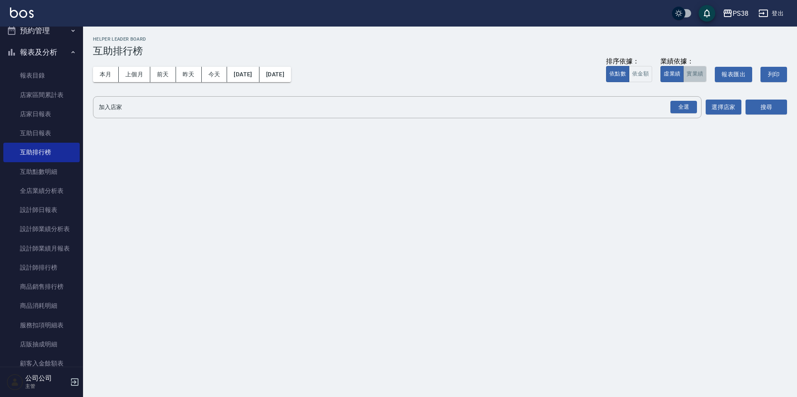
click at [691, 76] on button "實業績" at bounding box center [694, 74] width 23 height 16
click at [691, 107] on div "全選" at bounding box center [683, 107] width 27 height 13
click at [772, 105] on button "搜尋" at bounding box center [766, 107] width 42 height 15
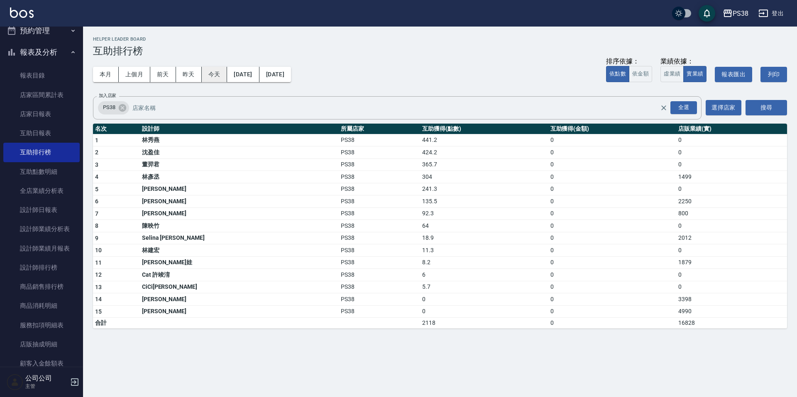
click at [223, 74] on button "今天" at bounding box center [215, 74] width 26 height 15
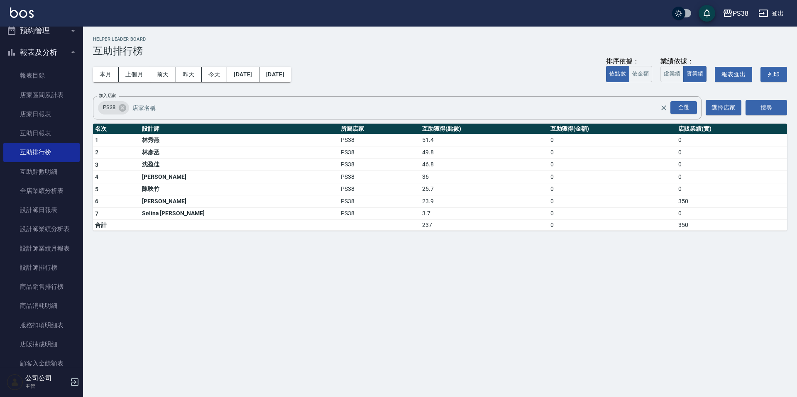
click at [420, 180] on td "36" at bounding box center [484, 177] width 128 height 12
click at [420, 181] on td "36" at bounding box center [484, 177] width 128 height 12
click at [100, 75] on button "本月" at bounding box center [106, 74] width 26 height 15
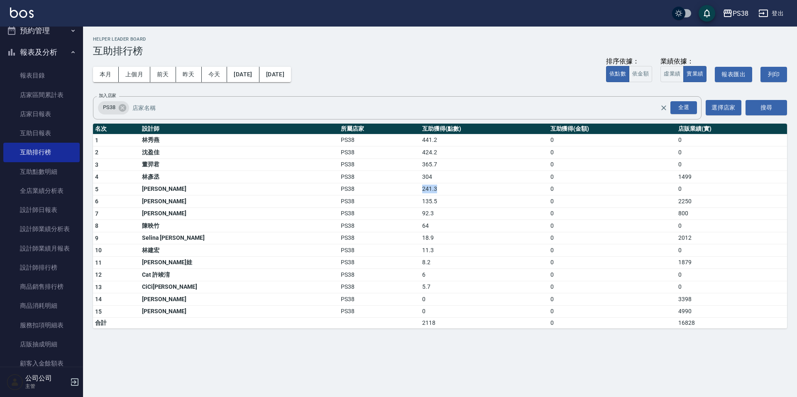
drag, startPoint x: 373, startPoint y: 183, endPoint x: 397, endPoint y: 192, distance: 26.0
click at [420, 192] on td "241.3" at bounding box center [484, 189] width 128 height 12
click at [420, 196] on td "135.5" at bounding box center [484, 202] width 128 height 12
click at [99, 76] on button "本月" at bounding box center [106, 74] width 26 height 15
click at [210, 76] on button "今天" at bounding box center [215, 74] width 26 height 15
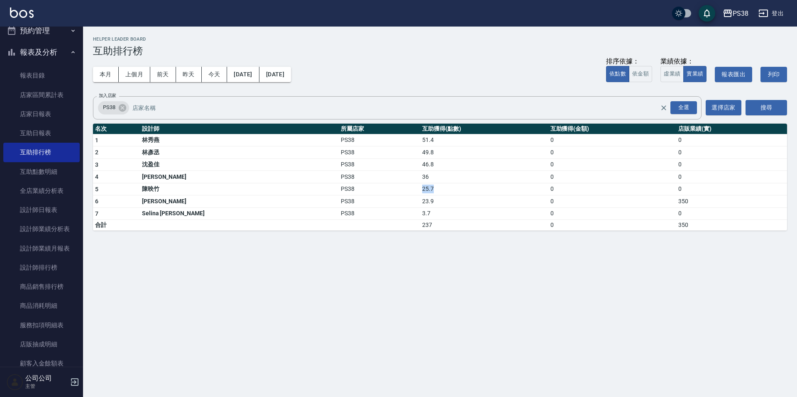
drag, startPoint x: 368, startPoint y: 190, endPoint x: 392, endPoint y: 193, distance: 24.2
click at [392, 193] on tr "5 陳映竹 PS38 25.7 0 0" at bounding box center [440, 189] width 694 height 12
click at [420, 200] on td "23.9" at bounding box center [484, 202] width 128 height 12
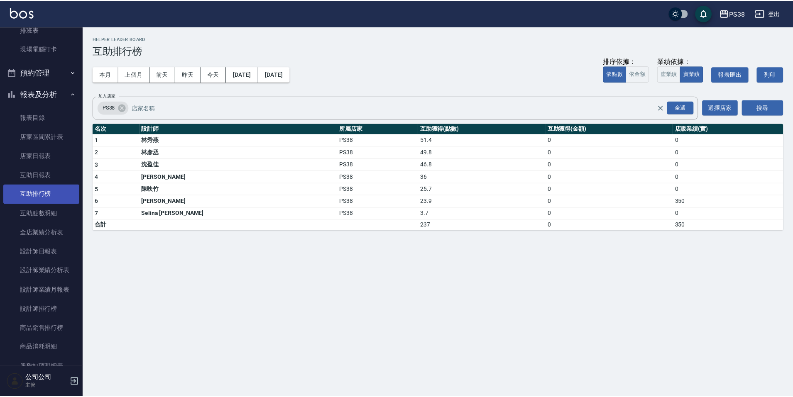
scroll to position [208, 0]
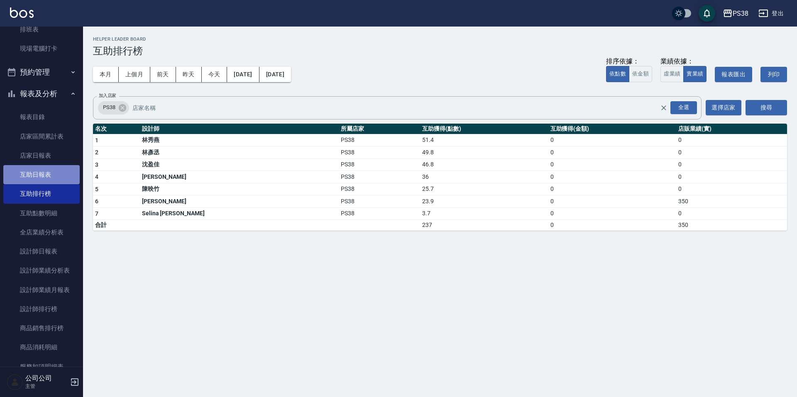
click at [48, 171] on link "互助日報表" at bounding box center [41, 174] width 76 height 19
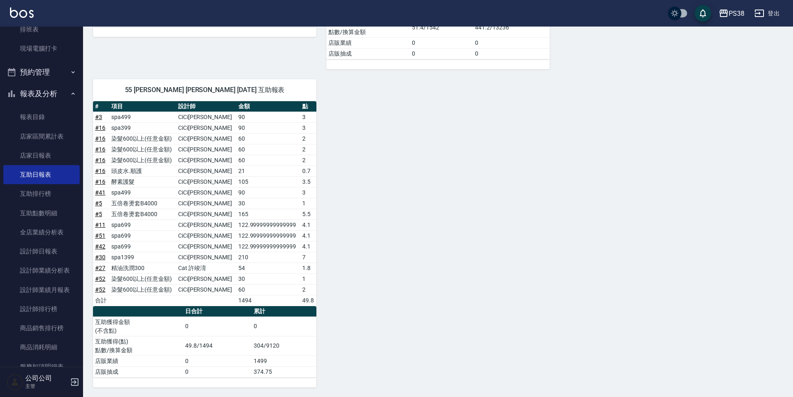
scroll to position [670, 0]
click at [147, 122] on td "spa499" at bounding box center [142, 116] width 67 height 11
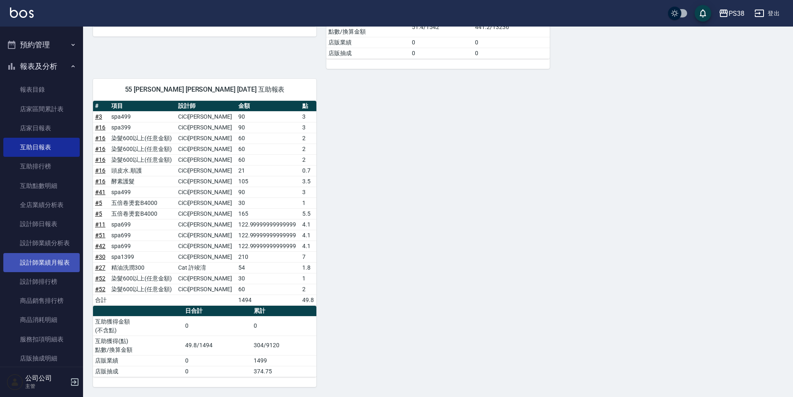
scroll to position [249, 0]
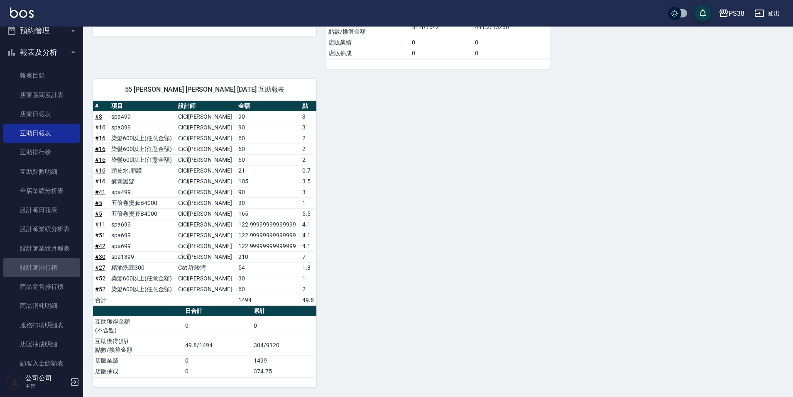
drag, startPoint x: 61, startPoint y: 264, endPoint x: 435, endPoint y: 198, distance: 379.4
click at [60, 264] on link "設計師排行榜" at bounding box center [41, 267] width 76 height 19
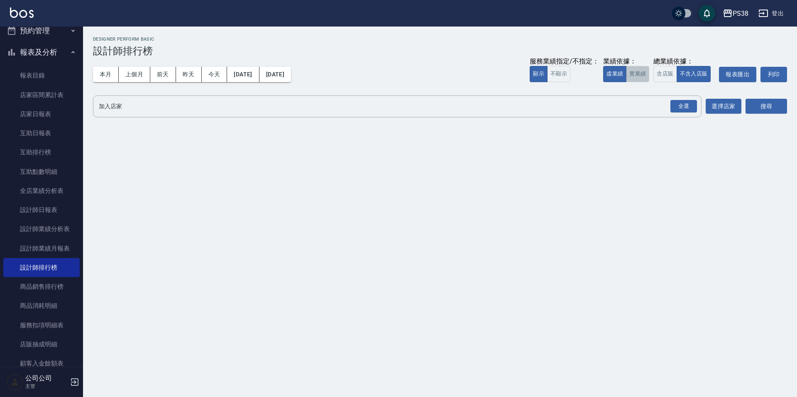
click at [632, 70] on button "實業績" at bounding box center [637, 74] width 23 height 16
click at [688, 106] on div "全選" at bounding box center [683, 106] width 27 height 13
click at [764, 110] on button "搜尋" at bounding box center [766, 106] width 42 height 15
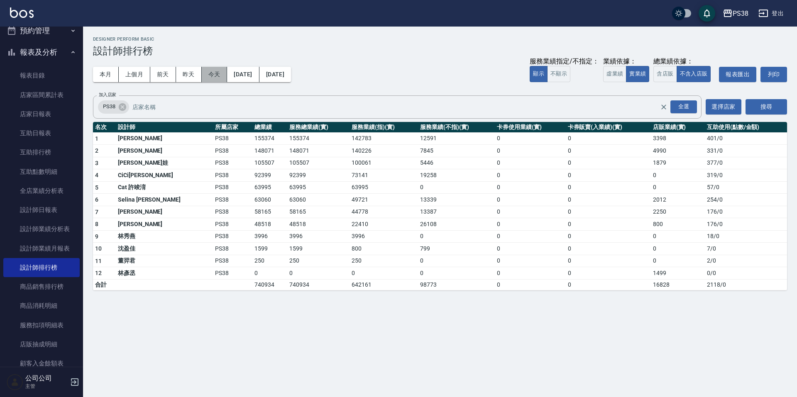
click at [213, 78] on button "今天" at bounding box center [215, 74] width 26 height 15
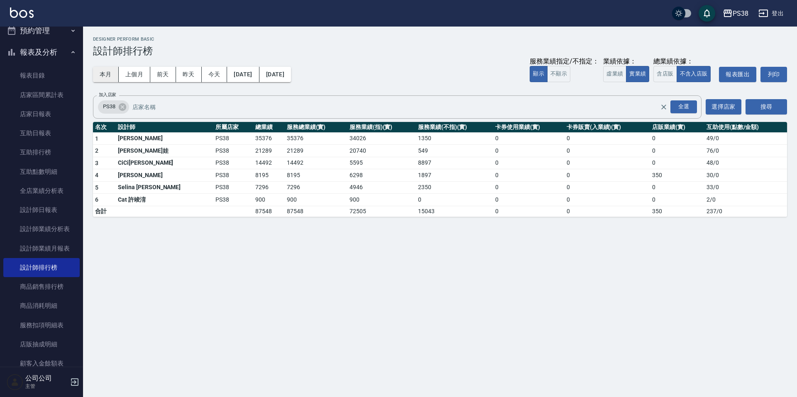
click at [97, 75] on button "本月" at bounding box center [106, 74] width 26 height 15
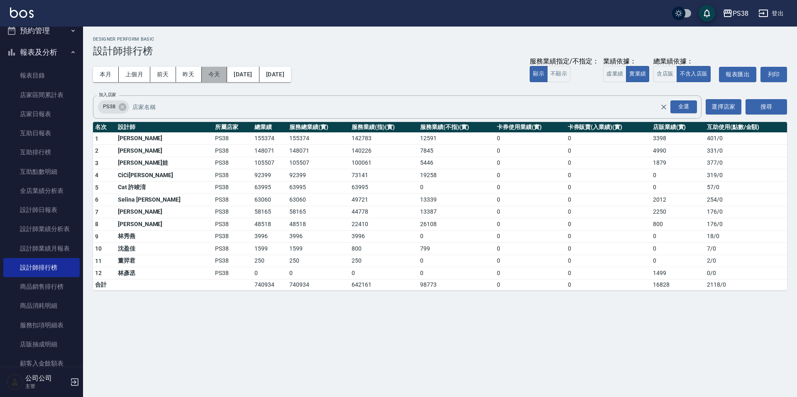
click at [213, 74] on button "今天" at bounding box center [215, 74] width 26 height 15
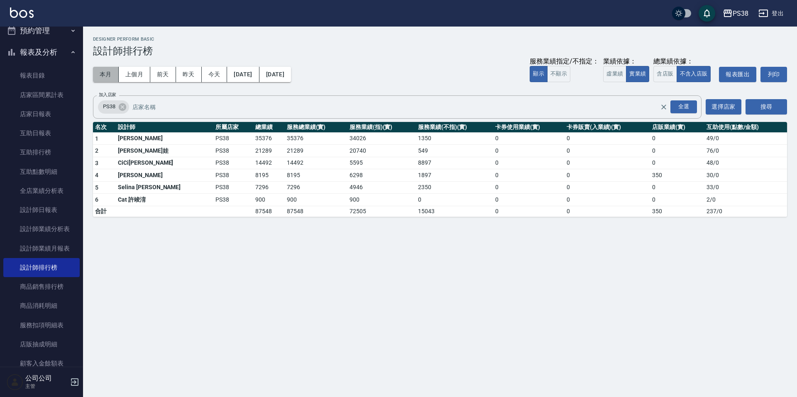
click at [112, 72] on button "本月" at bounding box center [106, 74] width 26 height 15
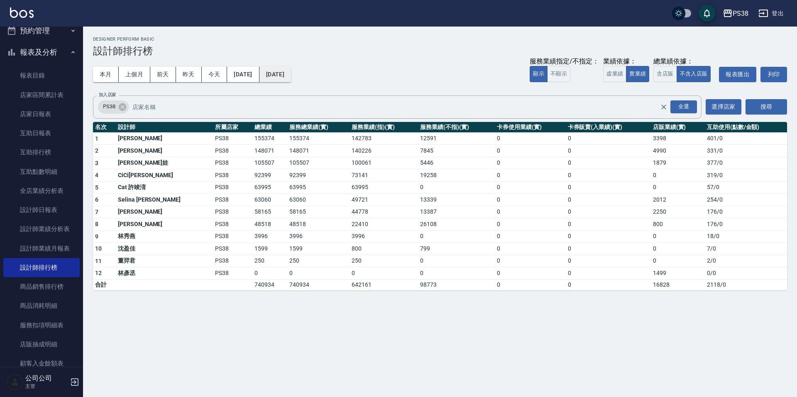
click at [291, 76] on button "2025/08/31" at bounding box center [275, 74] width 32 height 15
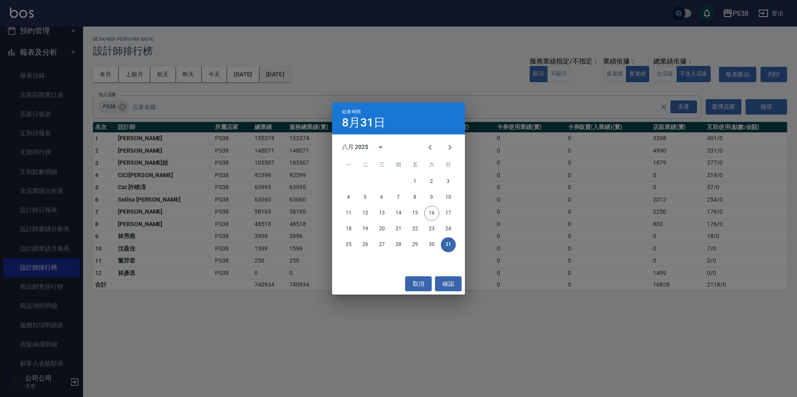
click at [297, 76] on div "結束時間 8月31日 八月 2025 一 二 三 四 五 六 日 1 2 3 4 5 6 7 8 9 10 11 12 13 14 15 16 17 18 1…" at bounding box center [398, 198] width 797 height 397
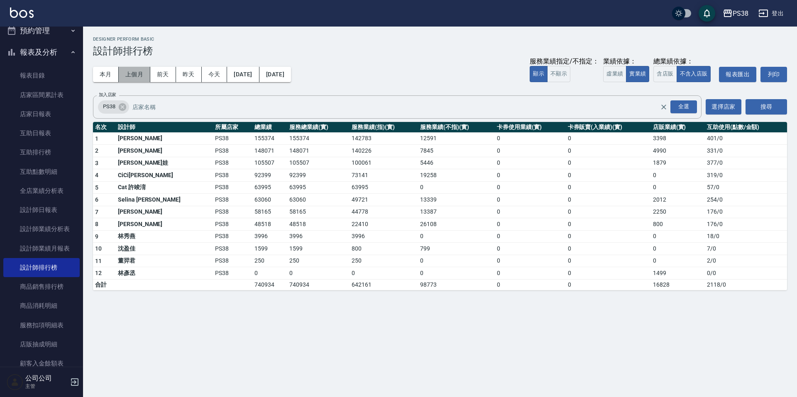
click at [122, 69] on button "上個月" at bounding box center [135, 74] width 32 height 15
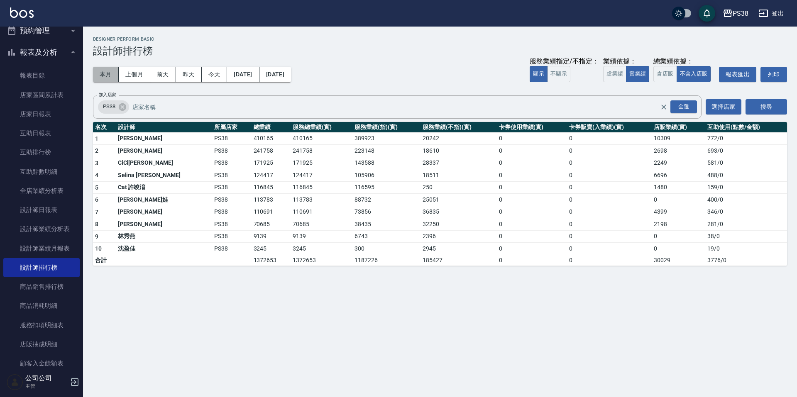
click at [112, 76] on button "本月" at bounding box center [106, 74] width 26 height 15
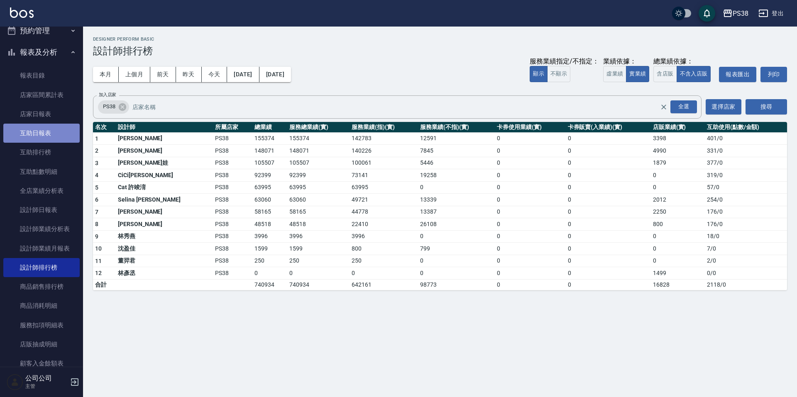
click at [61, 134] on link "互助日報表" at bounding box center [41, 133] width 76 height 19
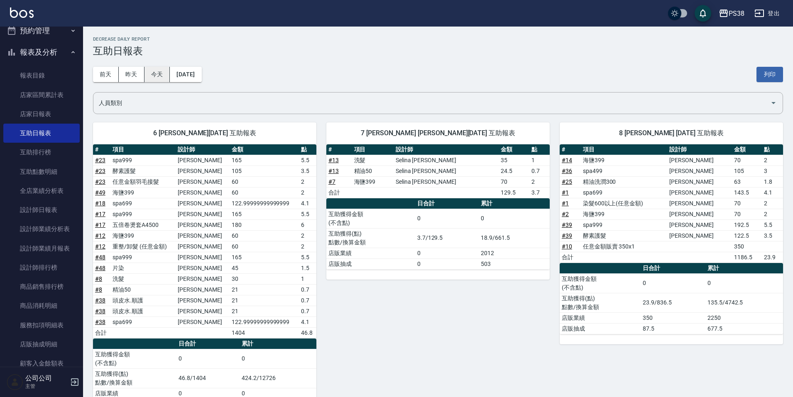
click at [164, 72] on button "今天" at bounding box center [157, 74] width 26 height 15
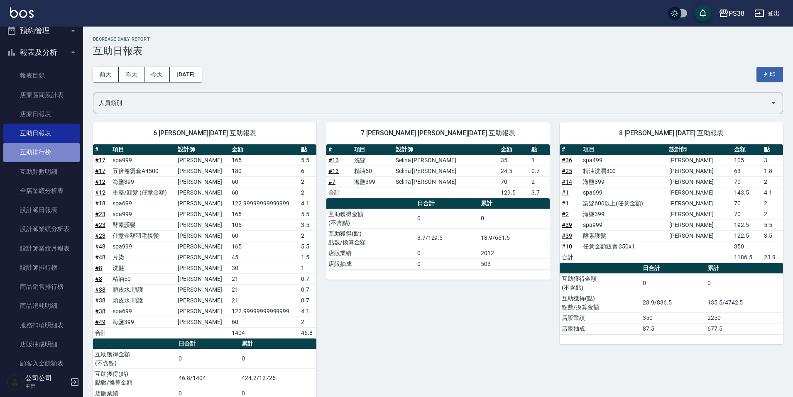
click at [51, 158] on link "互助排行榜" at bounding box center [41, 152] width 76 height 19
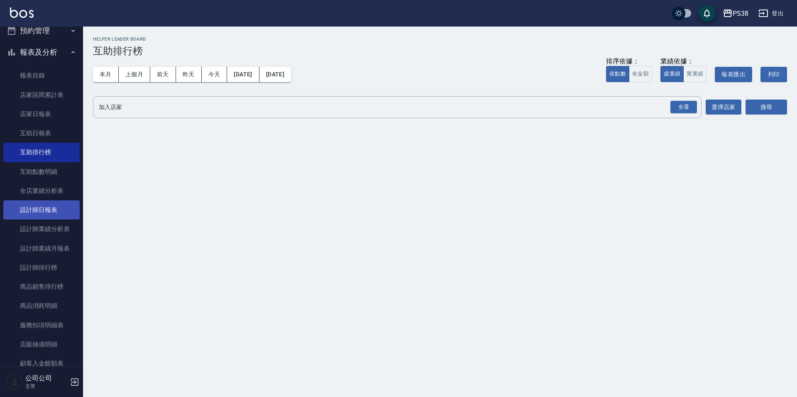
click at [37, 215] on link "設計師日報表" at bounding box center [41, 209] width 76 height 19
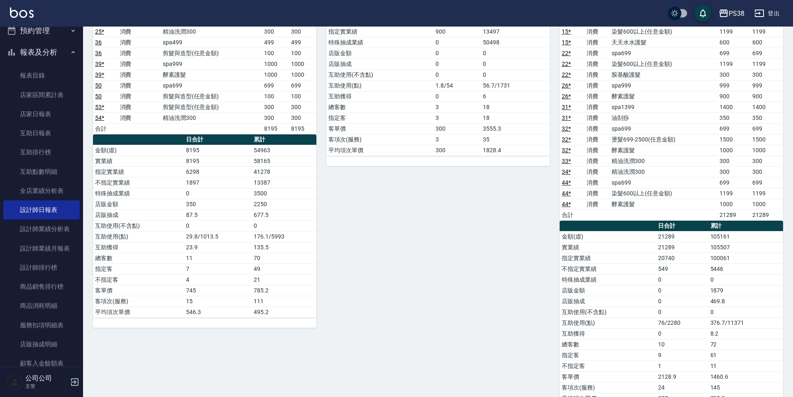
scroll to position [718, 0]
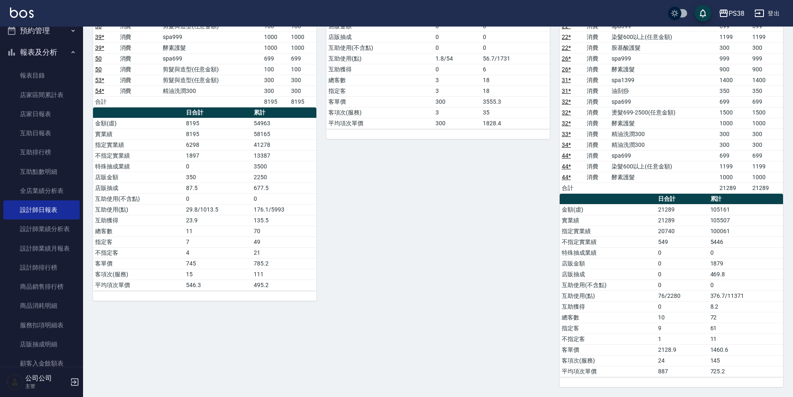
drag, startPoint x: 65, startPoint y: 271, endPoint x: 113, endPoint y: 281, distance: 48.7
click at [65, 271] on link "設計師排行榜" at bounding box center [41, 267] width 76 height 19
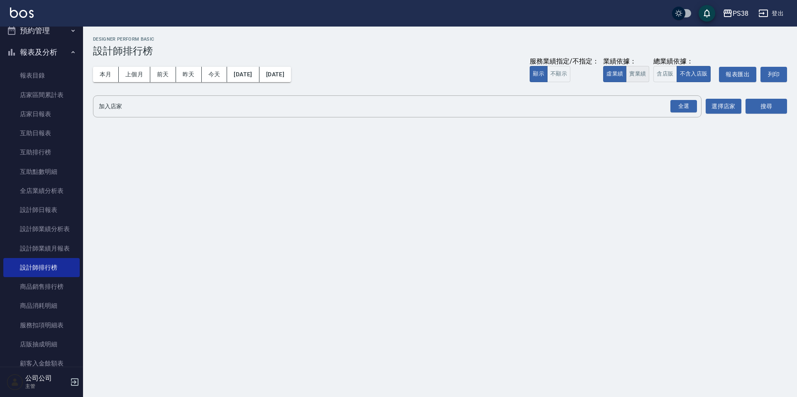
click at [638, 78] on button "實業績" at bounding box center [637, 74] width 23 height 16
click at [685, 109] on div "全選" at bounding box center [683, 106] width 27 height 13
click at [765, 107] on button "搜尋" at bounding box center [766, 106] width 42 height 15
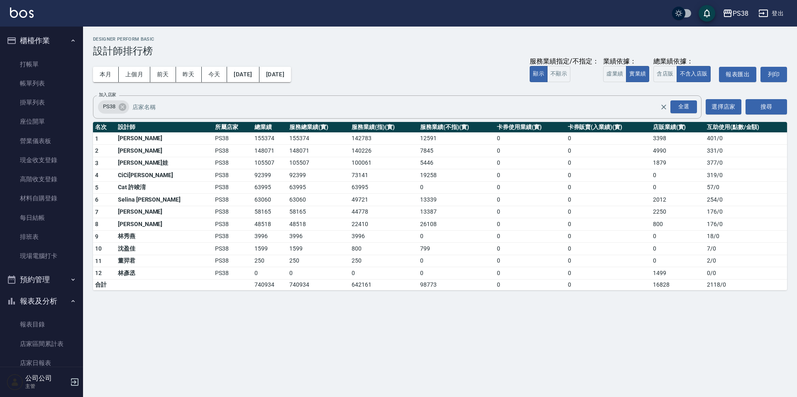
click at [44, 40] on button "櫃檯作業" at bounding box center [41, 41] width 76 height 22
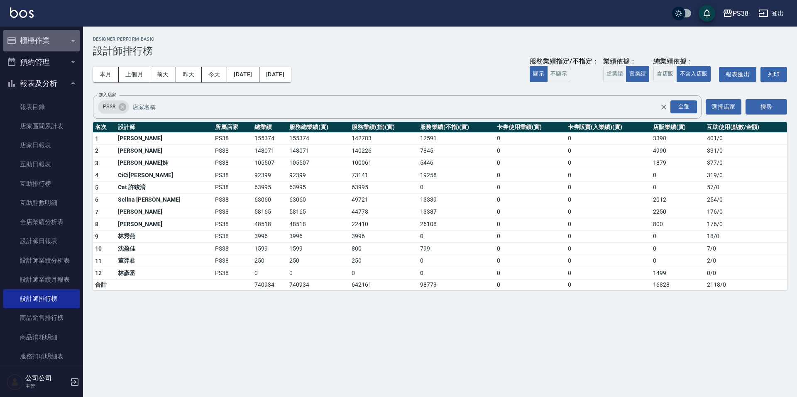
click at [44, 40] on button "櫃檯作業" at bounding box center [41, 41] width 76 height 22
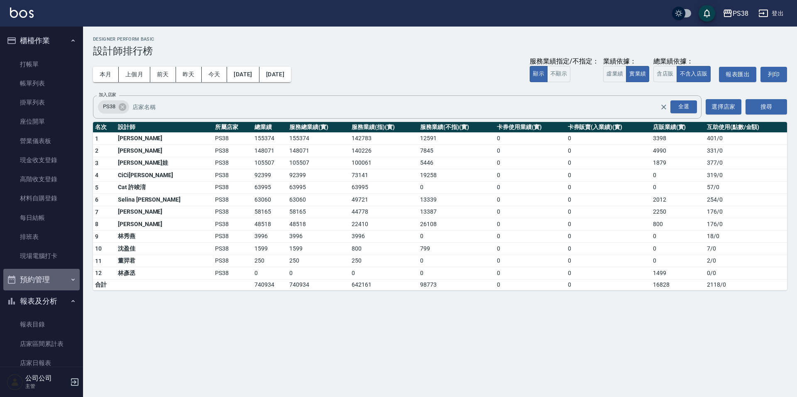
click at [52, 270] on button "預約管理" at bounding box center [41, 280] width 76 height 22
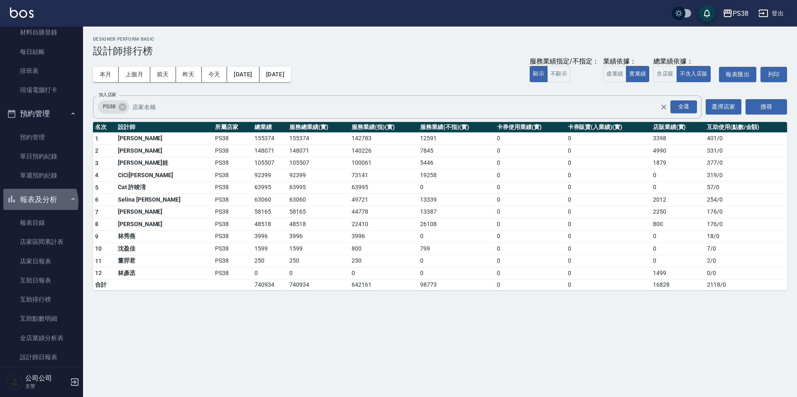
click at [37, 202] on button "報表及分析" at bounding box center [41, 200] width 76 height 22
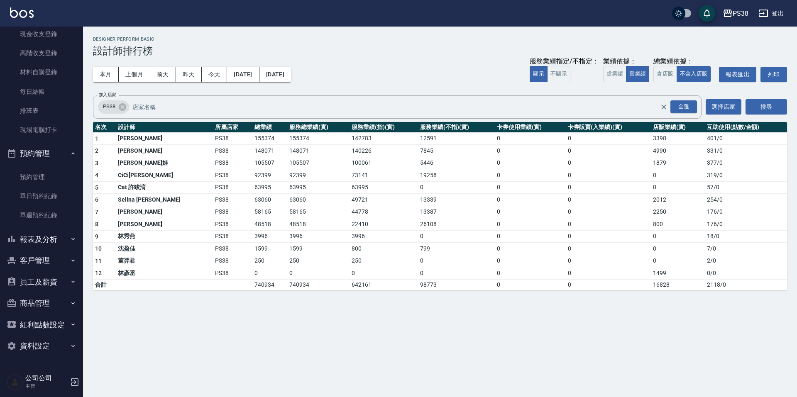
click at [36, 239] on button "報表及分析" at bounding box center [41, 240] width 76 height 22
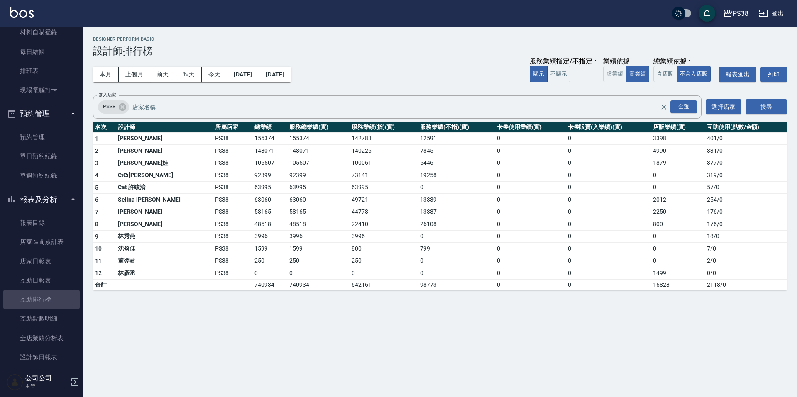
drag, startPoint x: 42, startPoint y: 303, endPoint x: 435, endPoint y: 247, distance: 396.6
click at [42, 303] on link "互助排行榜" at bounding box center [41, 299] width 76 height 19
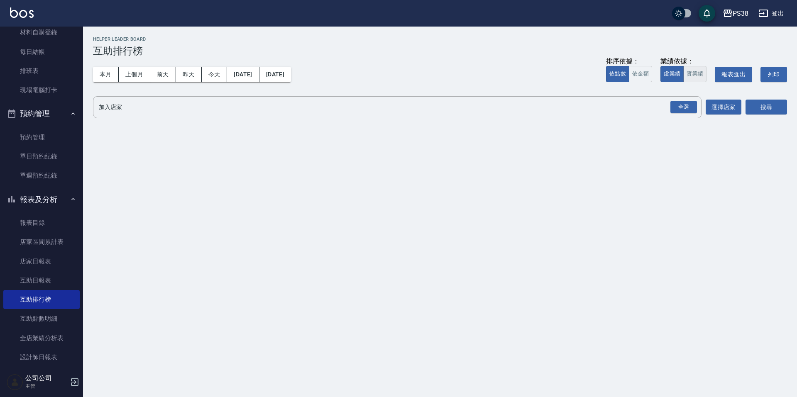
click at [692, 78] on button "實業績" at bounding box center [694, 74] width 23 height 16
click at [692, 107] on div "全選" at bounding box center [683, 107] width 27 height 13
click at [782, 110] on button "搜尋" at bounding box center [766, 107] width 42 height 15
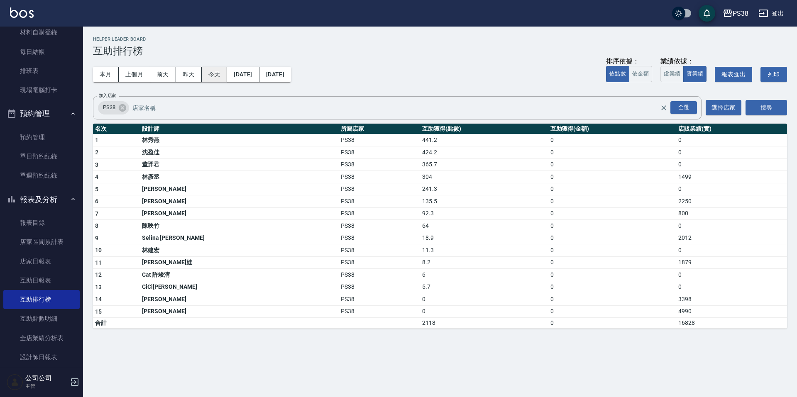
click at [210, 75] on button "今天" at bounding box center [215, 74] width 26 height 15
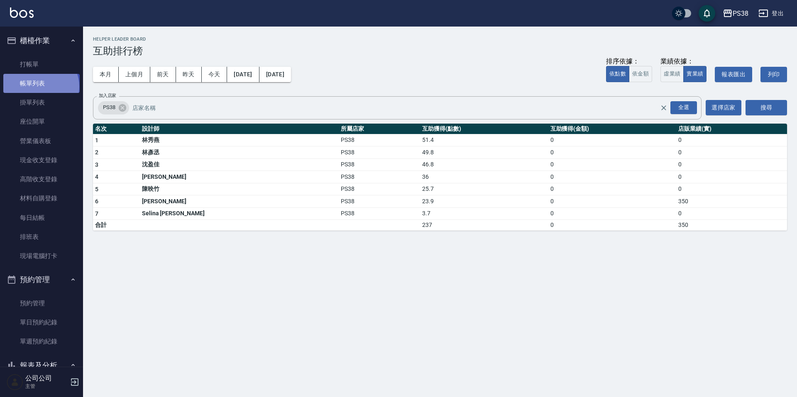
click at [40, 87] on link "帳單列表" at bounding box center [41, 83] width 76 height 19
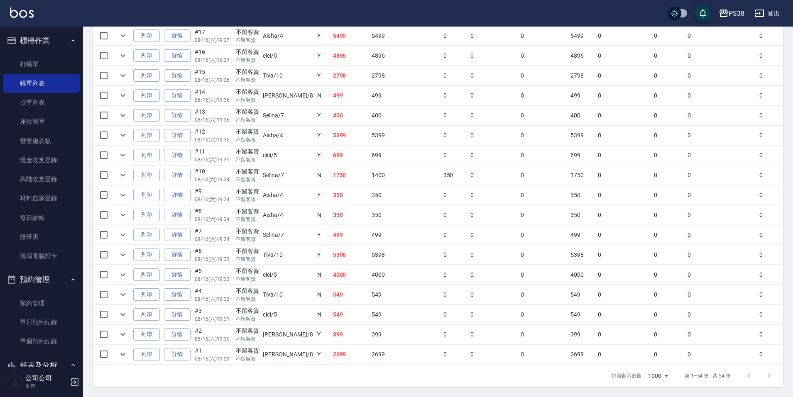
scroll to position [967, 0]
click at [331, 345] on td "2699" at bounding box center [350, 355] width 39 height 20
click at [331, 335] on td "399" at bounding box center [350, 335] width 39 height 20
click at [331, 307] on td "549" at bounding box center [350, 315] width 39 height 20
click at [331, 291] on td "549" at bounding box center [350, 295] width 39 height 20
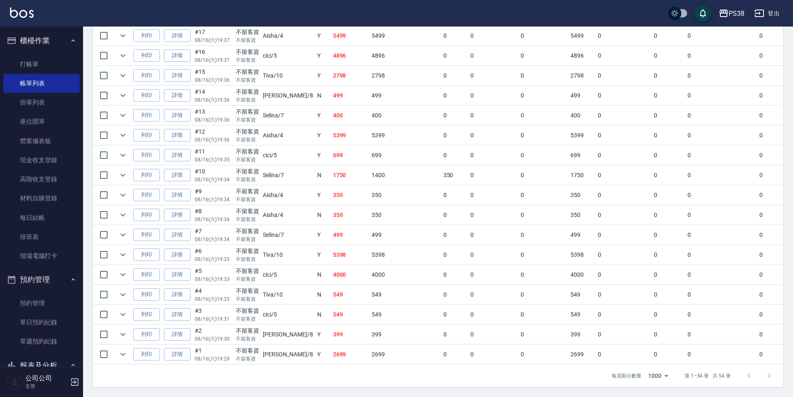
click at [331, 269] on td "4000" at bounding box center [350, 275] width 39 height 20
click at [331, 249] on td "5398" at bounding box center [350, 255] width 39 height 20
click at [124, 251] on icon "expand row" at bounding box center [123, 255] width 10 height 10
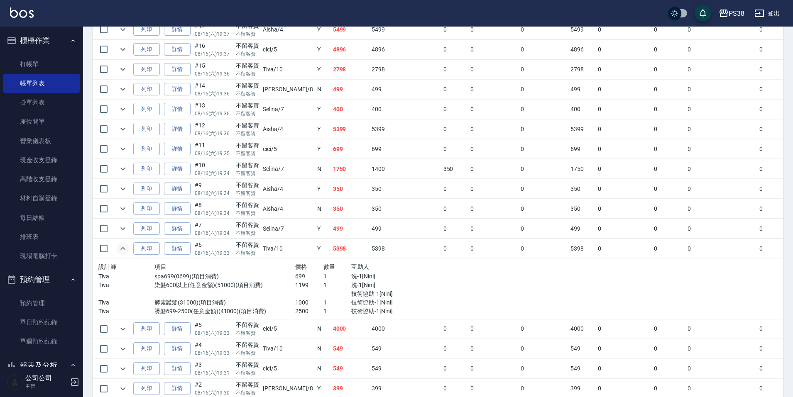
click at [296, 315] on p "2500" at bounding box center [309, 311] width 28 height 9
click at [296, 306] on p "1000" at bounding box center [309, 302] width 28 height 9
click at [296, 283] on p "1199" at bounding box center [309, 285] width 28 height 9
click at [296, 292] on div "1199" at bounding box center [309, 289] width 28 height 17
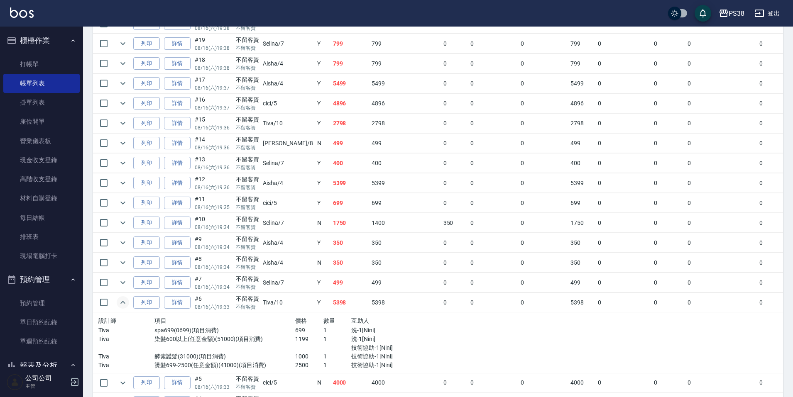
scroll to position [926, 0]
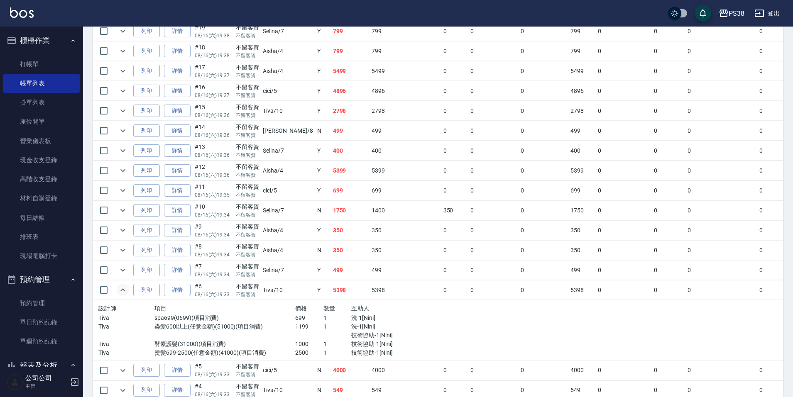
drag, startPoint x: 127, startPoint y: 268, endPoint x: 287, endPoint y: 260, distance: 160.4
click at [127, 269] on icon "expand row" at bounding box center [123, 270] width 10 height 10
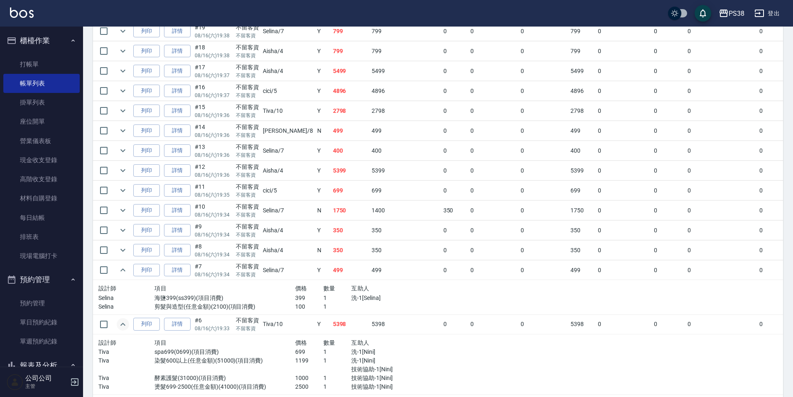
click at [323, 305] on p "1" at bounding box center [337, 307] width 28 height 9
click at [340, 252] on td "350" at bounding box center [350, 251] width 39 height 20
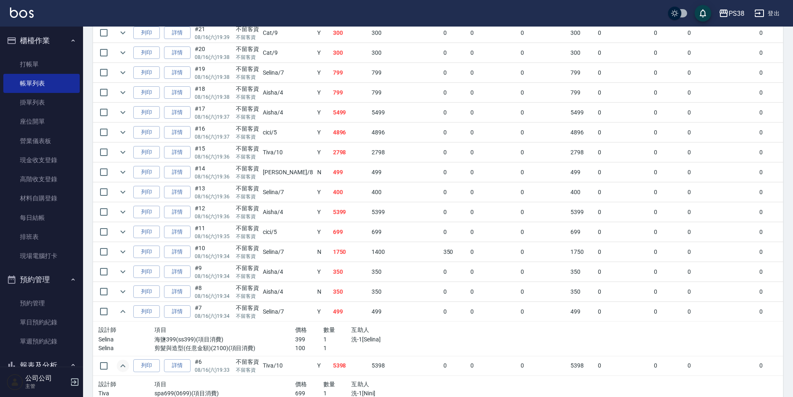
click at [332, 273] on td "350" at bounding box center [350, 272] width 39 height 20
click at [121, 276] on icon "expand row" at bounding box center [123, 272] width 10 height 10
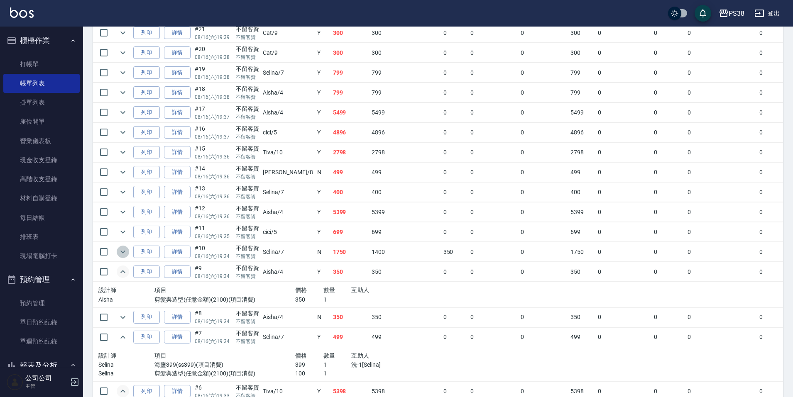
click at [125, 254] on icon "expand row" at bounding box center [123, 252] width 10 height 10
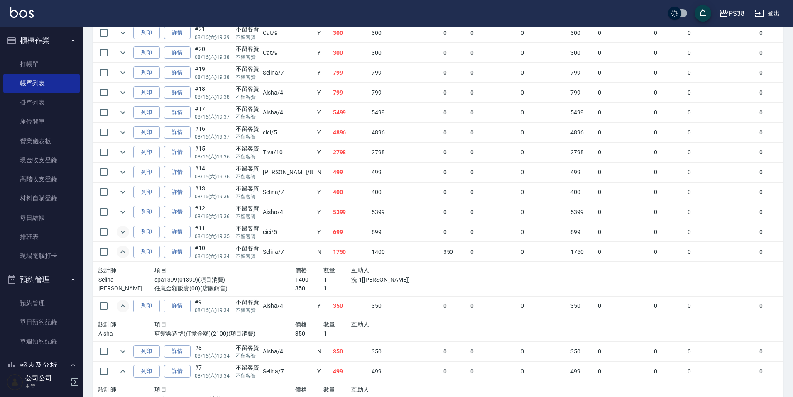
click at [122, 234] on icon "expand row" at bounding box center [123, 232] width 10 height 10
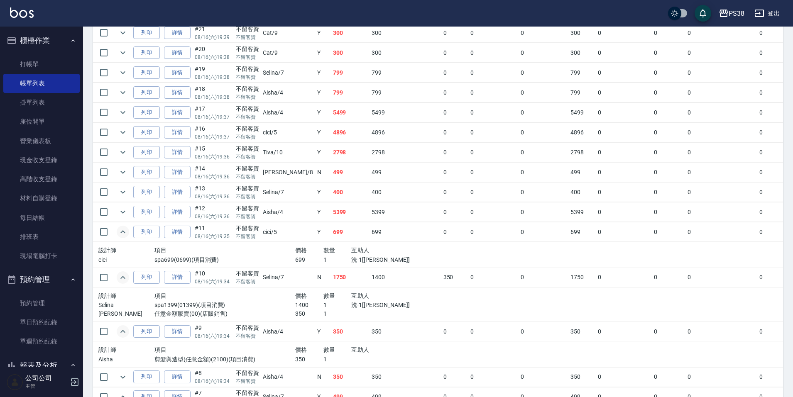
click at [369, 219] on td "5399" at bounding box center [404, 213] width 71 height 20
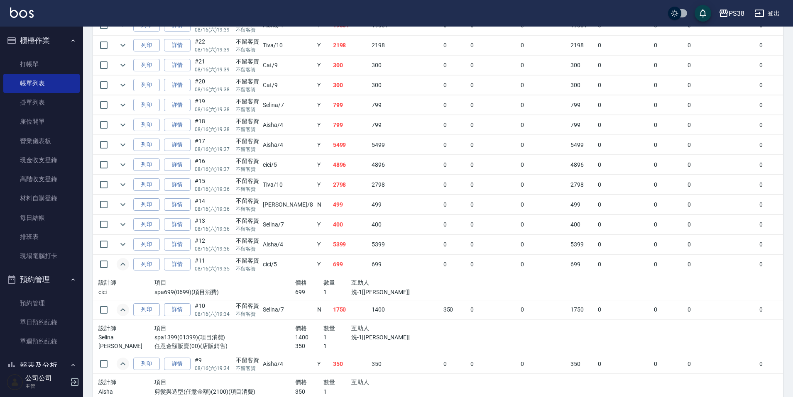
scroll to position [843, 0]
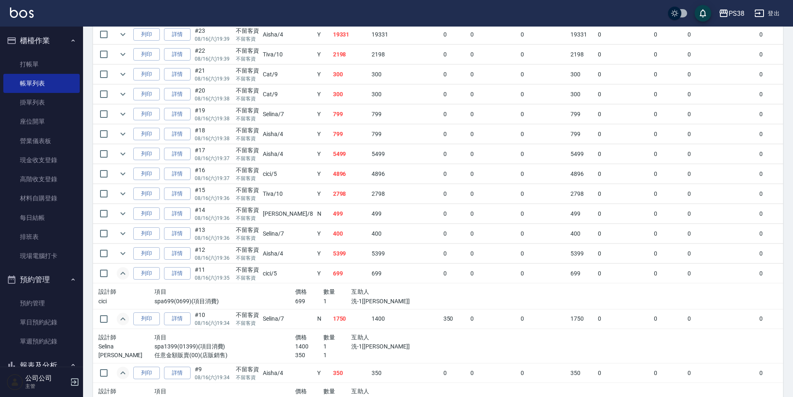
click at [369, 238] on td "400" at bounding box center [404, 234] width 71 height 20
click at [340, 222] on td "499" at bounding box center [350, 214] width 39 height 20
click at [335, 193] on td "2798" at bounding box center [350, 194] width 39 height 20
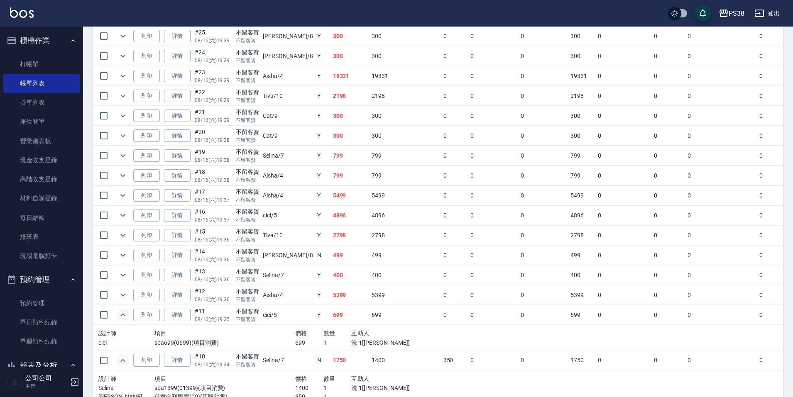
click at [333, 210] on td "4896" at bounding box center [350, 216] width 39 height 20
click at [333, 200] on td "5499" at bounding box center [350, 196] width 39 height 20
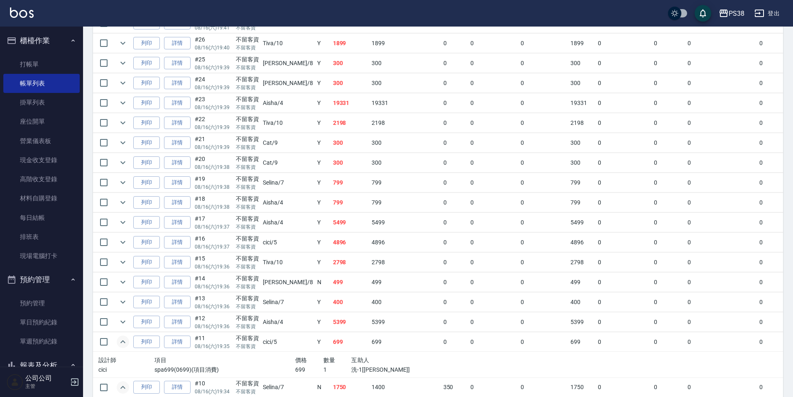
scroll to position [760, 0]
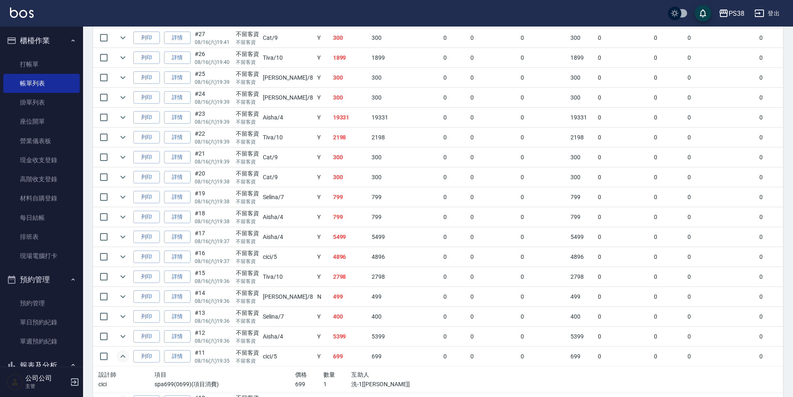
click at [332, 218] on td "799" at bounding box center [350, 218] width 39 height 20
click at [331, 208] on td "799" at bounding box center [350, 218] width 39 height 20
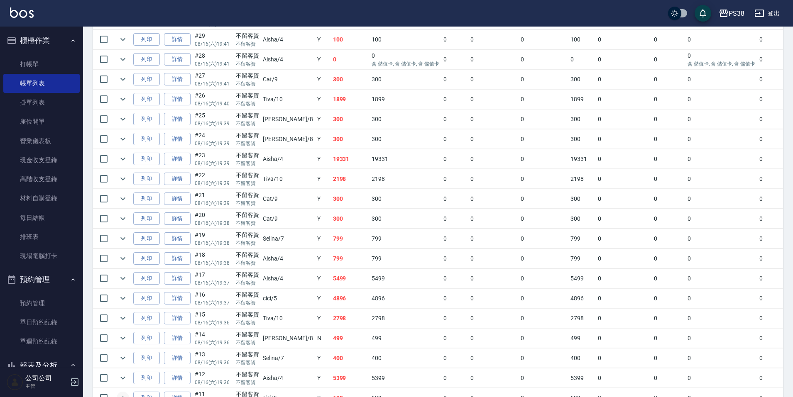
click at [331, 185] on td "2198" at bounding box center [350, 179] width 39 height 20
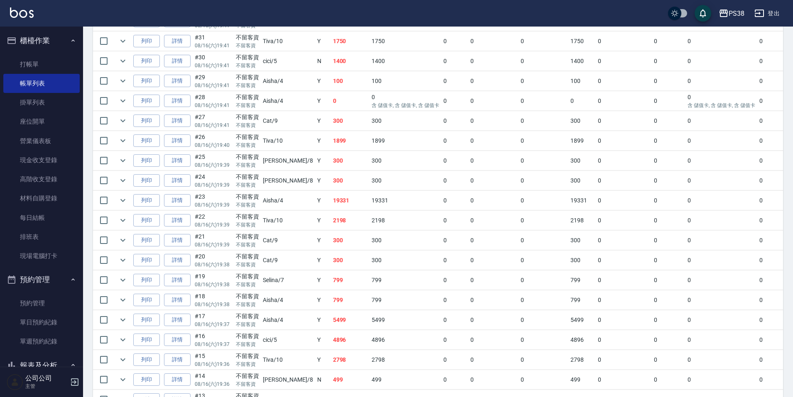
click at [332, 156] on td "300" at bounding box center [350, 161] width 39 height 20
click at [332, 144] on td "1899" at bounding box center [350, 141] width 39 height 20
click at [335, 125] on td "300" at bounding box center [350, 121] width 39 height 20
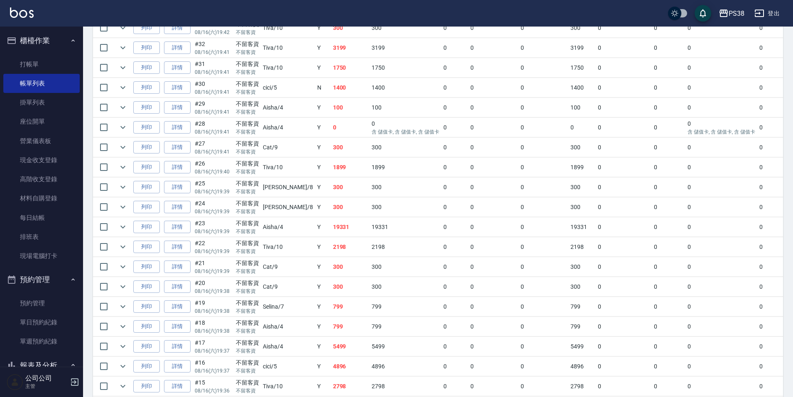
scroll to position [635, 0]
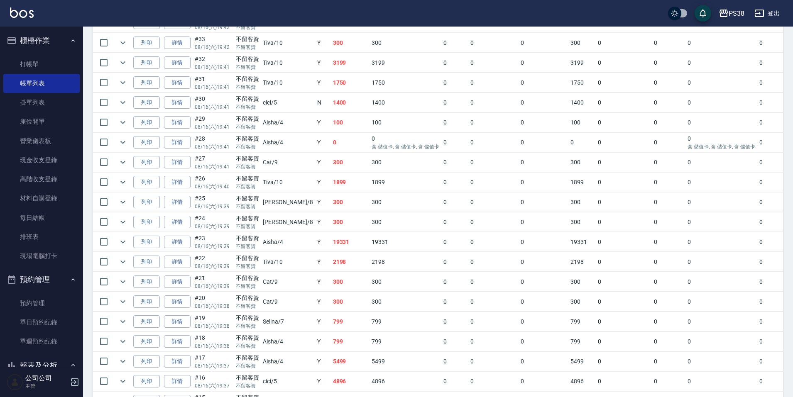
click at [331, 165] on td "300" at bounding box center [350, 163] width 39 height 20
click at [331, 144] on td "0" at bounding box center [350, 143] width 39 height 20
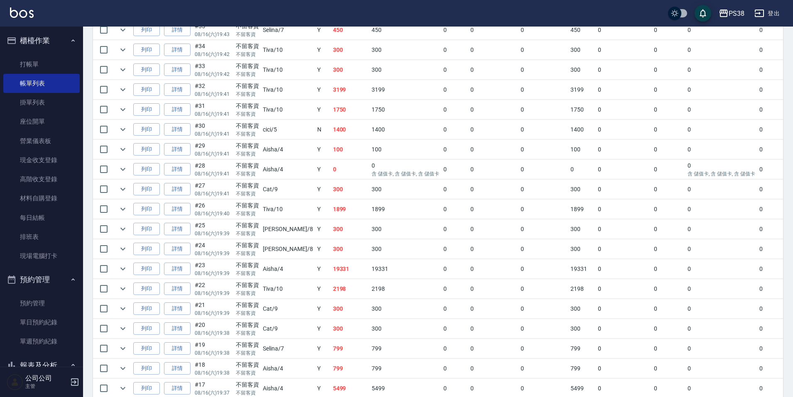
scroll to position [594, 0]
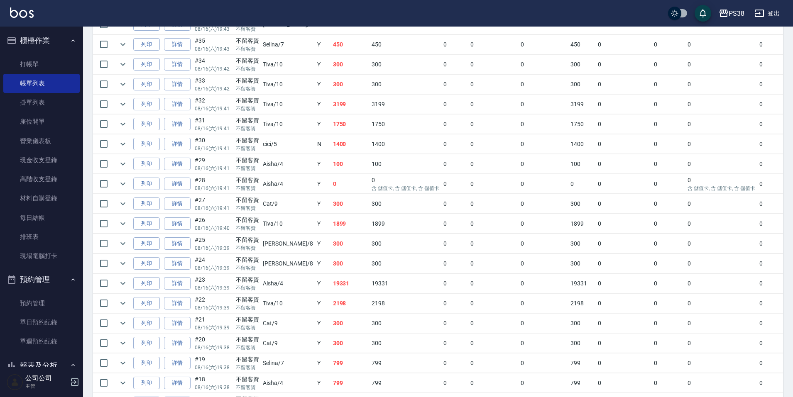
click at [331, 170] on td "100" at bounding box center [350, 164] width 39 height 20
click at [331, 137] on td "1400" at bounding box center [350, 144] width 39 height 20
click at [327, 134] on td at bounding box center [267, 134] width 348 height 0
click at [128, 121] on button "expand row" at bounding box center [123, 124] width 12 height 12
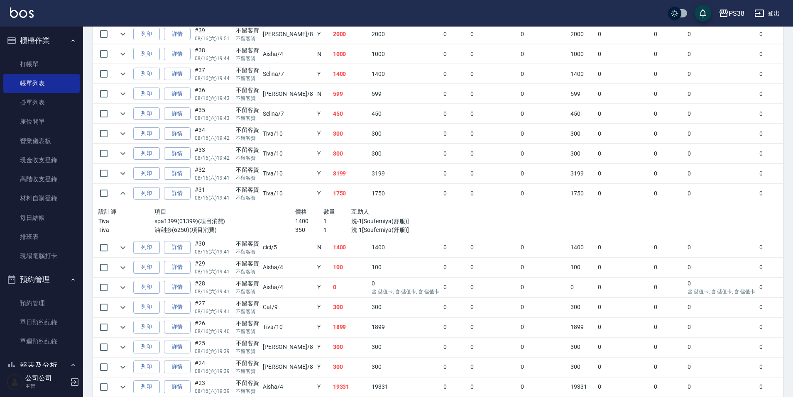
scroll to position [511, 0]
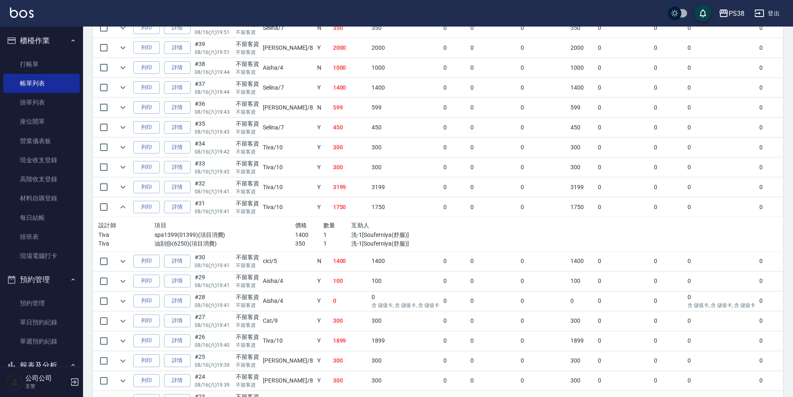
click at [337, 129] on td "450" at bounding box center [350, 128] width 39 height 20
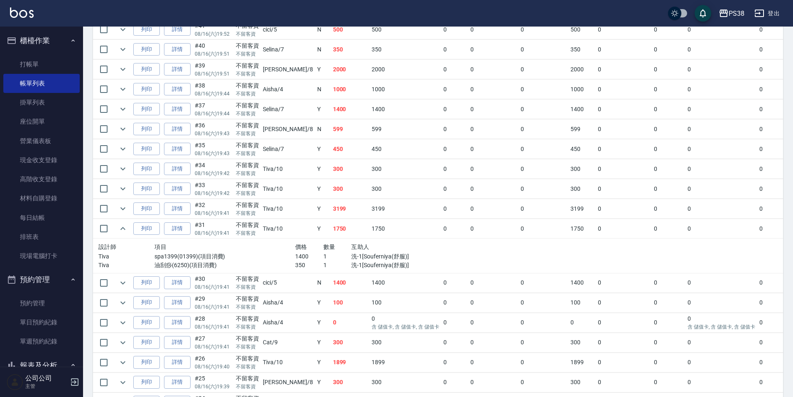
scroll to position [469, 0]
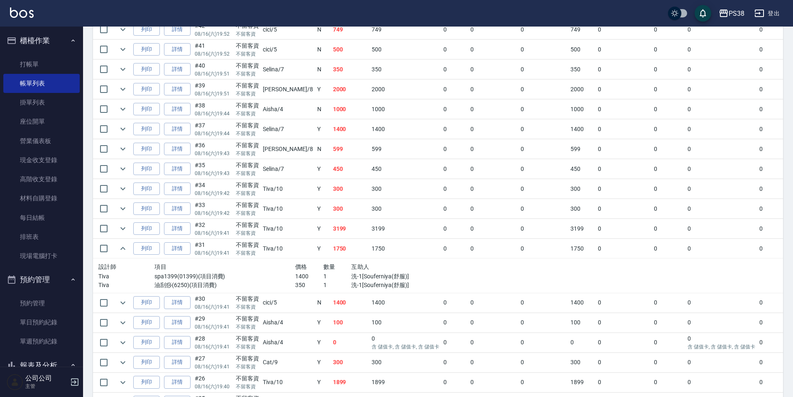
click at [331, 137] on td "1400" at bounding box center [350, 130] width 39 height 20
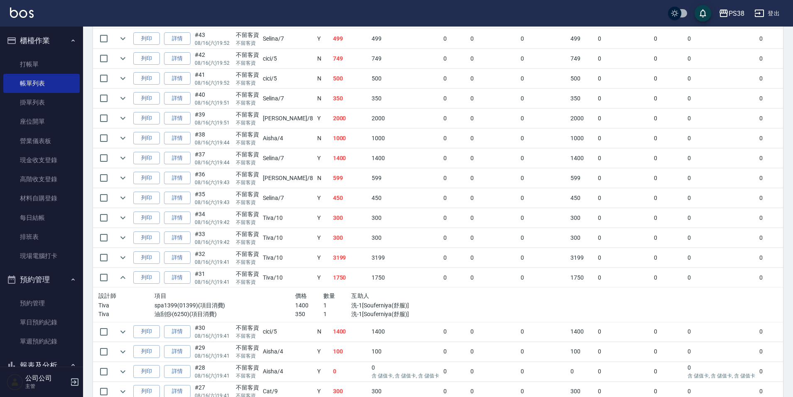
scroll to position [428, 0]
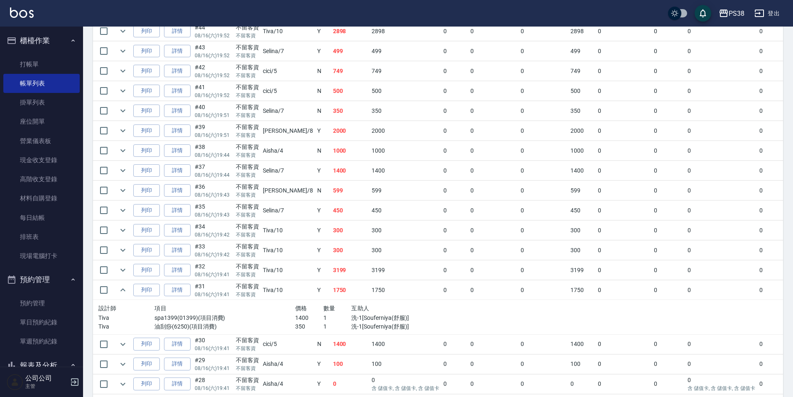
click at [331, 164] on td "1400" at bounding box center [350, 171] width 39 height 20
click at [331, 151] on td "1000" at bounding box center [350, 151] width 39 height 20
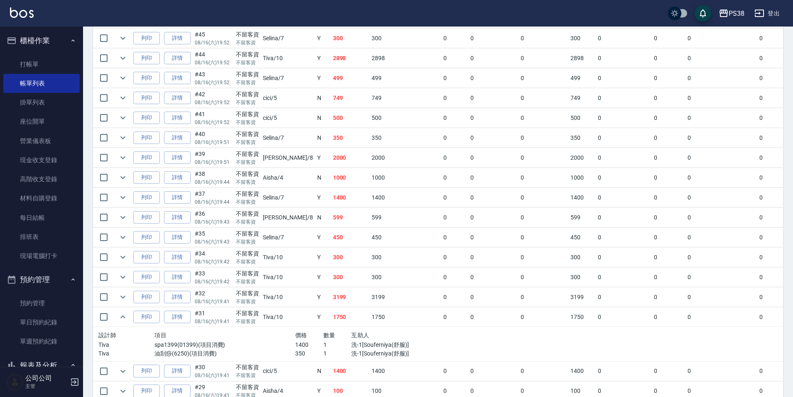
scroll to position [386, 0]
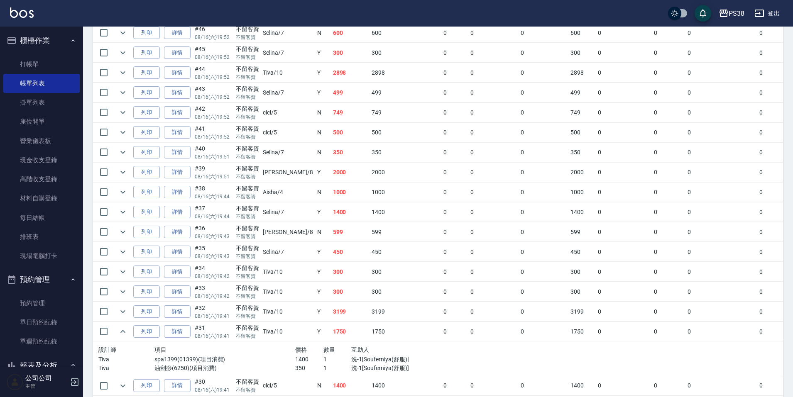
click at [331, 157] on td "350" at bounding box center [350, 153] width 39 height 20
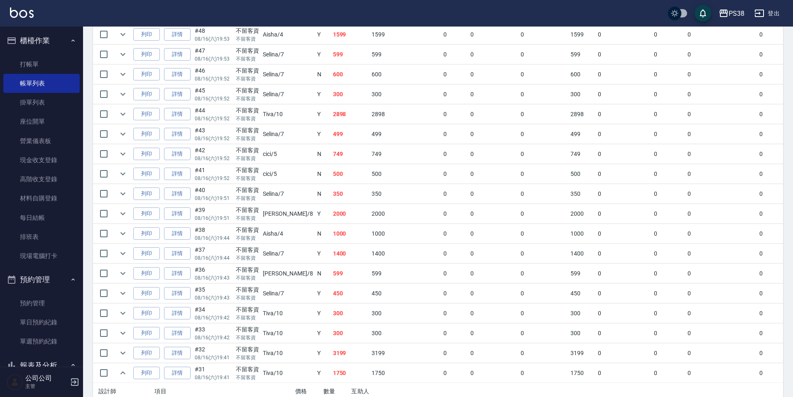
click at [331, 197] on td "350" at bounding box center [350, 194] width 39 height 20
click at [331, 167] on td "500" at bounding box center [350, 174] width 39 height 20
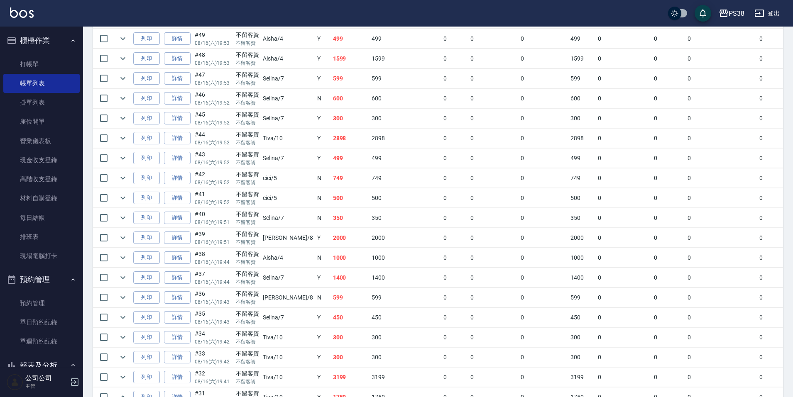
scroll to position [303, 0]
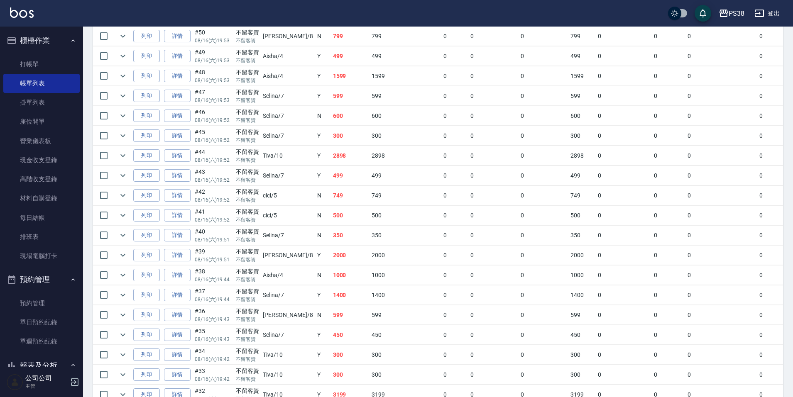
click at [331, 197] on td "749" at bounding box center [350, 196] width 39 height 20
click at [331, 179] on td "499" at bounding box center [350, 176] width 39 height 20
click at [331, 158] on td "2898" at bounding box center [350, 156] width 39 height 20
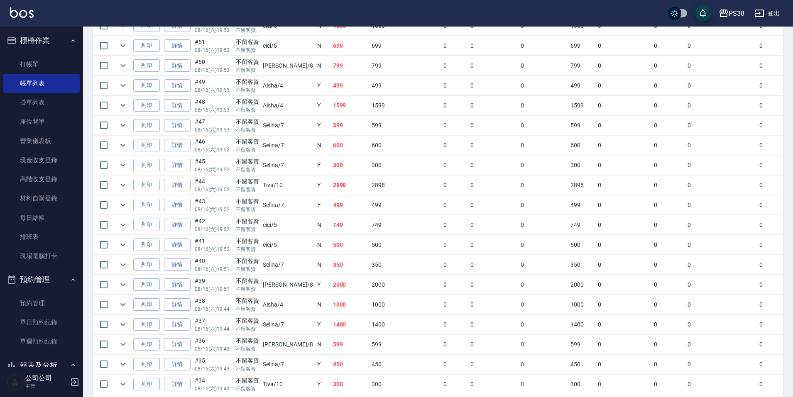
scroll to position [262, 0]
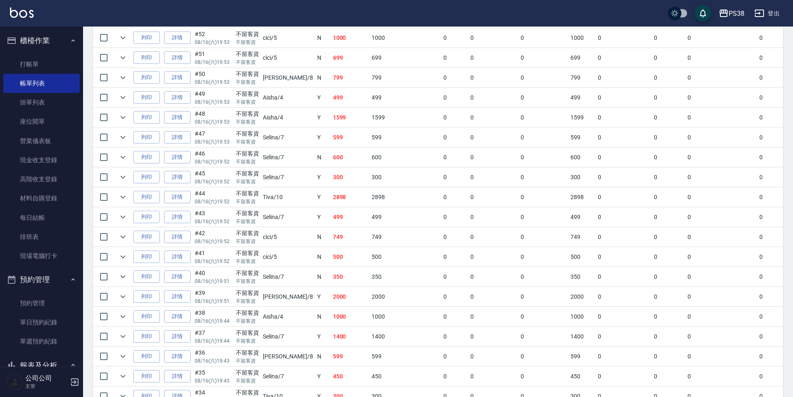
click at [331, 181] on td "300" at bounding box center [350, 178] width 39 height 20
click at [331, 164] on td "600" at bounding box center [350, 158] width 39 height 20
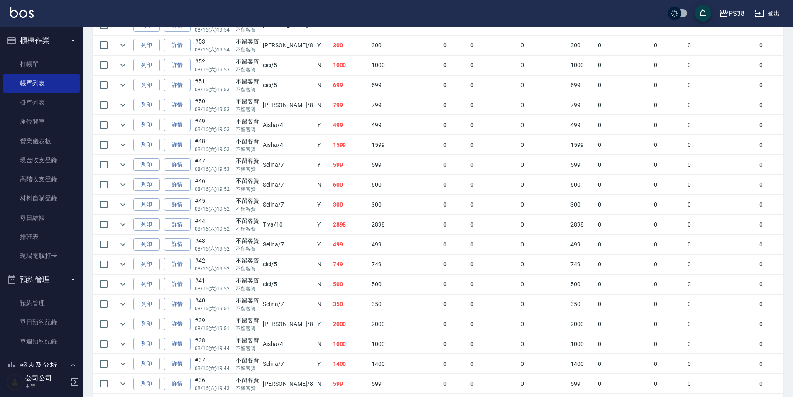
scroll to position [220, 0]
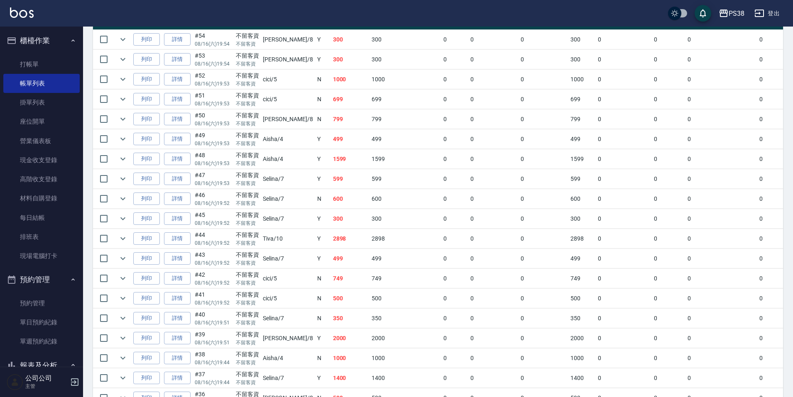
click at [331, 179] on td "599" at bounding box center [350, 179] width 39 height 20
click at [331, 161] on td "1599" at bounding box center [350, 159] width 39 height 20
click at [331, 128] on td "799" at bounding box center [350, 120] width 39 height 20
click at [331, 98] on td "699" at bounding box center [350, 100] width 39 height 20
click at [331, 74] on td "1000" at bounding box center [350, 80] width 39 height 20
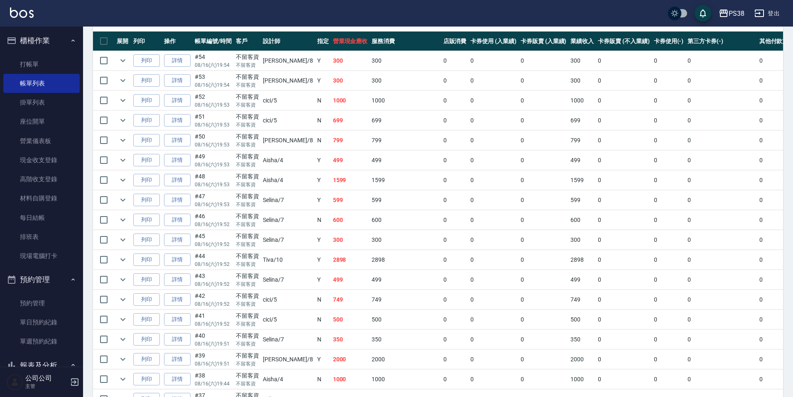
scroll to position [178, 0]
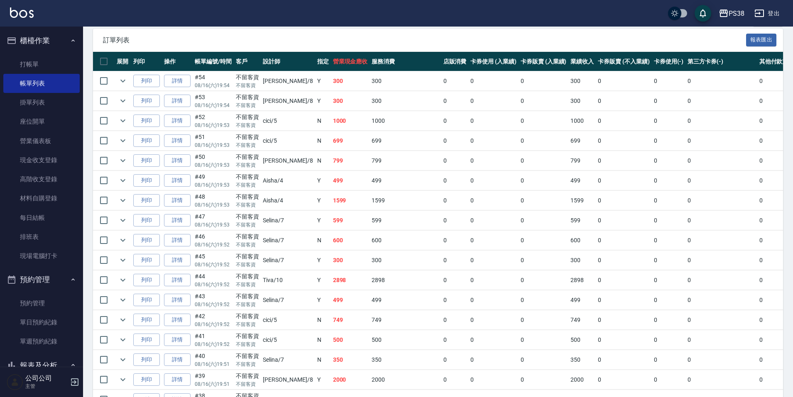
click at [306, 111] on td at bounding box center [267, 111] width 348 height 0
click at [331, 82] on td "300" at bounding box center [350, 81] width 39 height 20
click at [331, 101] on td "300" at bounding box center [350, 101] width 39 height 20
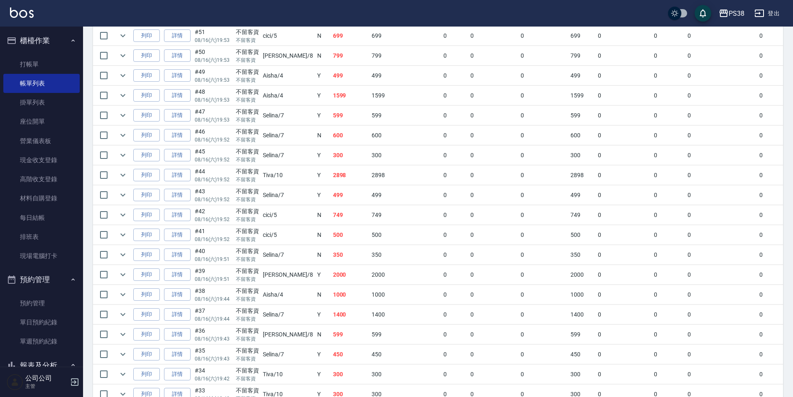
scroll to position [303, 0]
click at [331, 279] on td "1000" at bounding box center [350, 276] width 39 height 20
click at [331, 261] on td "2000" at bounding box center [350, 256] width 39 height 20
click at [331, 231] on td "350" at bounding box center [350, 236] width 39 height 20
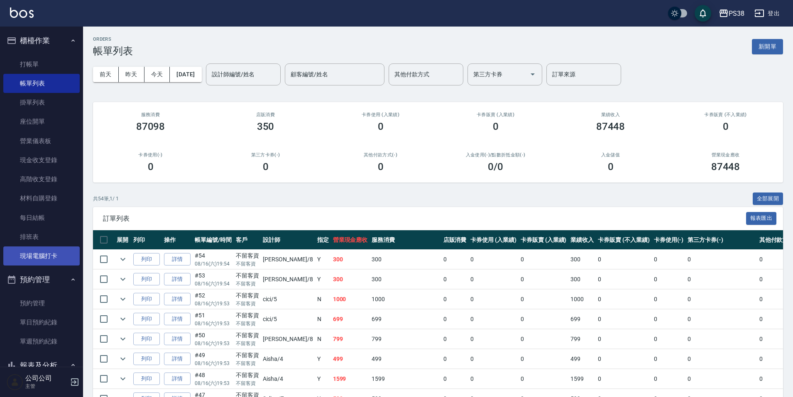
scroll to position [166, 0]
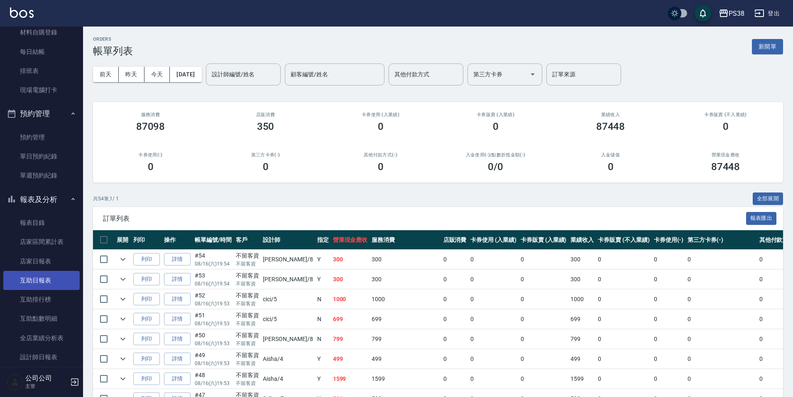
click at [47, 282] on link "互助日報表" at bounding box center [41, 280] width 76 height 19
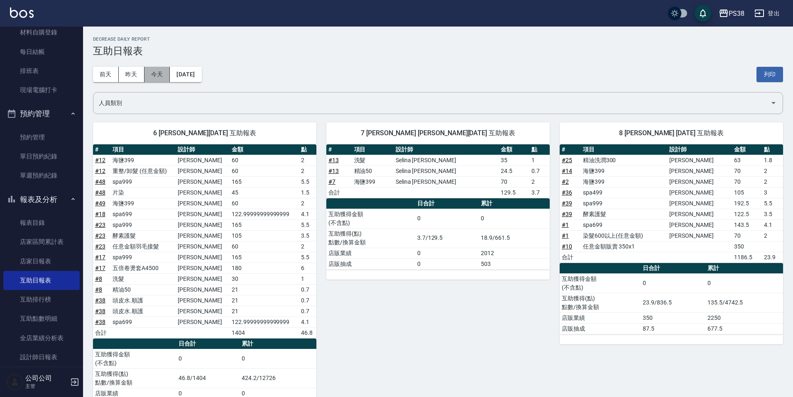
click at [158, 81] on button "今天" at bounding box center [157, 74] width 26 height 15
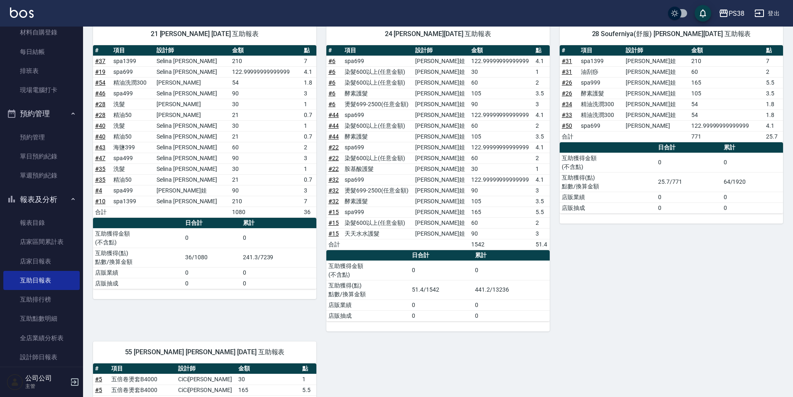
scroll to position [415, 0]
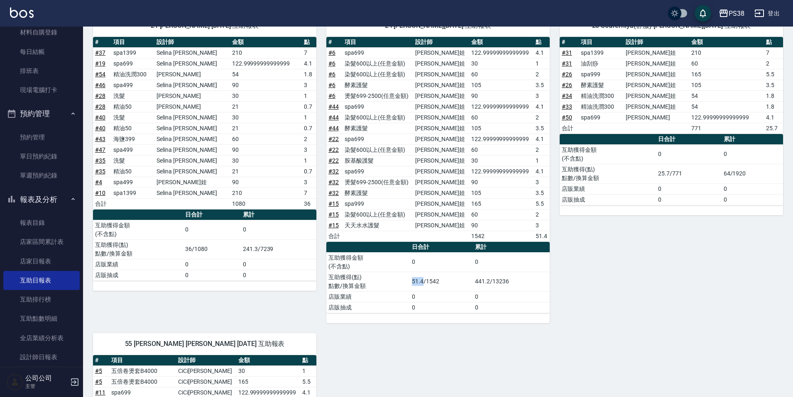
drag, startPoint x: 413, startPoint y: 281, endPoint x: 424, endPoint y: 281, distance: 10.8
click at [424, 281] on td "51.4/1542" at bounding box center [441, 282] width 63 height 20
click at [425, 280] on td "51.4/1542" at bounding box center [441, 282] width 63 height 20
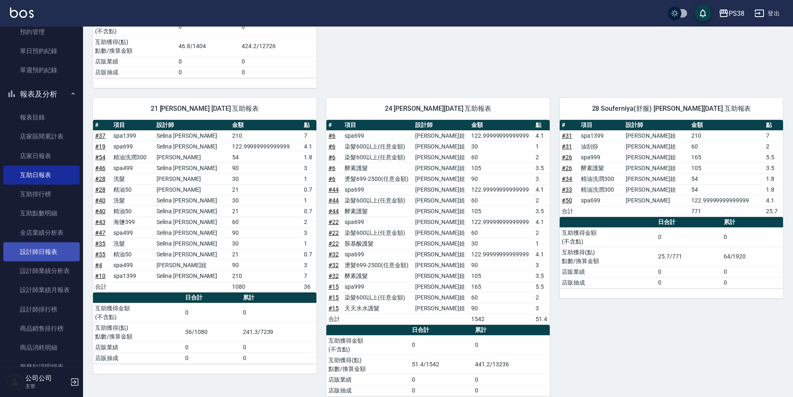
scroll to position [291, 0]
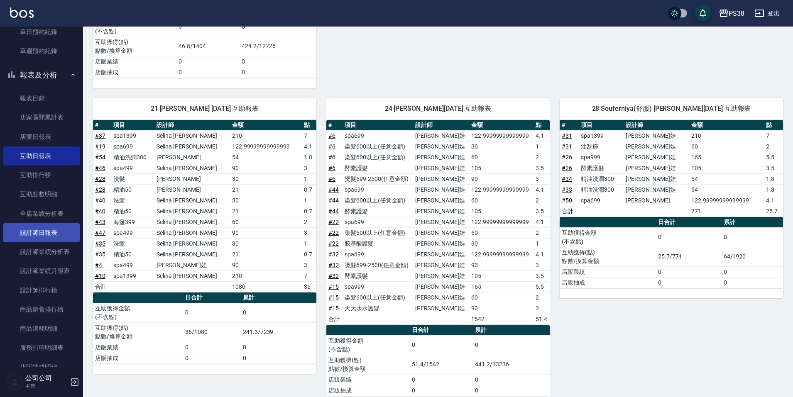
click at [39, 238] on link "設計師日報表" at bounding box center [41, 232] width 76 height 19
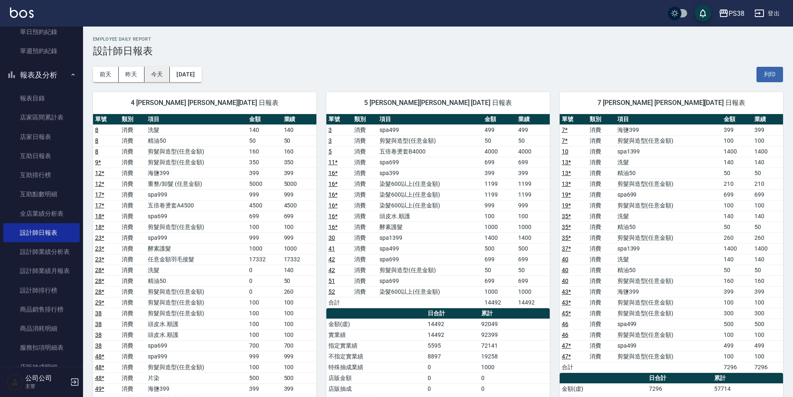
click at [165, 76] on button "今天" at bounding box center [157, 74] width 26 height 15
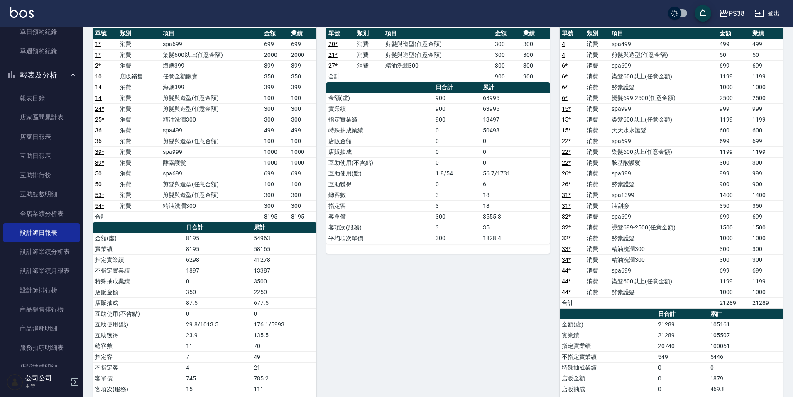
scroll to position [664, 0]
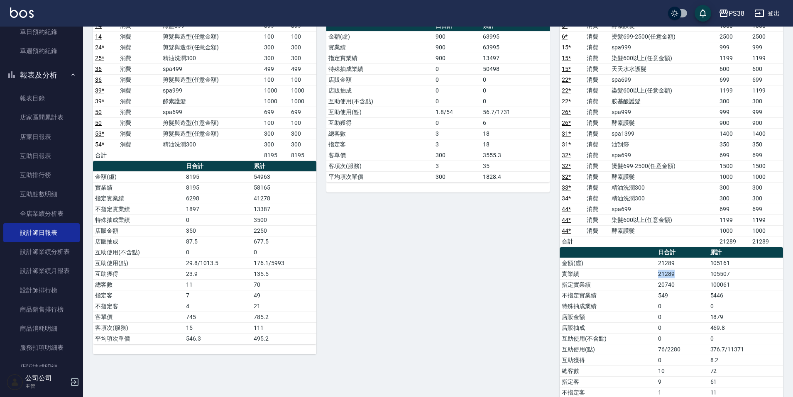
drag, startPoint x: 678, startPoint y: 277, endPoint x: 655, endPoint y: 274, distance: 23.4
click at [656, 274] on tr "實業績 21289 105507" at bounding box center [671, 274] width 223 height 11
click at [655, 274] on td "實業績" at bounding box center [608, 274] width 96 height 11
click at [662, 279] on td "20740" at bounding box center [682, 284] width 52 height 11
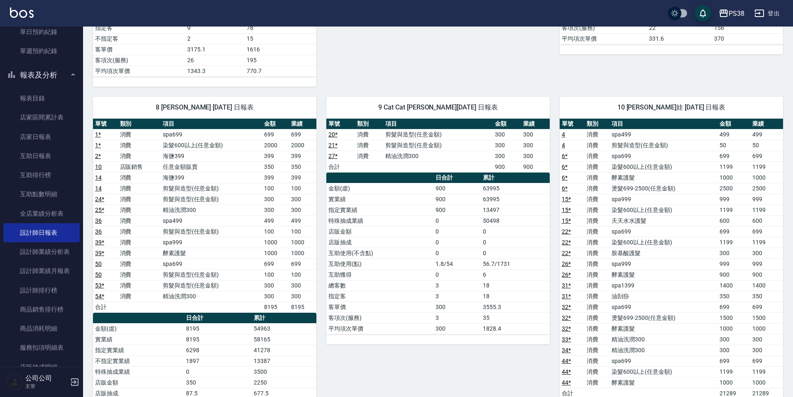
scroll to position [469, 0]
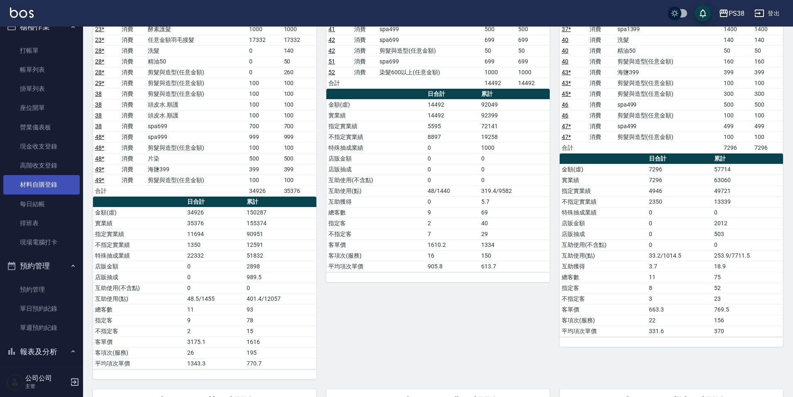
scroll to position [0, 0]
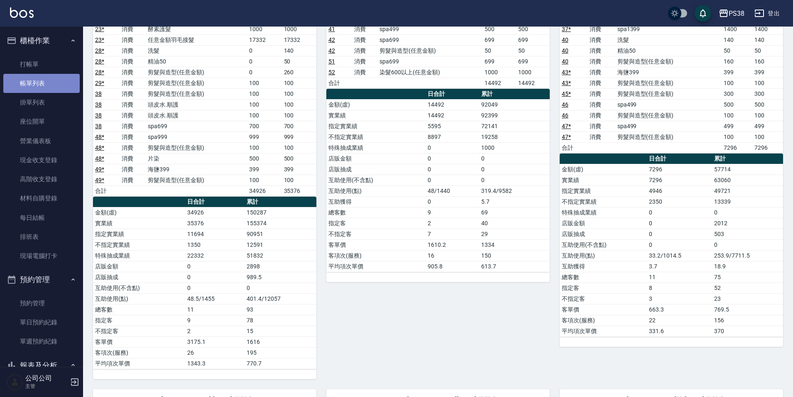
click at [49, 85] on link "帳單列表" at bounding box center [41, 83] width 76 height 19
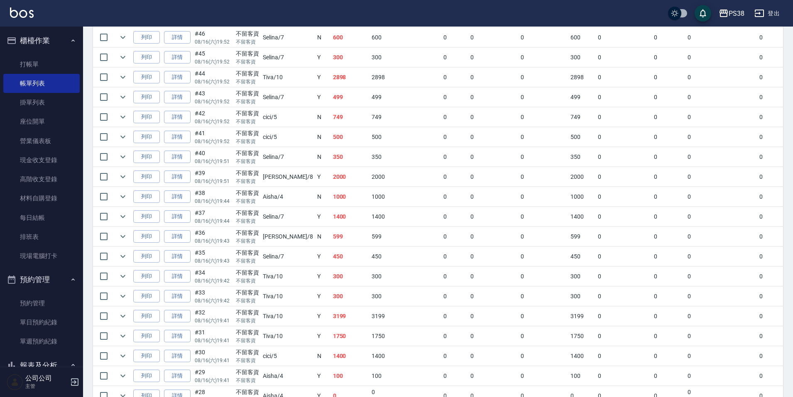
scroll to position [374, 0]
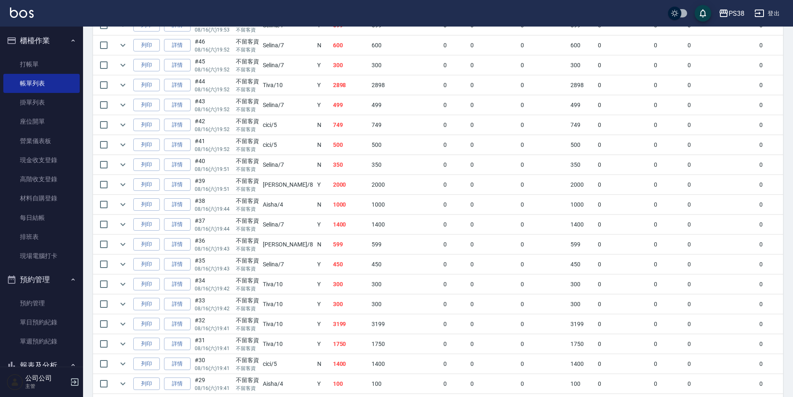
click at [331, 228] on td "1400" at bounding box center [350, 225] width 39 height 20
click at [331, 207] on td "1000" at bounding box center [350, 205] width 39 height 20
click at [331, 182] on td "2000" at bounding box center [350, 185] width 39 height 20
click at [331, 164] on td "350" at bounding box center [350, 165] width 39 height 20
click at [331, 148] on td "500" at bounding box center [350, 145] width 39 height 20
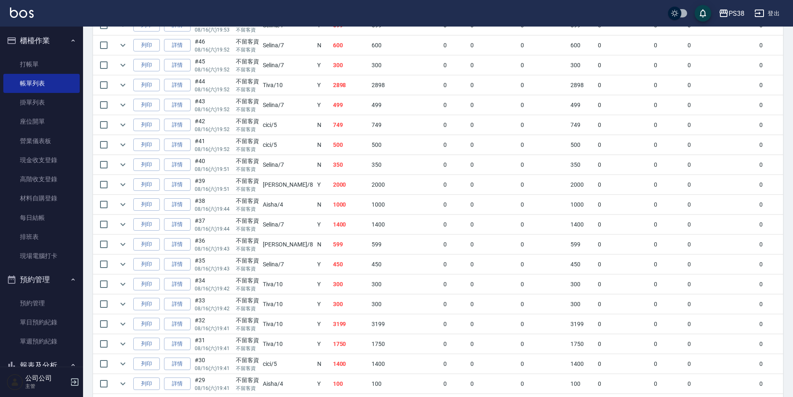
click at [331, 131] on td "749" at bounding box center [350, 125] width 39 height 20
click at [331, 102] on td "499" at bounding box center [350, 105] width 39 height 20
click at [331, 88] on td "2898" at bounding box center [350, 86] width 39 height 20
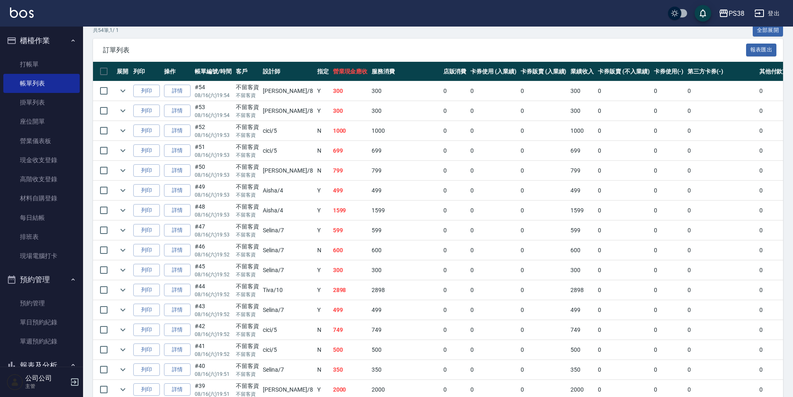
scroll to position [83, 0]
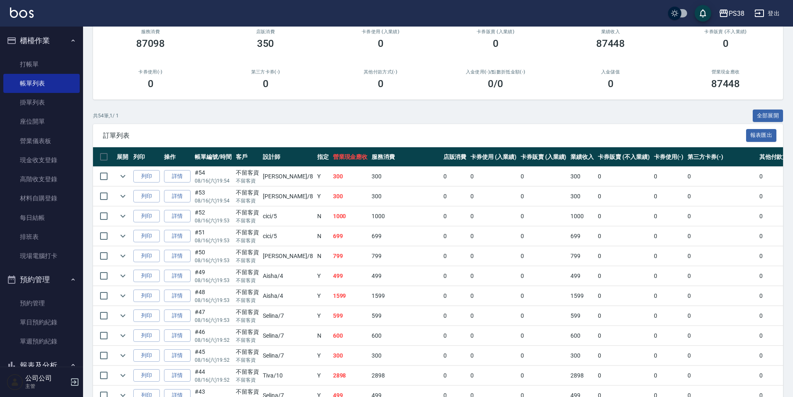
click at [331, 177] on td "300" at bounding box center [350, 177] width 39 height 20
click at [331, 181] on td "300" at bounding box center [350, 177] width 39 height 20
click at [71, 64] on link "打帳單" at bounding box center [41, 64] width 76 height 19
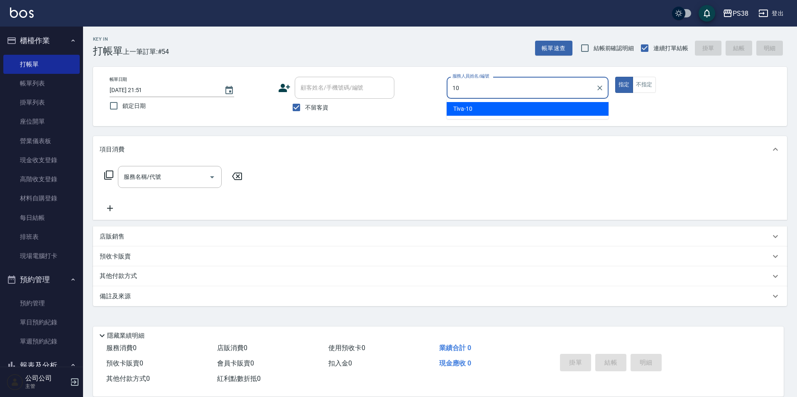
type input "10"
type button "true"
type input "Tiva-10"
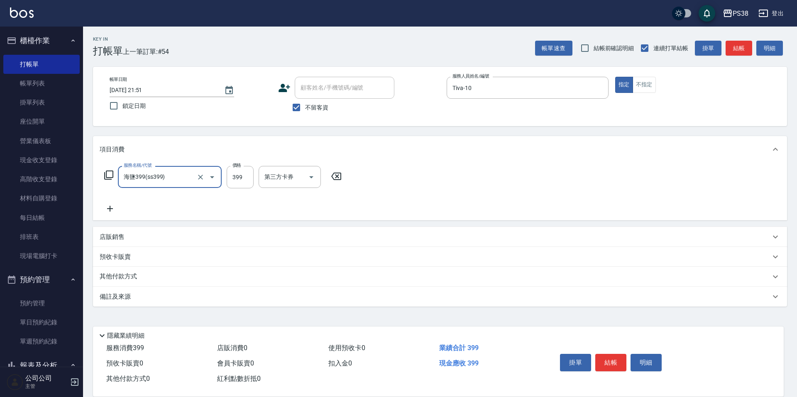
type input "海鹽399(ss399)"
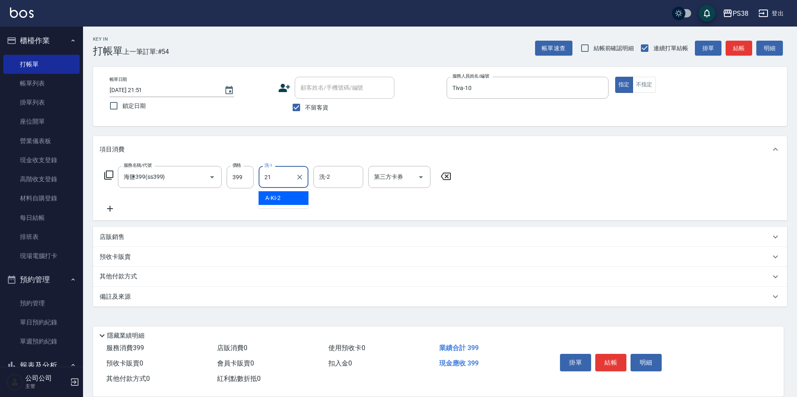
type input "泰迪-21"
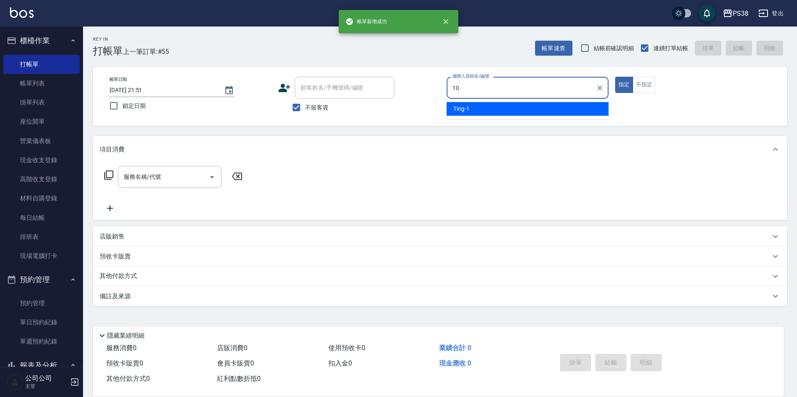
type input "Tiva-10"
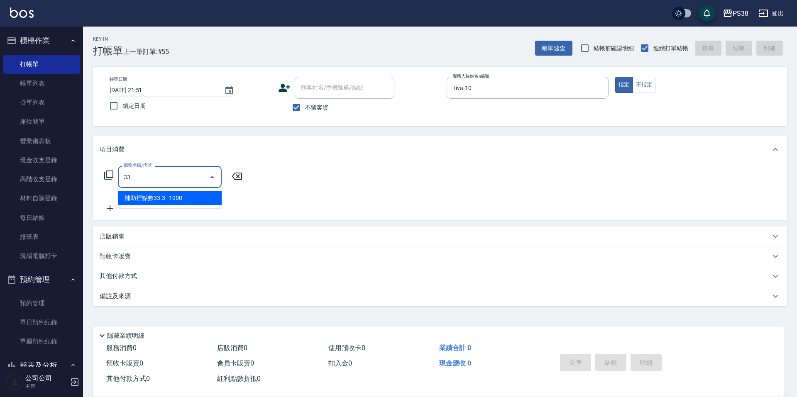
type input "3"
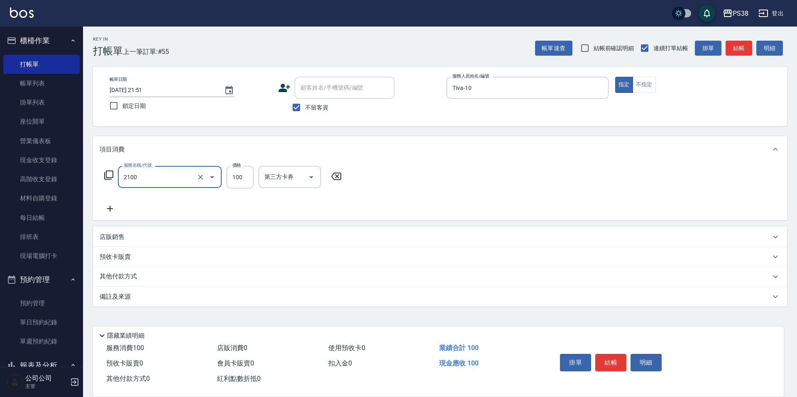
type input "剪髮與造型(任意金額)(2100)"
type input "330"
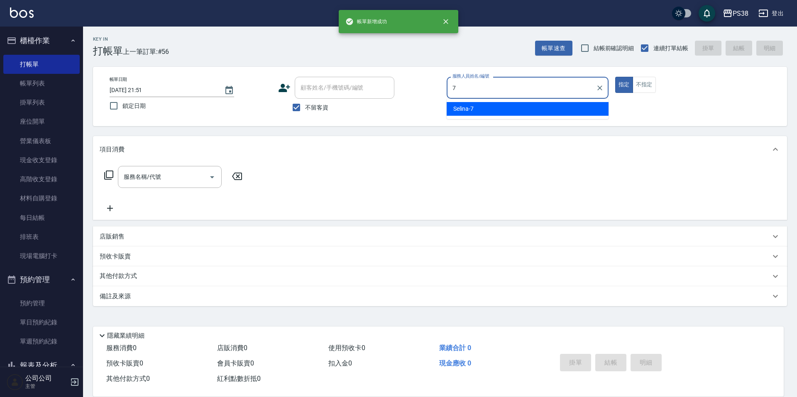
type input "Selina-7"
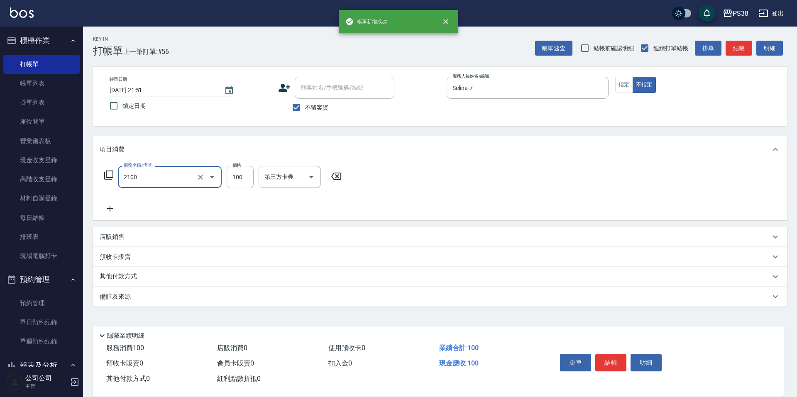
type input "剪髮與造型(任意金額)(2100)"
type input "300"
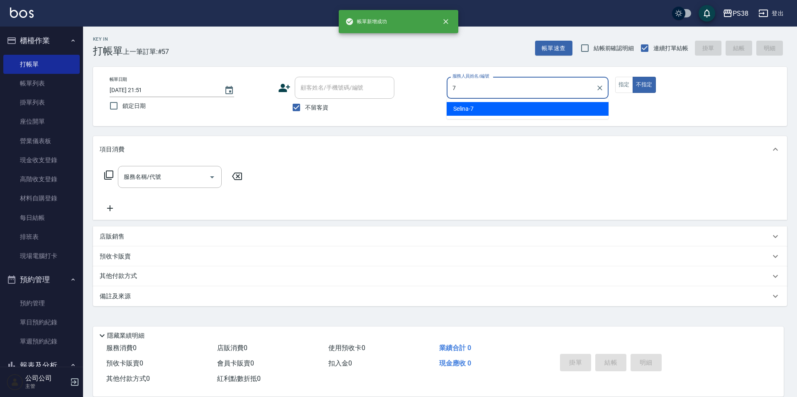
type input "Selina-7"
type button "false"
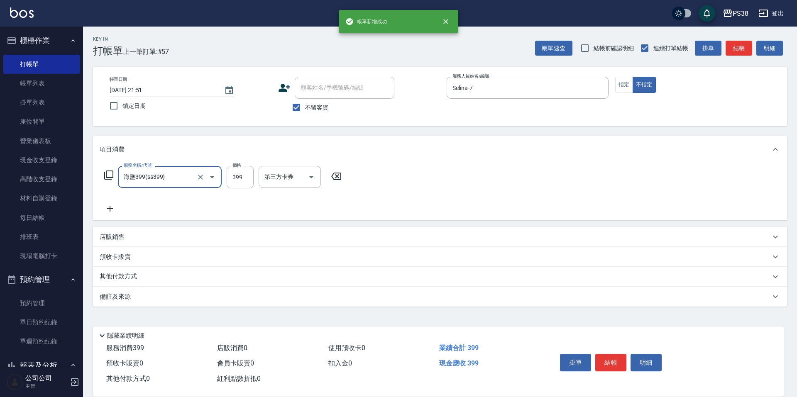
type input "海鹽399(ss399)"
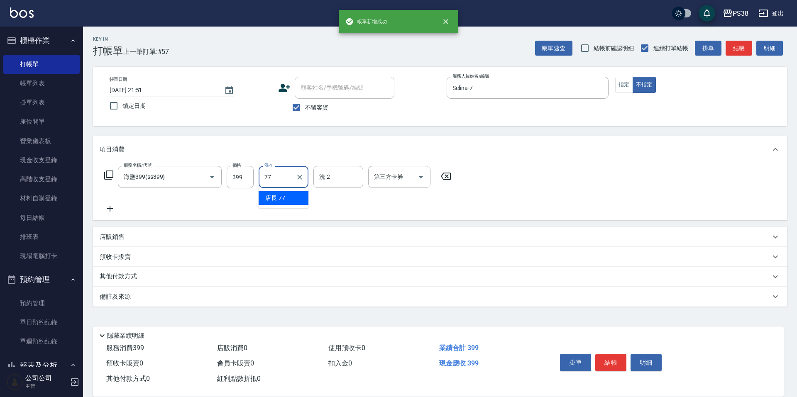
type input "店長-77"
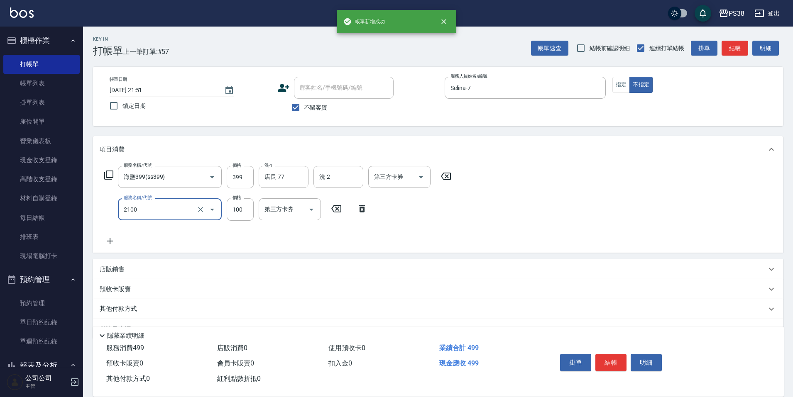
type input "剪髮與造型(任意金額)(2100)"
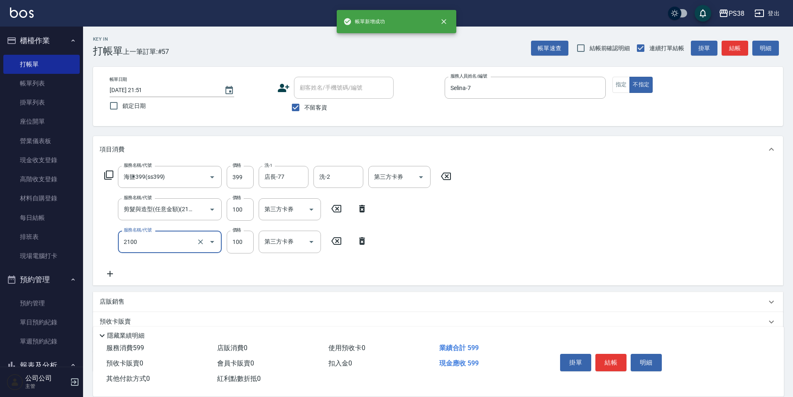
type input "剪髮與造型(任意金額)(2100)"
type input "50"
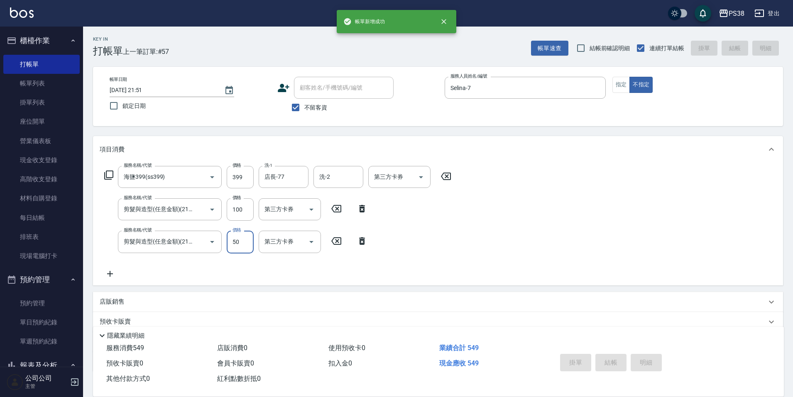
type input "2025/08/16 21:52"
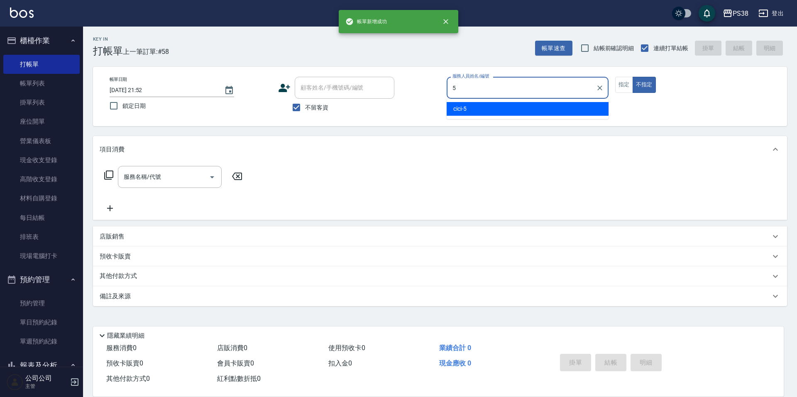
type input "cici-5"
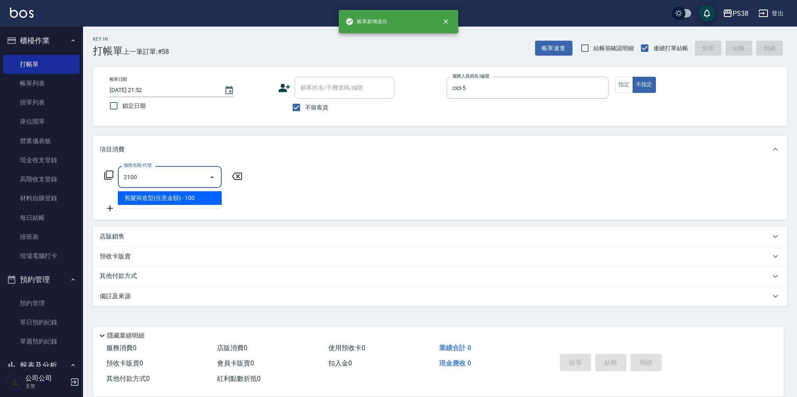
type input "剪髮與造型(任意金額)(2100)"
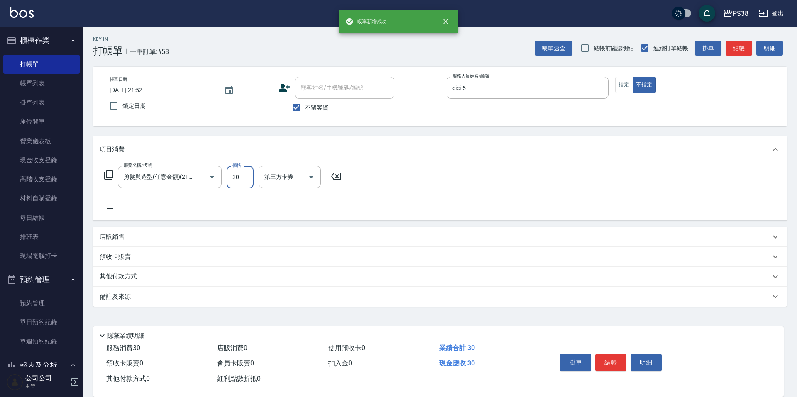
type input "300"
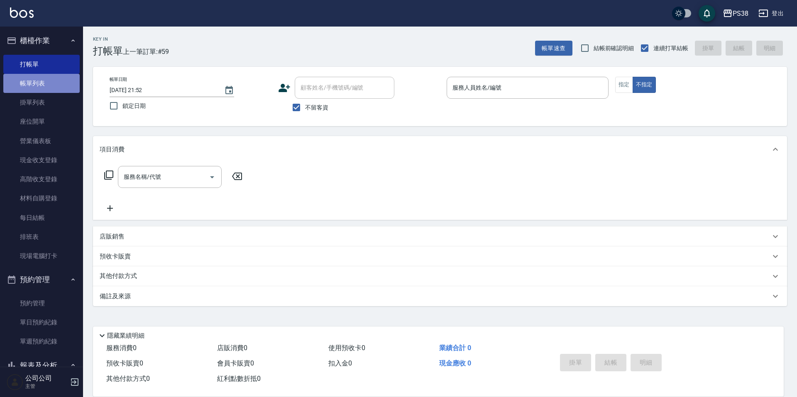
click at [50, 89] on link "帳單列表" at bounding box center [41, 83] width 76 height 19
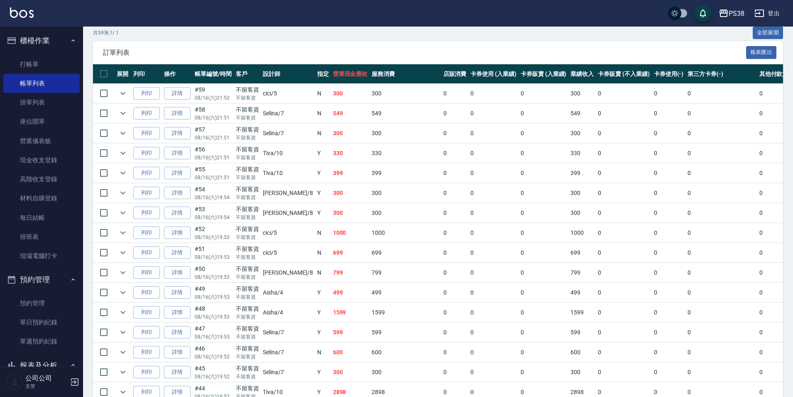
scroll to position [208, 0]
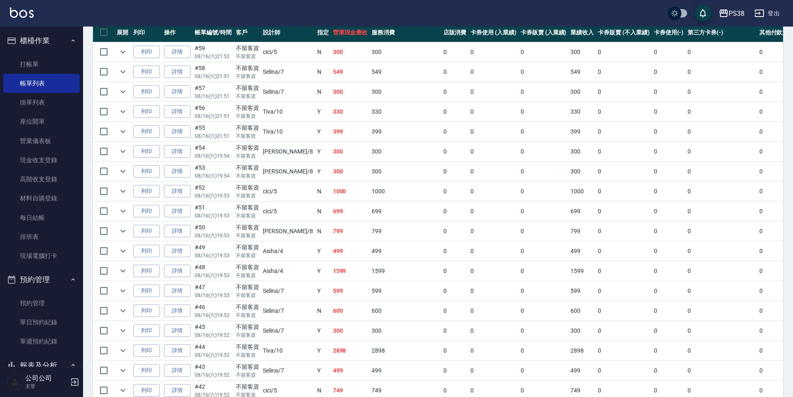
click at [315, 213] on td "N" at bounding box center [323, 212] width 16 height 20
click at [180, 208] on link "詳情" at bounding box center [177, 211] width 27 height 13
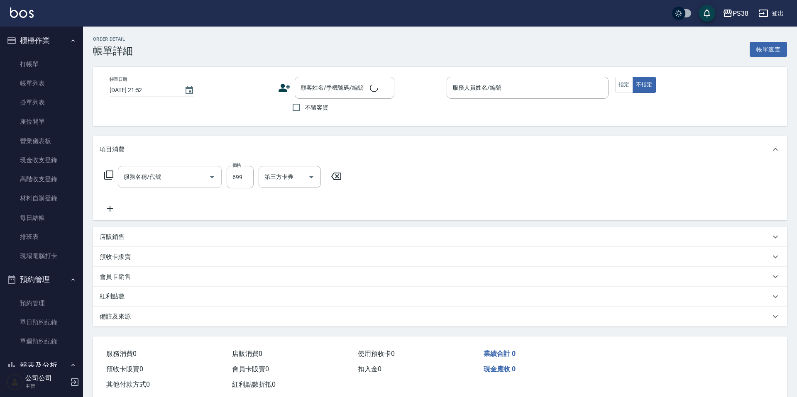
type input "2025/08/16 19:53"
checkbox input "true"
type input "cici-5"
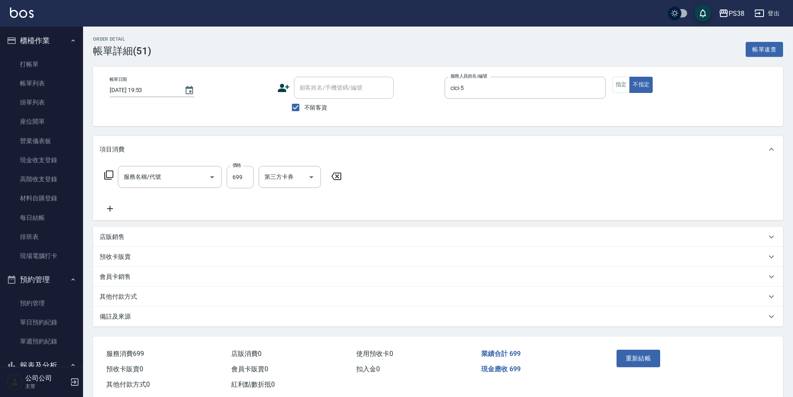
type input "spa699(0699)"
click at [110, 215] on div "服務名稱/代號 spa699(0699) 服務名稱/代號 價格 699 價格 洗-1 彥丞-55 洗-1 洗-2 洗-2 第三方卡券 第三方卡券" at bounding box center [438, 192] width 690 height 58
click at [112, 209] on icon at bounding box center [110, 209] width 6 height 6
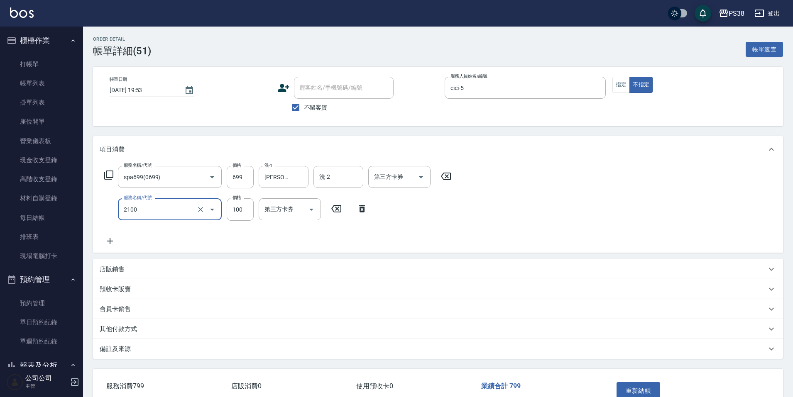
type input "剪髮與造型(任意金額)(2100)"
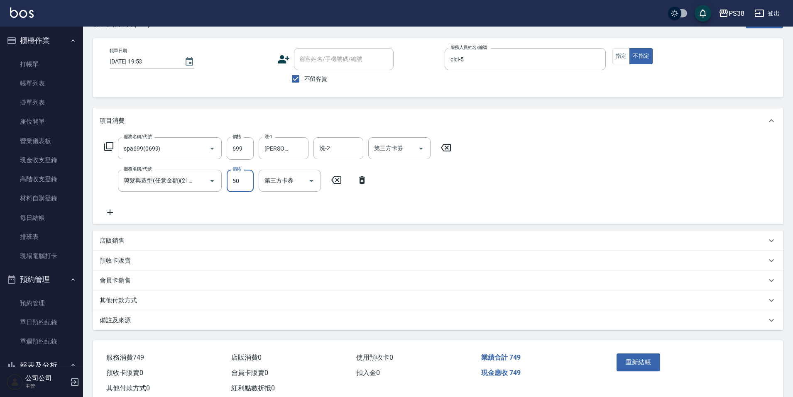
scroll to position [51, 0]
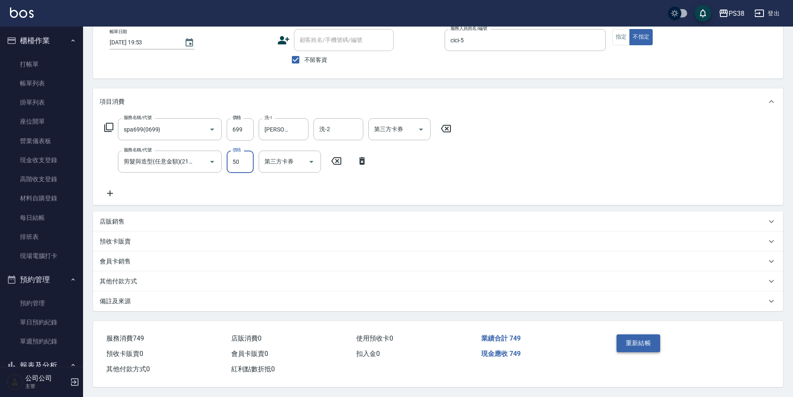
type input "50"
click at [627, 335] on button "重新結帳" at bounding box center [638, 343] width 44 height 17
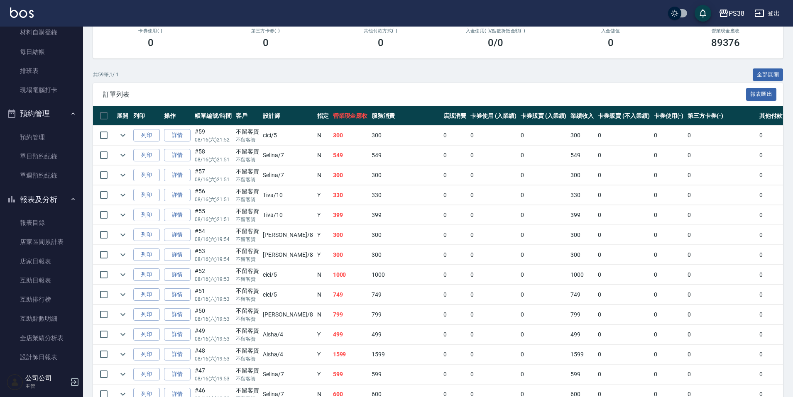
scroll to position [125, 0]
click at [177, 272] on link "詳情" at bounding box center [177, 274] width 27 height 13
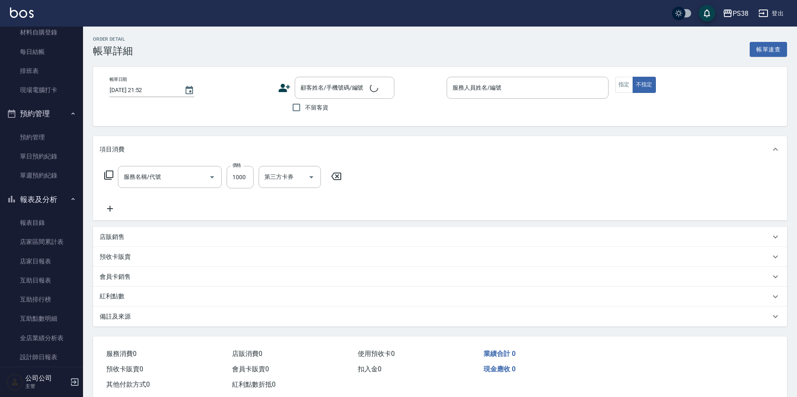
type input "2025/08/16 19:53"
checkbox input "true"
type input "cici-5"
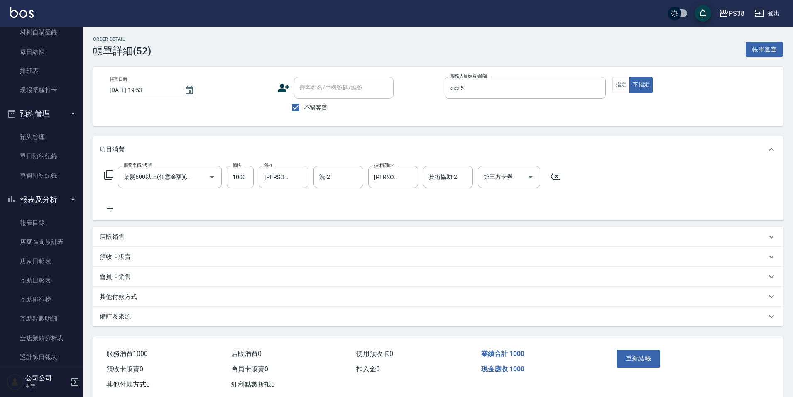
type input "染髮600以上(任意金額)(51000)"
click at [112, 206] on icon at bounding box center [110, 209] width 21 height 10
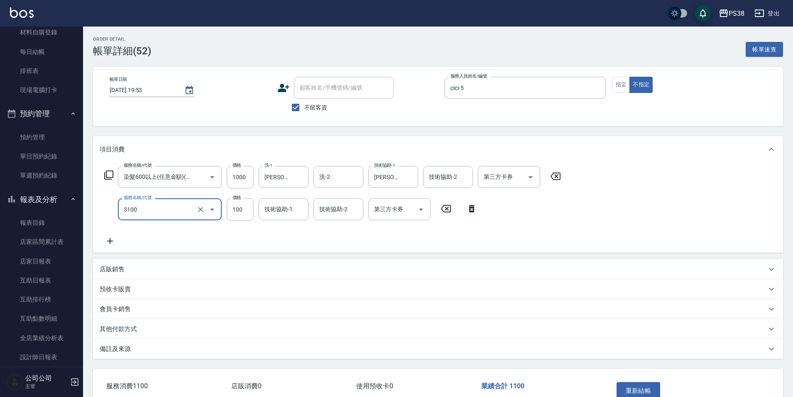
type input "頭皮水.順護(3100)"
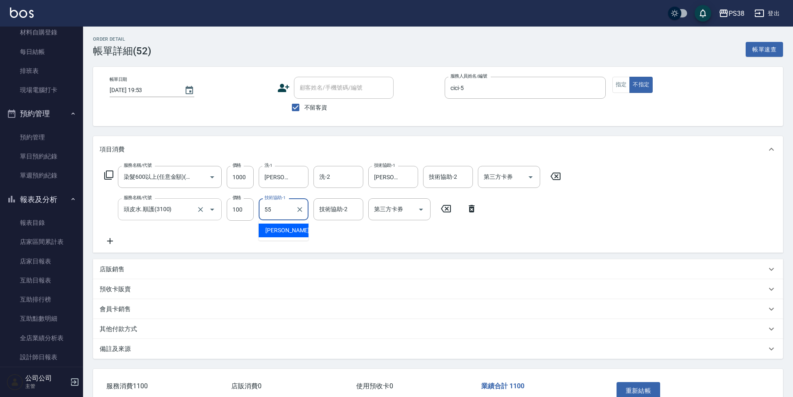
type input "彥丞-55"
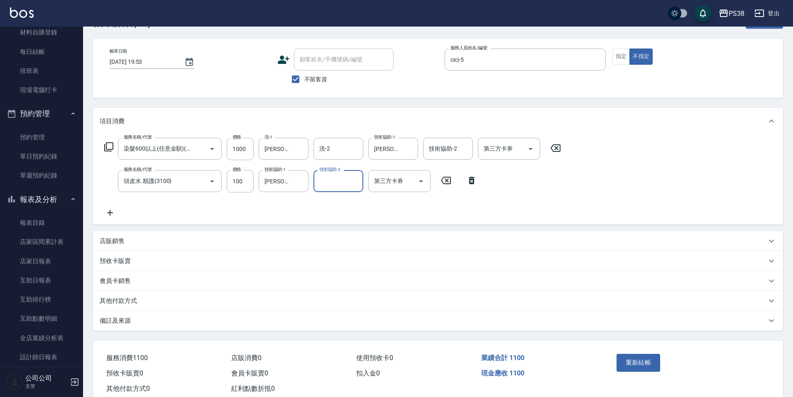
scroll to position [42, 0]
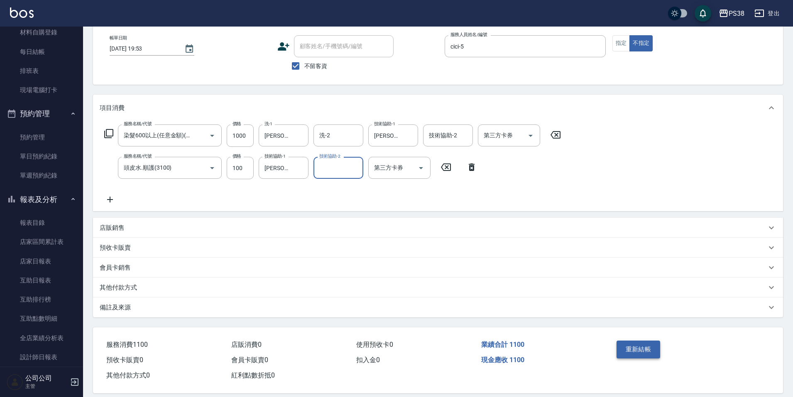
click at [623, 351] on button "重新結帳" at bounding box center [638, 349] width 44 height 17
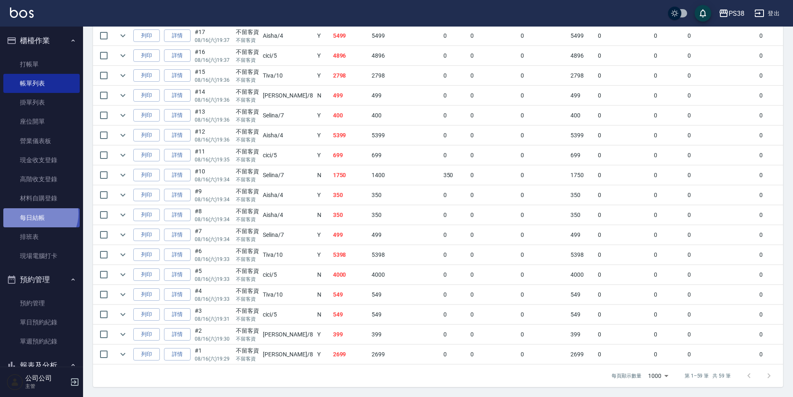
click at [37, 214] on link "每日結帳" at bounding box center [41, 217] width 76 height 19
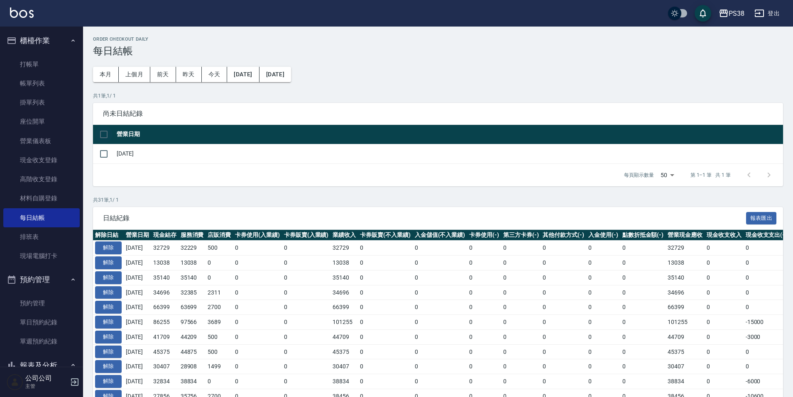
click at [105, 132] on input "checkbox" at bounding box center [103, 134] width 17 height 17
checkbox input "true"
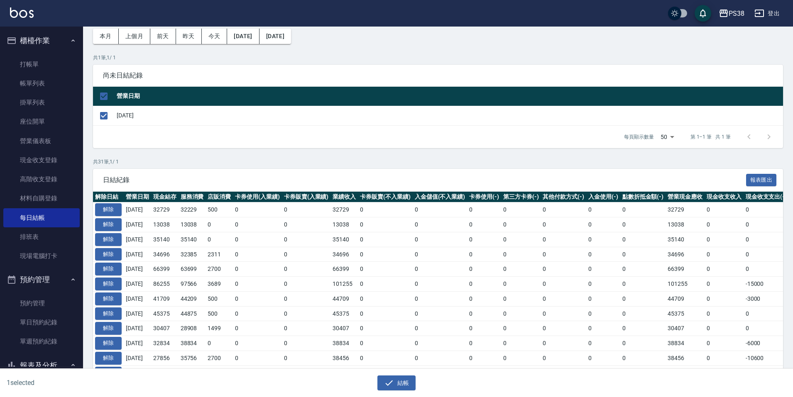
scroll to position [42, 0]
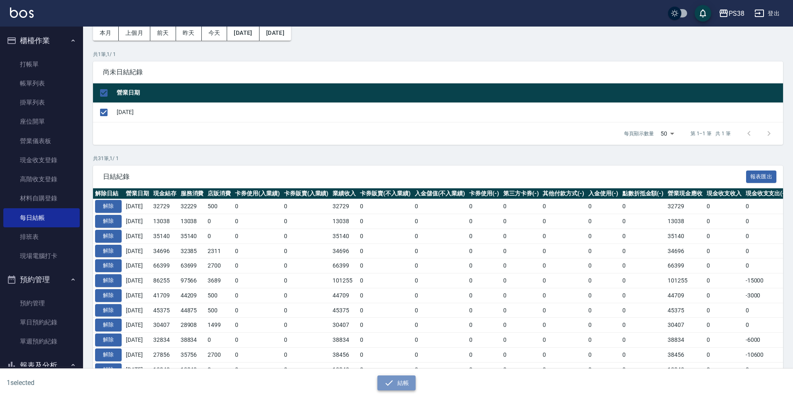
click at [402, 382] on button "結帳" at bounding box center [396, 383] width 39 height 15
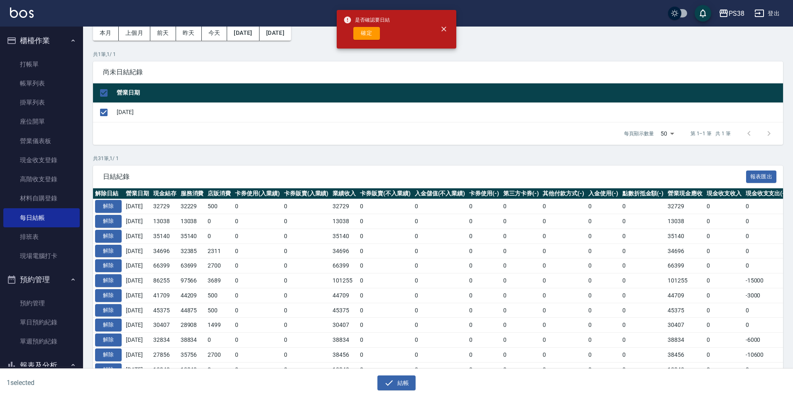
click at [376, 36] on button "確定" at bounding box center [366, 33] width 27 height 13
checkbox input "false"
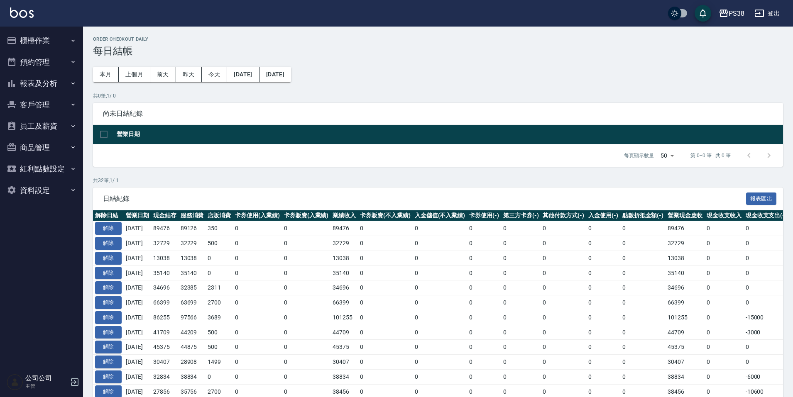
scroll to position [42, 0]
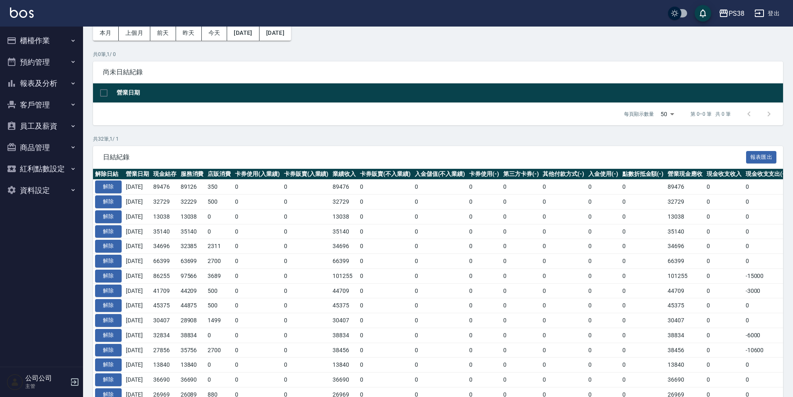
click at [28, 39] on button "櫃檯作業" at bounding box center [41, 41] width 76 height 22
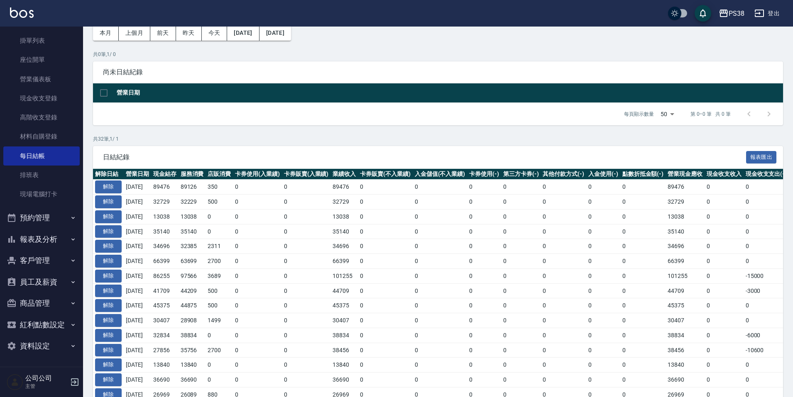
click at [53, 248] on button "報表及分析" at bounding box center [41, 240] width 76 height 22
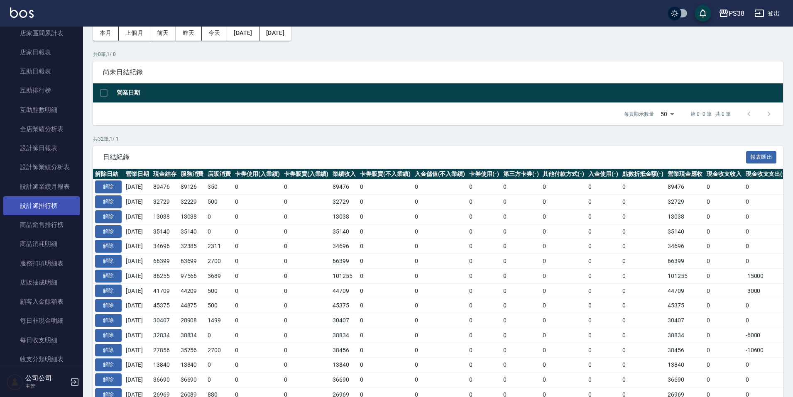
click at [49, 210] on link "設計師排行榜" at bounding box center [41, 205] width 76 height 19
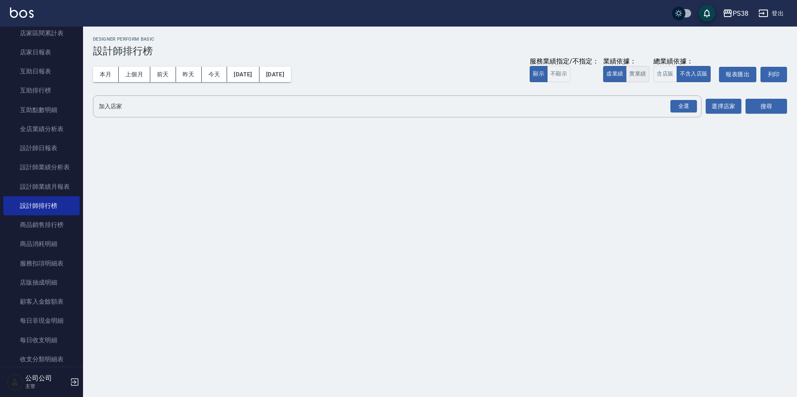
click at [639, 72] on button "實業績" at bounding box center [637, 74] width 23 height 16
click at [687, 110] on div "全選" at bounding box center [683, 106] width 27 height 13
click at [753, 120] on div "PS38 [DATE] - [DATE] 設計師排行榜 列印時間： [DATE][PHONE_NUMBER]:55 Designer Perform Basi…" at bounding box center [440, 79] width 714 height 105
click at [757, 107] on button "搜尋" at bounding box center [766, 106] width 42 height 15
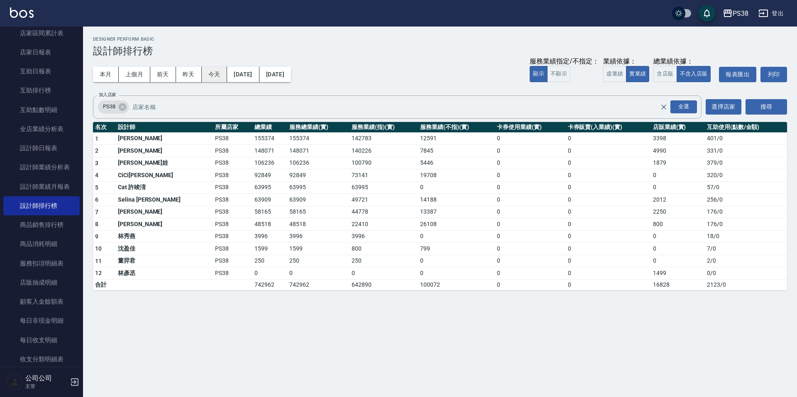
click at [212, 77] on button "今天" at bounding box center [215, 74] width 26 height 15
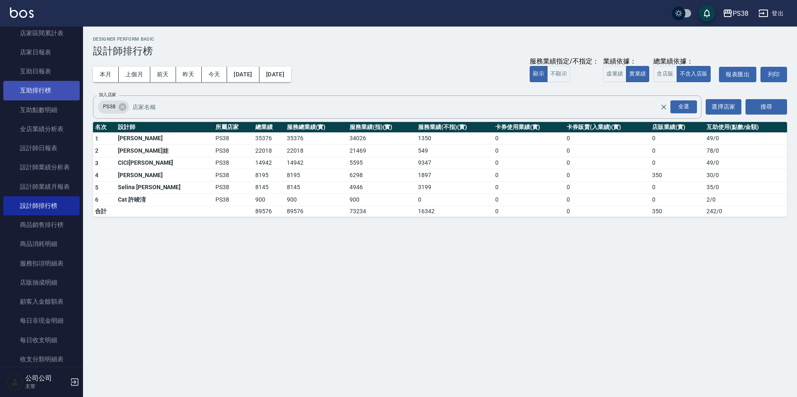
click at [57, 91] on link "互助排行榜" at bounding box center [41, 90] width 76 height 19
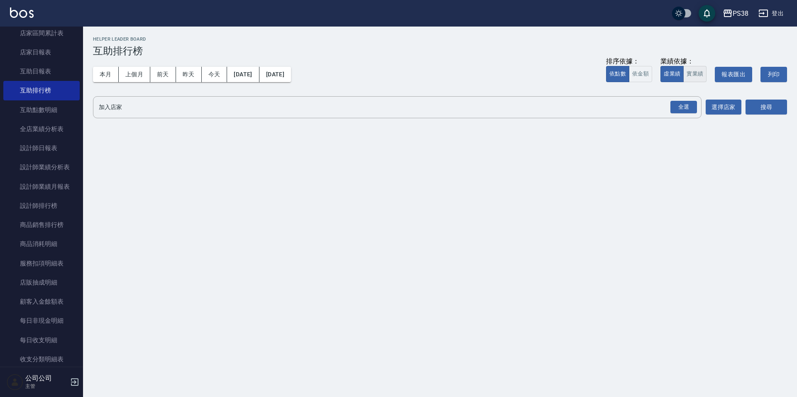
click at [694, 75] on button "實業績" at bounding box center [694, 74] width 23 height 16
click at [688, 105] on div "全選" at bounding box center [683, 107] width 27 height 13
click at [765, 109] on button "搜尋" at bounding box center [766, 107] width 42 height 15
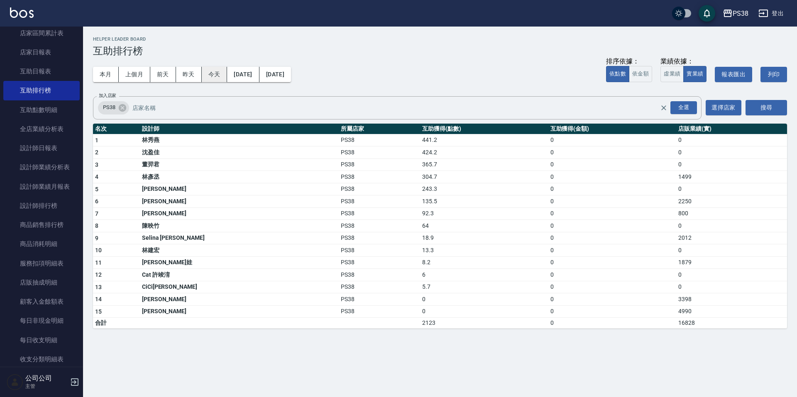
click at [218, 73] on button "今天" at bounding box center [215, 74] width 26 height 15
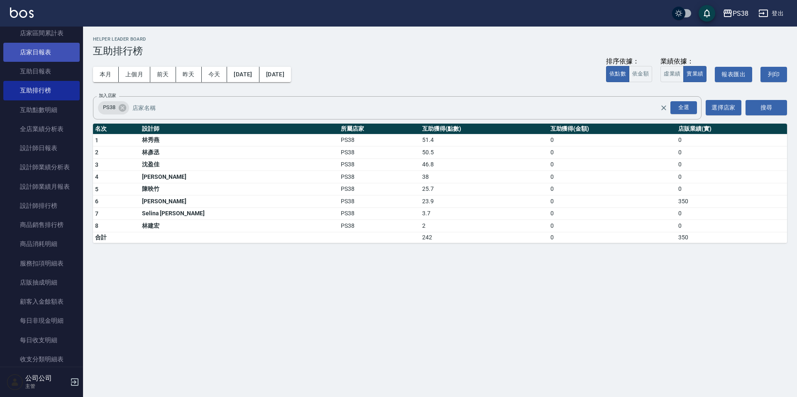
click at [52, 51] on link "店家日報表" at bounding box center [41, 52] width 76 height 19
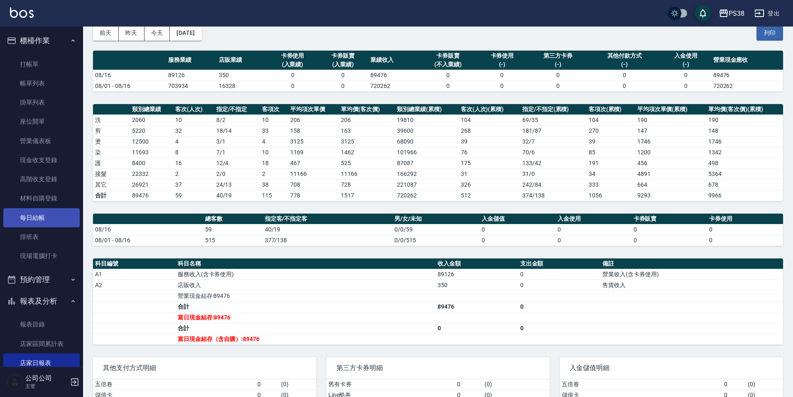
drag, startPoint x: 44, startPoint y: 225, endPoint x: 62, endPoint y: 215, distance: 20.4
click at [44, 225] on link "每日結帳" at bounding box center [41, 217] width 76 height 19
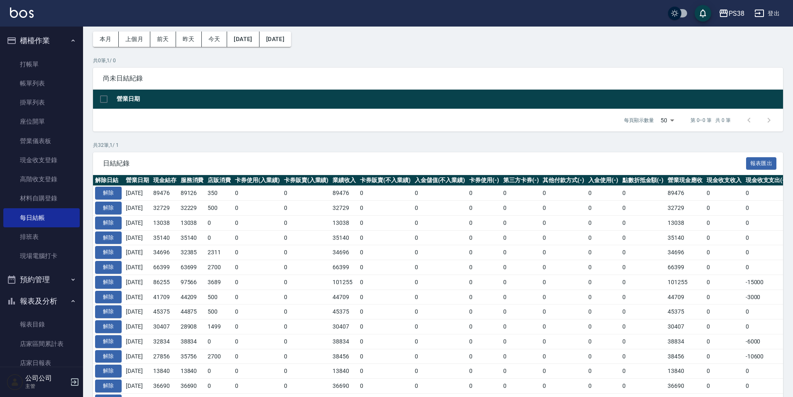
scroll to position [83, 0]
